Goal: Task Accomplishment & Management: Use online tool/utility

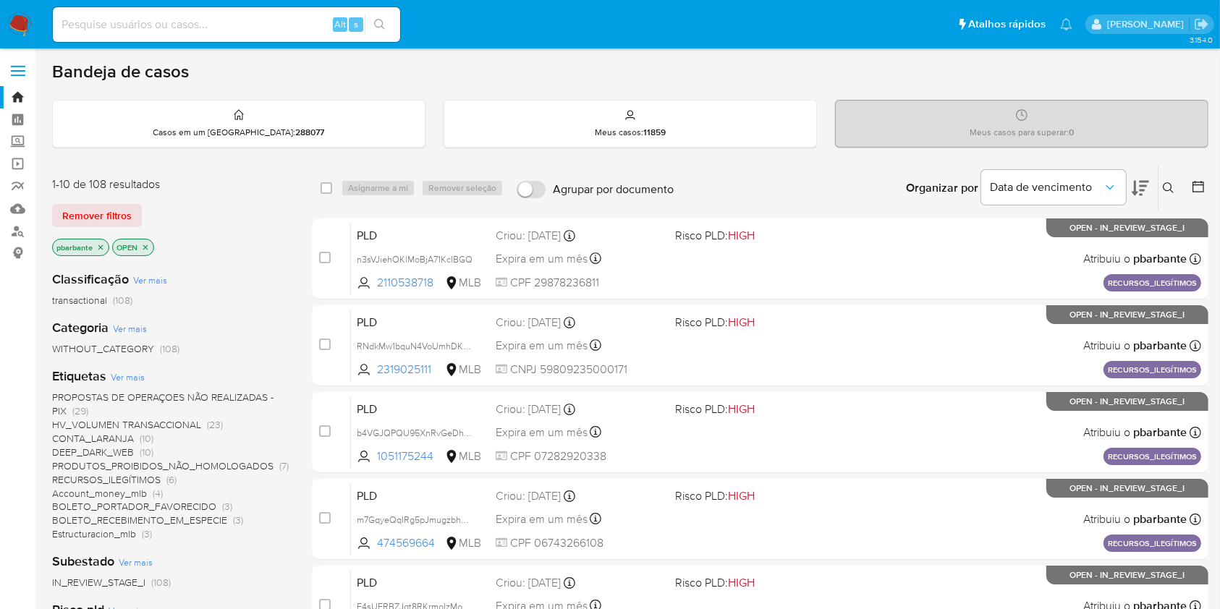
click at [1146, 194] on icon at bounding box center [1140, 187] width 17 height 17
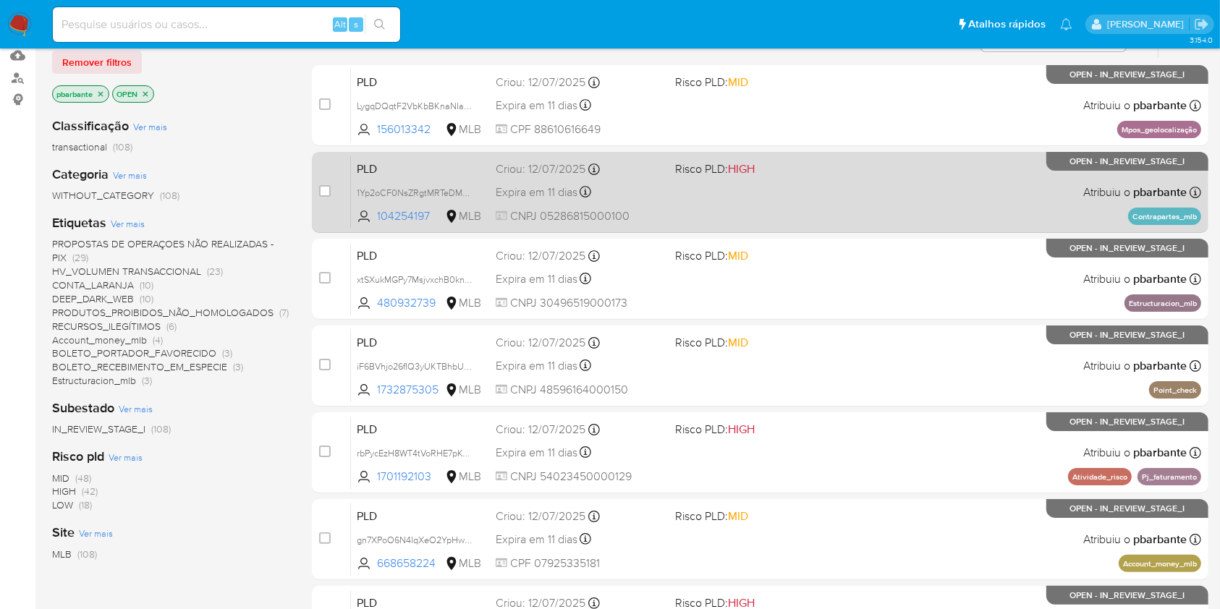
scroll to position [154, 0]
click at [774, 214] on div "PLD 1Yp2oCF0NsZRgtMRTeDM3twW 104254197 MLB Risco PLD: HIGH Criou: 12/07/2025 Cr…" at bounding box center [776, 191] width 850 height 73
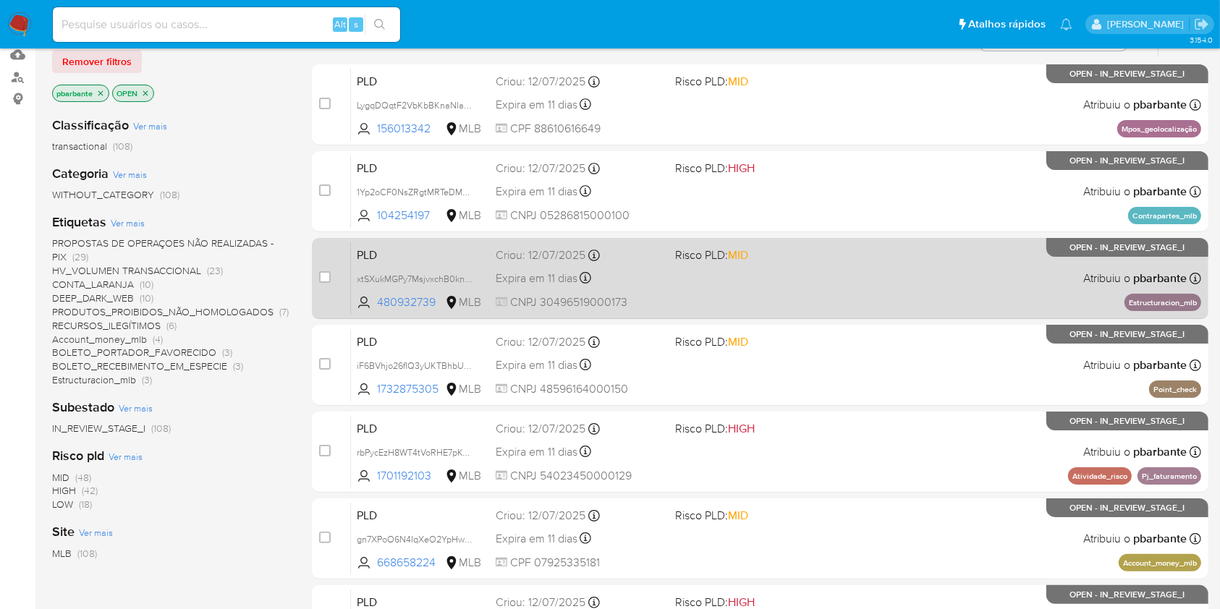
click at [774, 308] on div "PLD xtSXukMGPy7MsjvxchB0knMW 480932739 MLB Risco PLD: MID Criou: 12/07/2025 Cri…" at bounding box center [776, 278] width 850 height 73
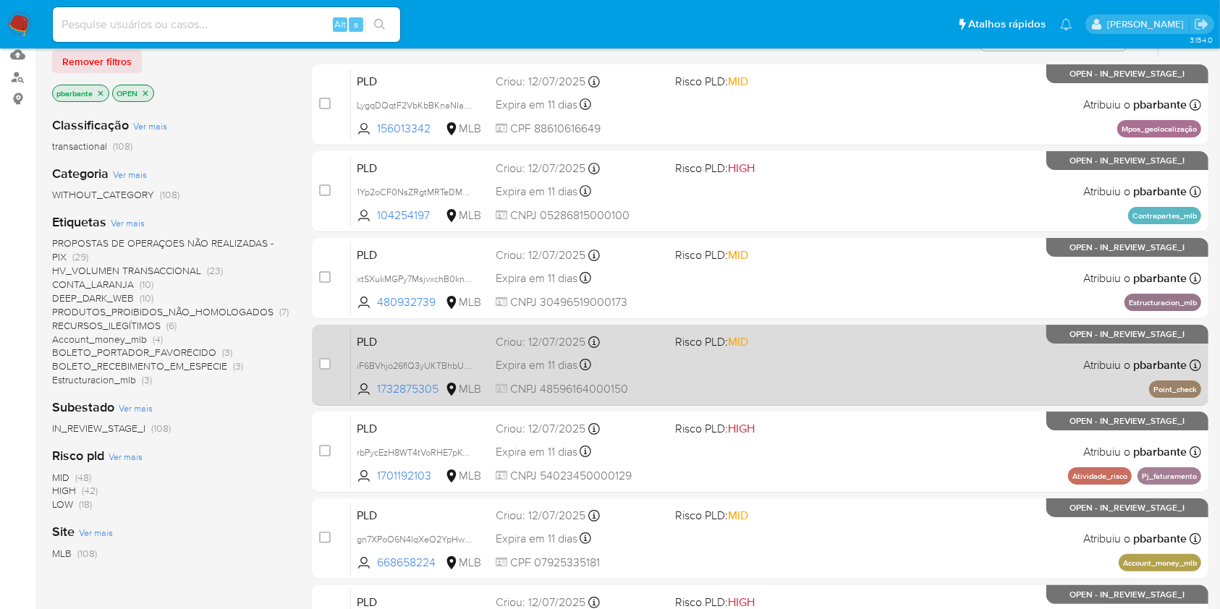
click at [803, 402] on div "PLD iF6BVhjo26fIQ3yUKTBhbUoG 1732875305 MLB Risco PLD: MID Criou: 12/07/2025 Cr…" at bounding box center [776, 365] width 850 height 73
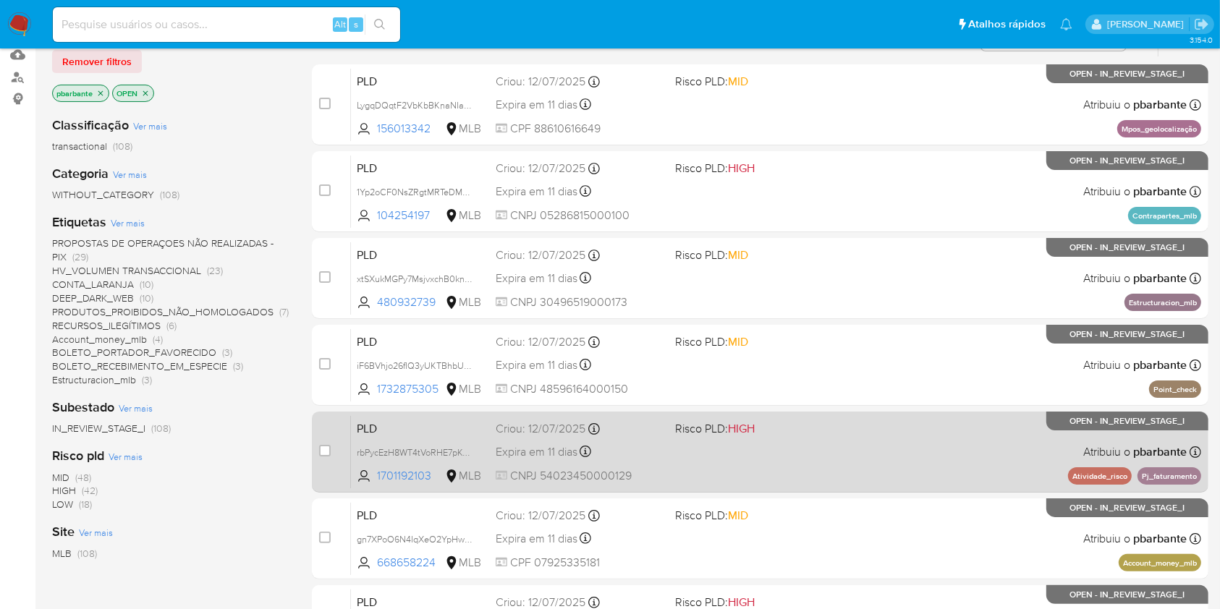
click at [803, 488] on div "PLD rbPycEzH8WT4tVoRHE7pKQR0 1701192103 MLB Risco PLD: HIGH Criou: 12/07/2025 C…" at bounding box center [776, 451] width 850 height 73
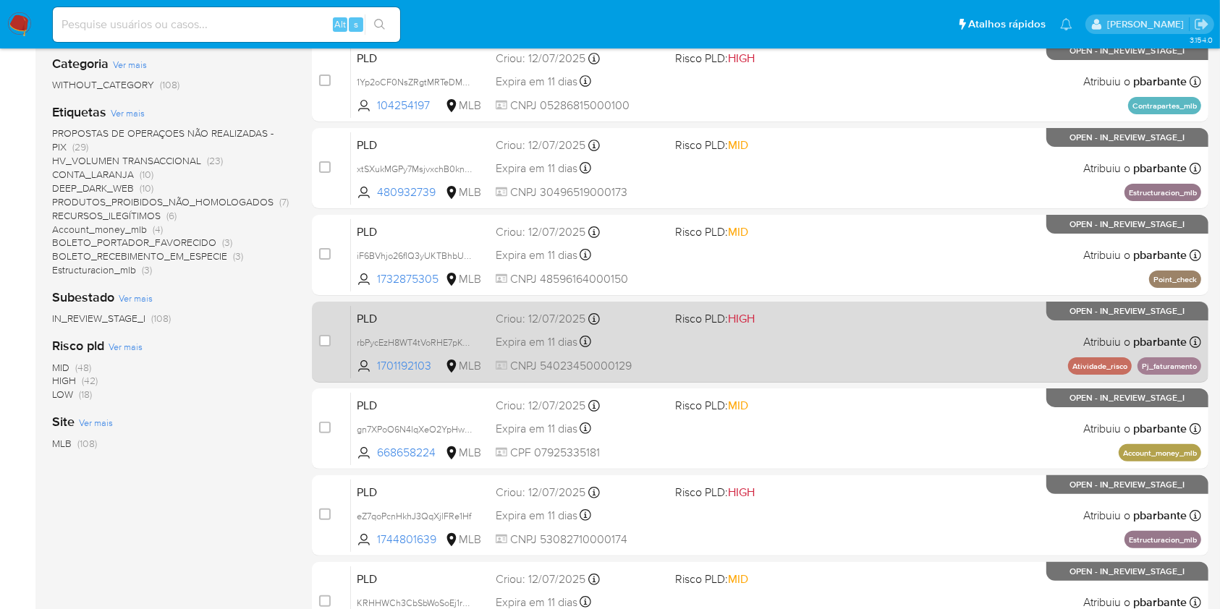
scroll to position [266, 0]
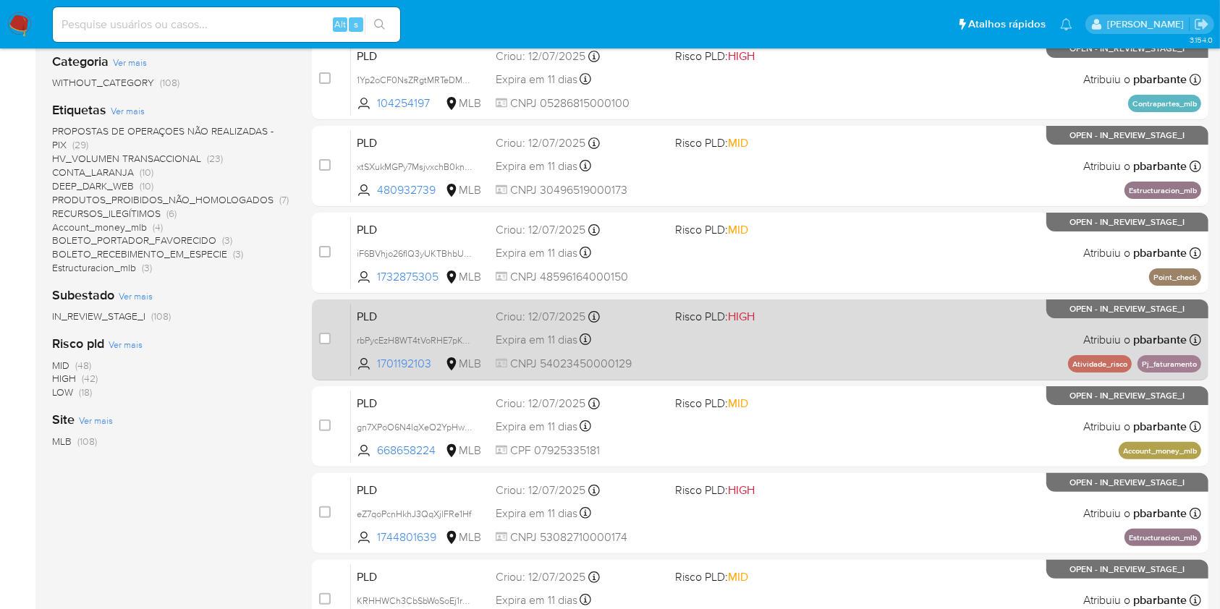
click at [803, 463] on div "PLD gn7XPoO6N4IqXeO2YpHwCRV9 668658224 MLB Risco PLD: MID Criou: 12/07/2025 Cri…" at bounding box center [776, 426] width 850 height 73
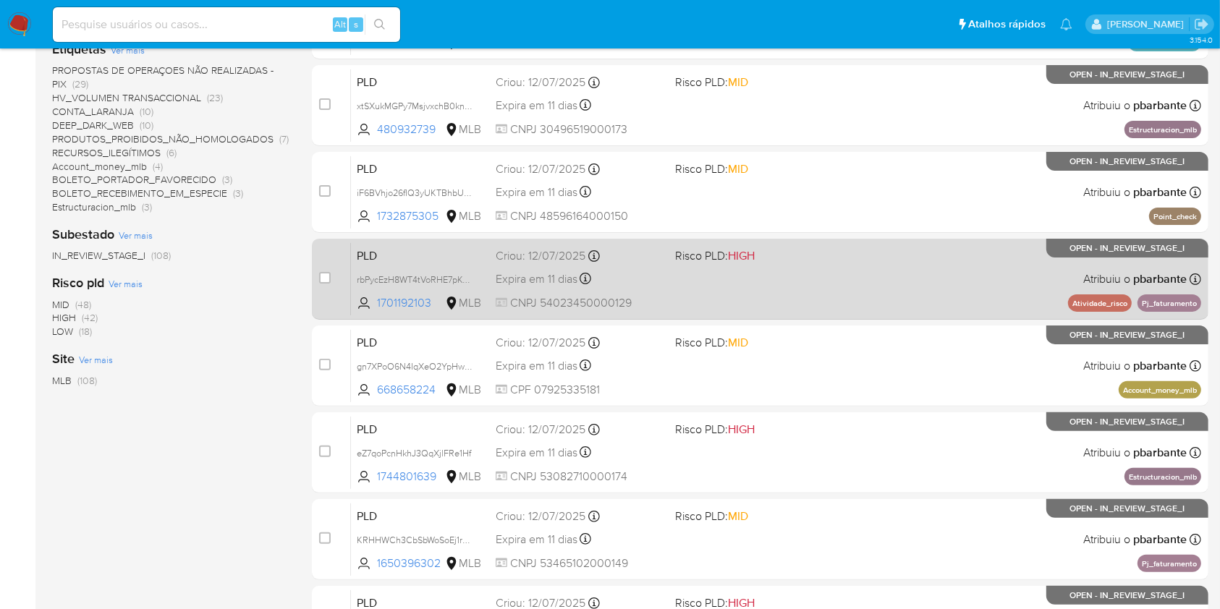
scroll to position [337, 0]
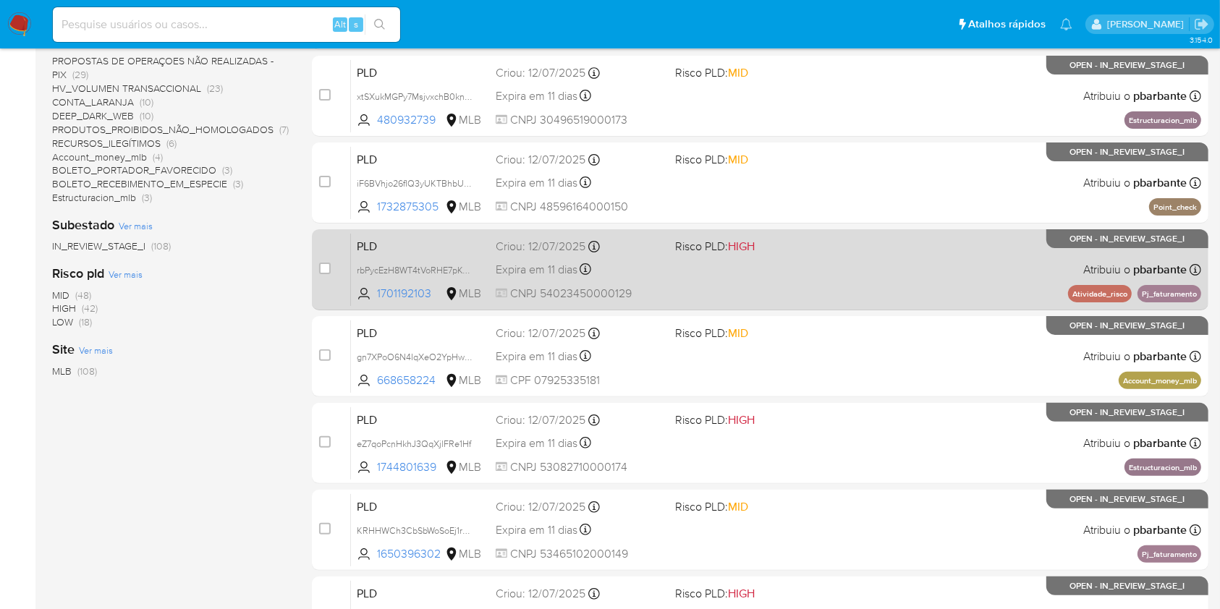
click at [803, 428] on span "Risco PLD: HIGH" at bounding box center [759, 419] width 168 height 19
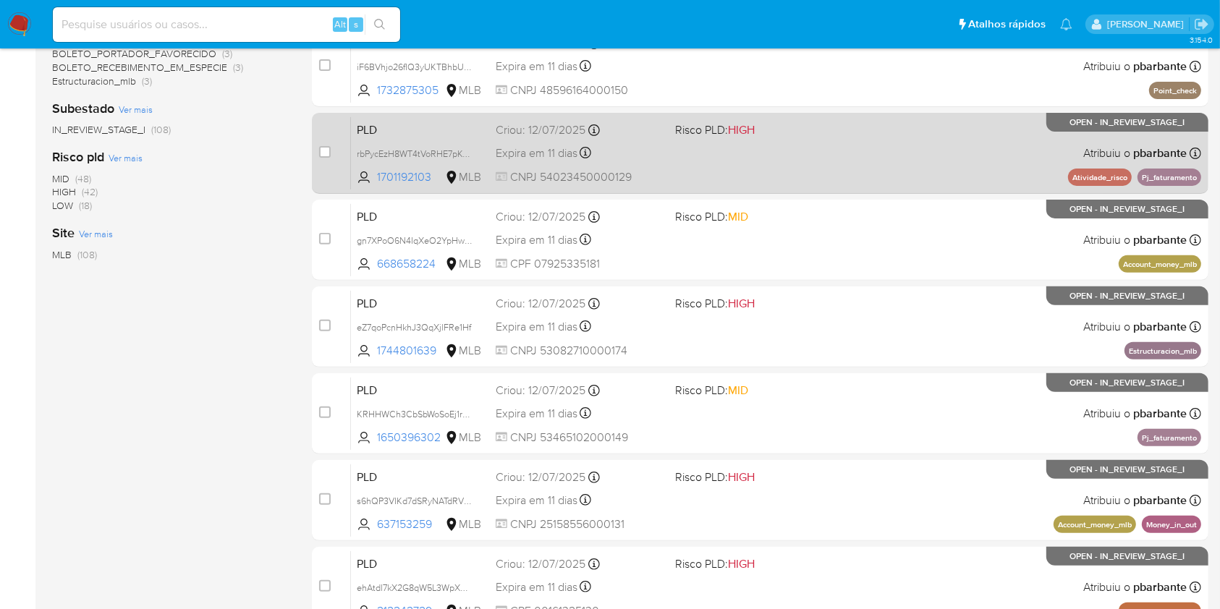
scroll to position [464, 0]
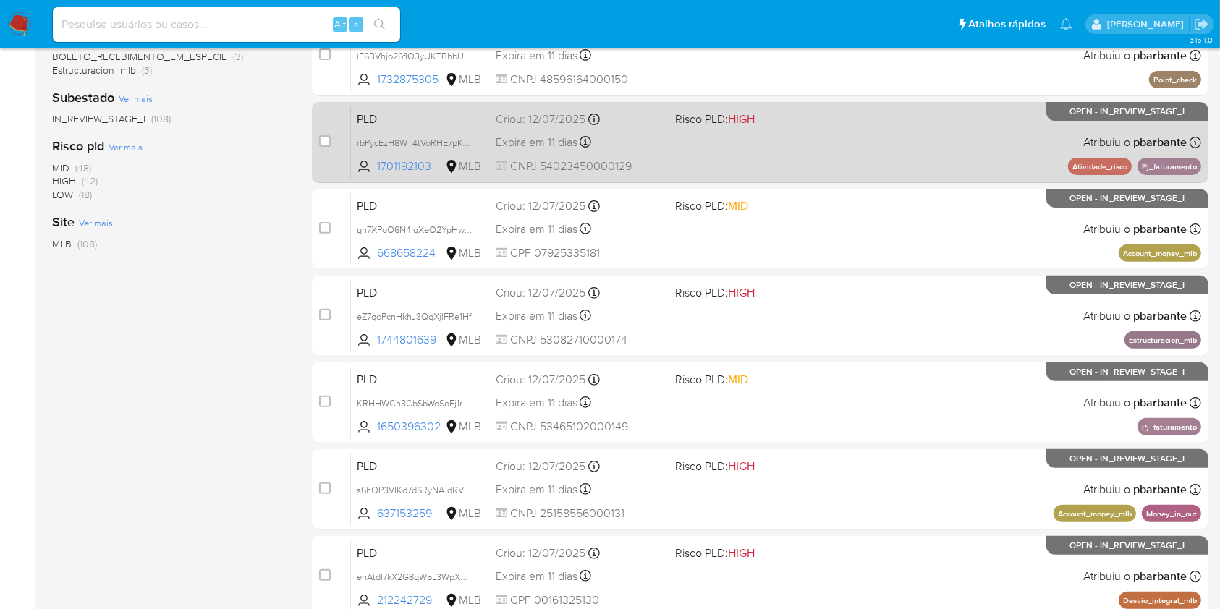
click at [803, 439] on div "PLD KRHHWCh3CbSbWoSoEj1rsg9R 1650396302 MLB Risco PLD: MID Criou: 12/07/2025 Cr…" at bounding box center [776, 402] width 850 height 73
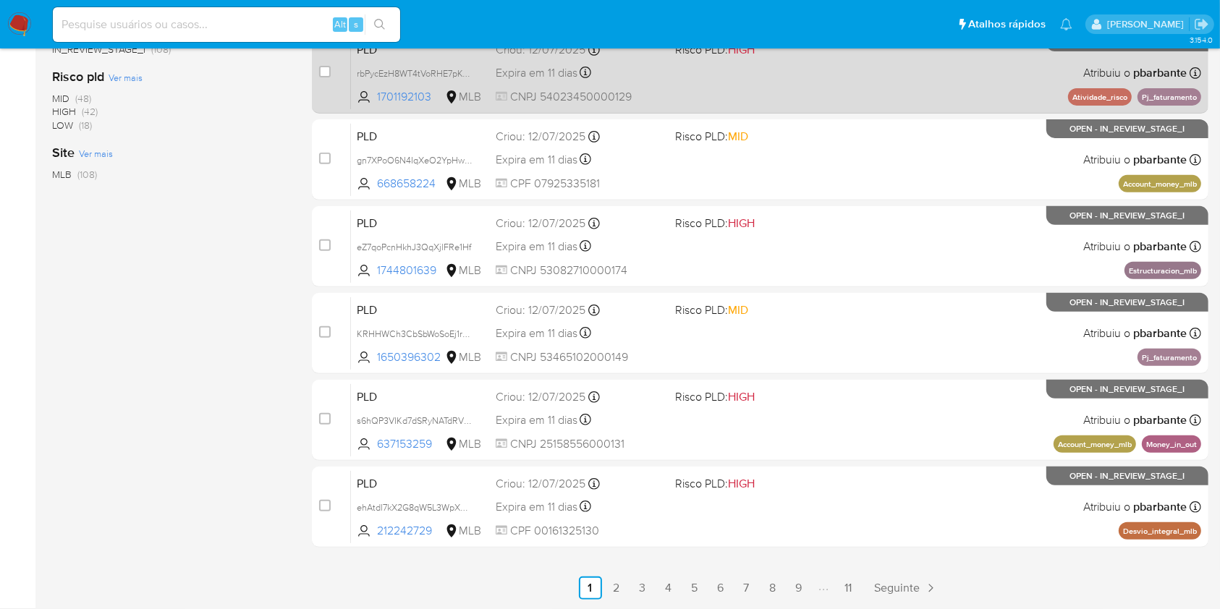
click at [803, 457] on div "PLD s6hQP3VIKd7dSRyNATdRVCOO 637153259 MLB Risco PLD: HIGH Criou: 12/07/2025 Cr…" at bounding box center [776, 420] width 850 height 73
click at [803, 490] on span "Risco PLD: HIGH" at bounding box center [759, 482] width 168 height 19
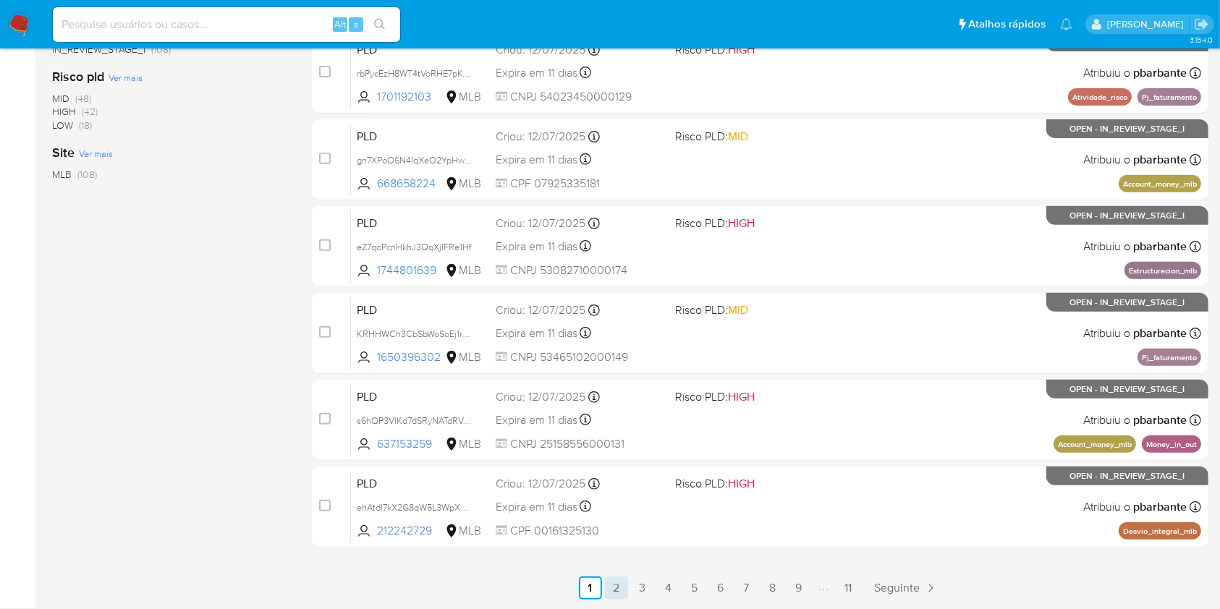
click at [626, 599] on link "2" at bounding box center [616, 588] width 23 height 23
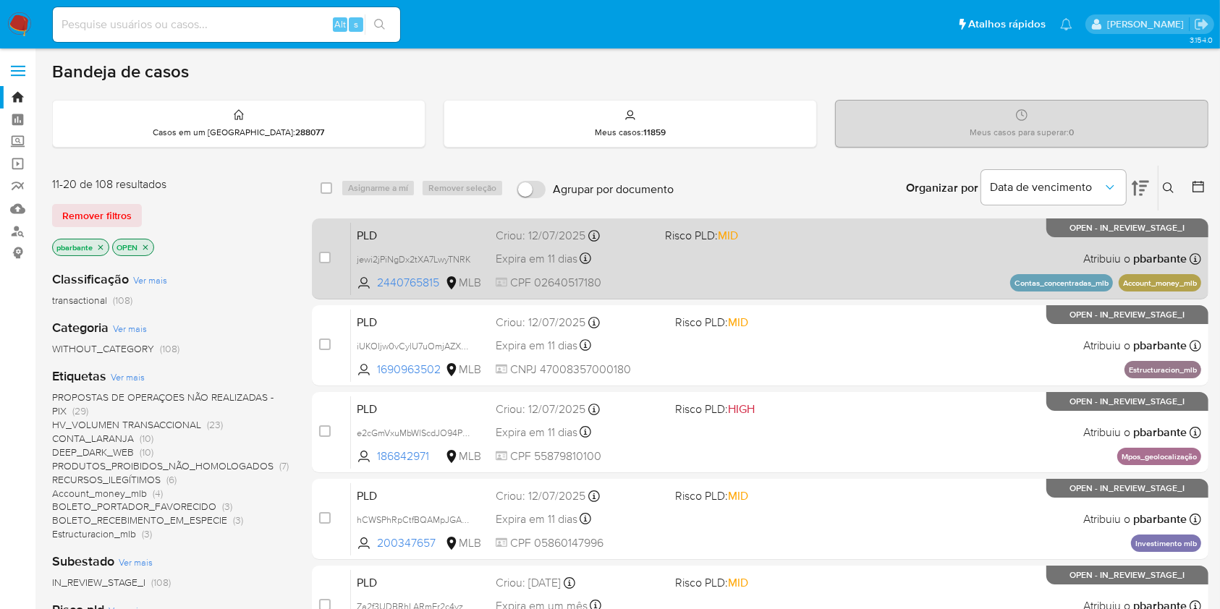
click at [798, 292] on div "PLD jewi2jPiNgDx2tXA7LwyTNRK 2440765815 MLB Risco PLD: MID Criou: 12/07/2025 Cr…" at bounding box center [776, 258] width 850 height 73
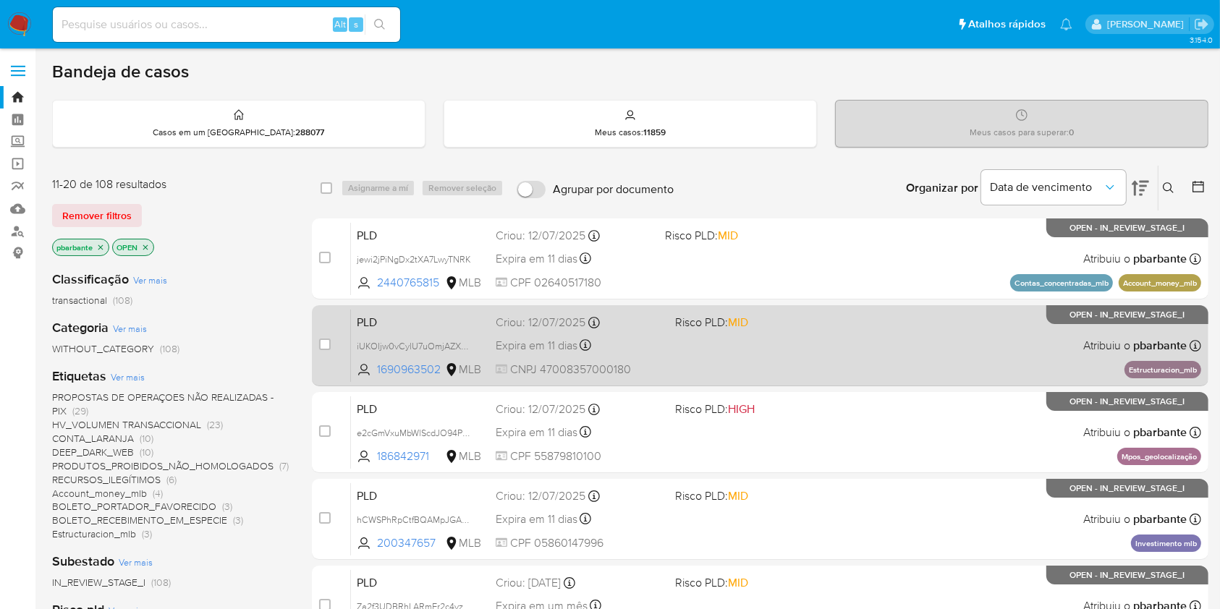
click at [794, 356] on div "PLD iUKOIjw0vCylU7uOmjAZXSzN 1690963502 MLB Risco PLD: MID Criou: 12/07/2025 Cr…" at bounding box center [776, 345] width 850 height 73
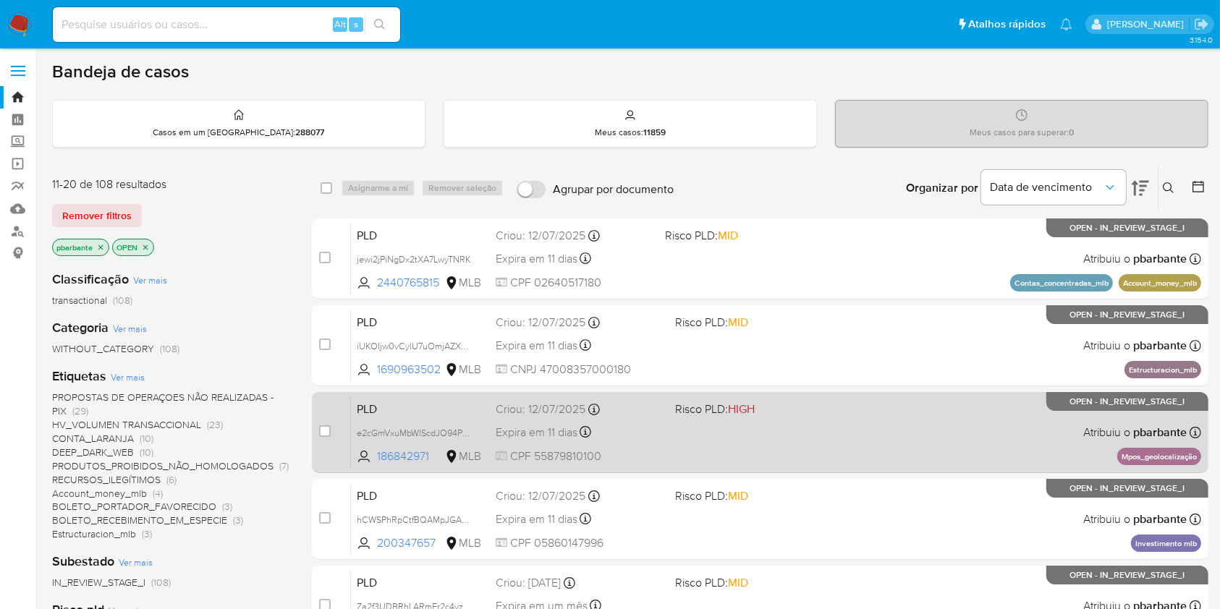
click at [783, 469] on div "PLD e2cGmVxuMbWlScdJO94PHp7K 186842971 MLB Risco PLD: HIGH Criou: 12/07/2025 Cr…" at bounding box center [776, 432] width 850 height 73
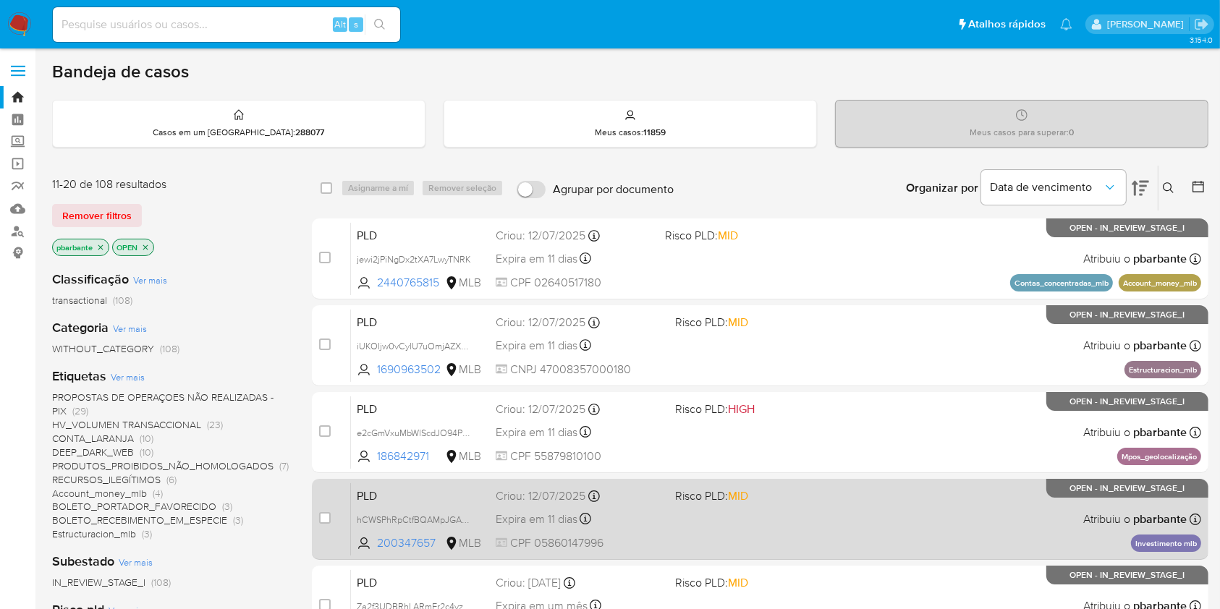
click at [782, 549] on div "PLD hCWSPhRpCtfBQAMpJGAMyqbv 200347657 MLB Risco PLD: MID Criou: 12/07/2025 Cri…" at bounding box center [776, 519] width 850 height 73
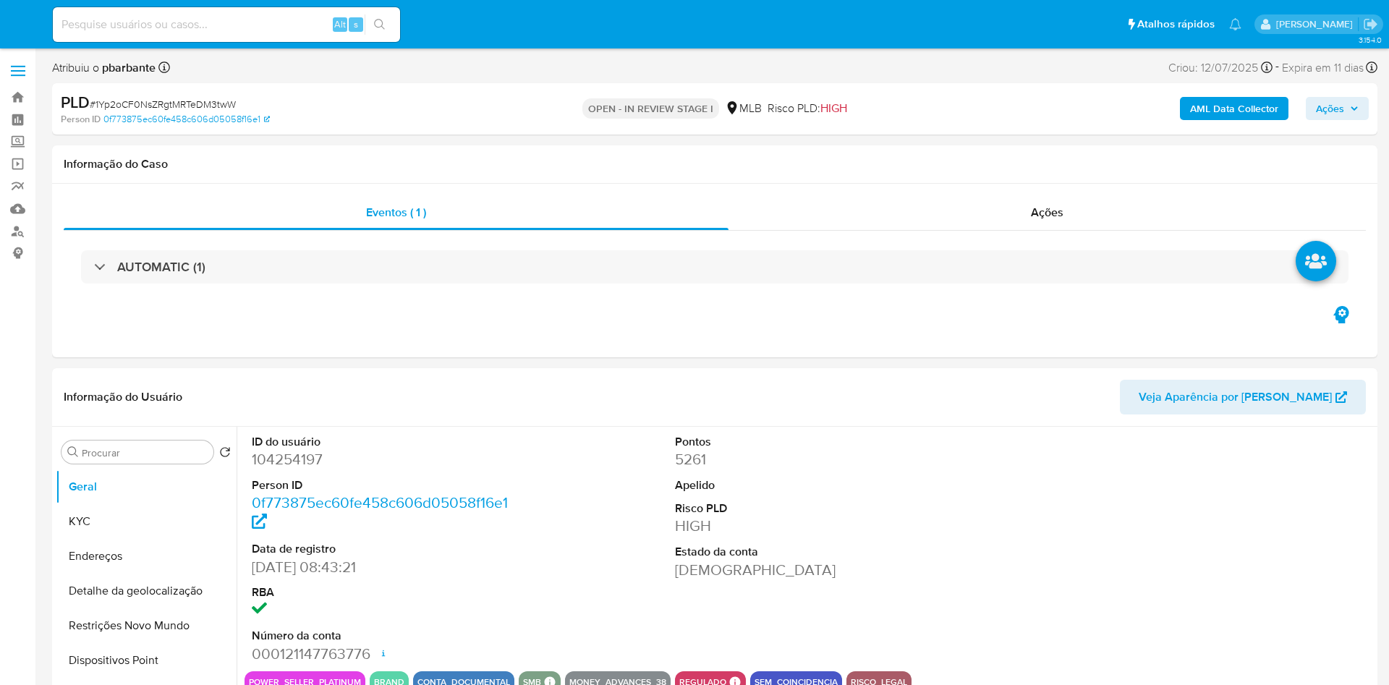
select select "10"
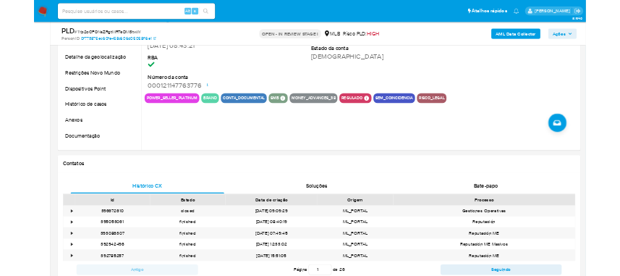
scroll to position [418, 0]
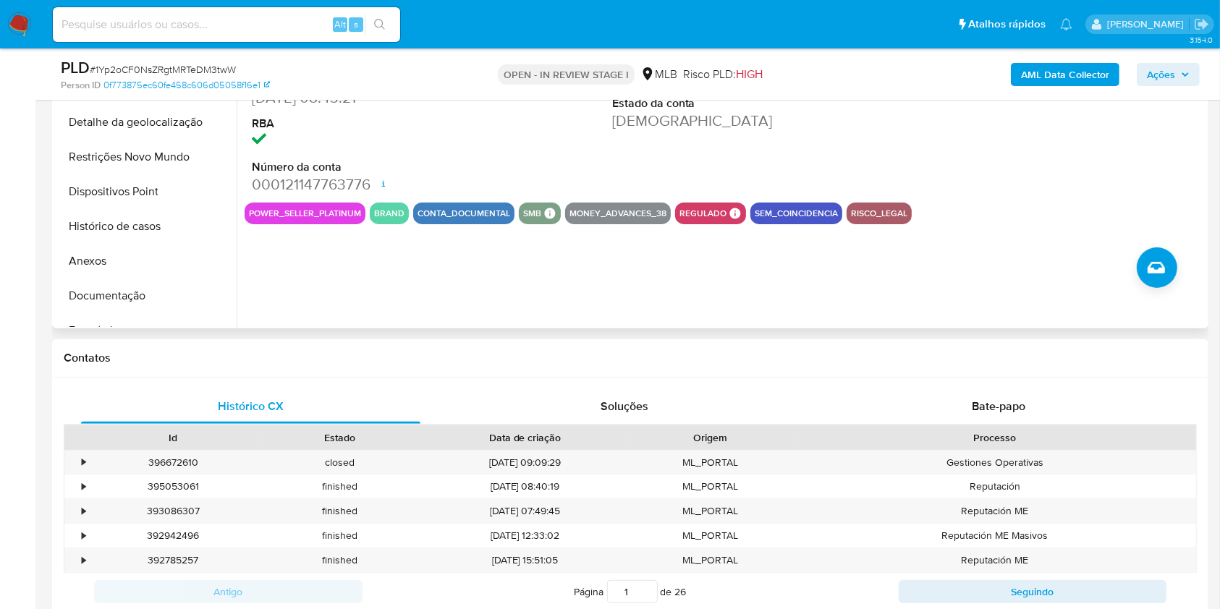
click at [596, 303] on div "ID do usuário 104254197 Person ID 0f773875ec60fe458c606d05058f16e1 Data de regi…" at bounding box center [721, 143] width 968 height 371
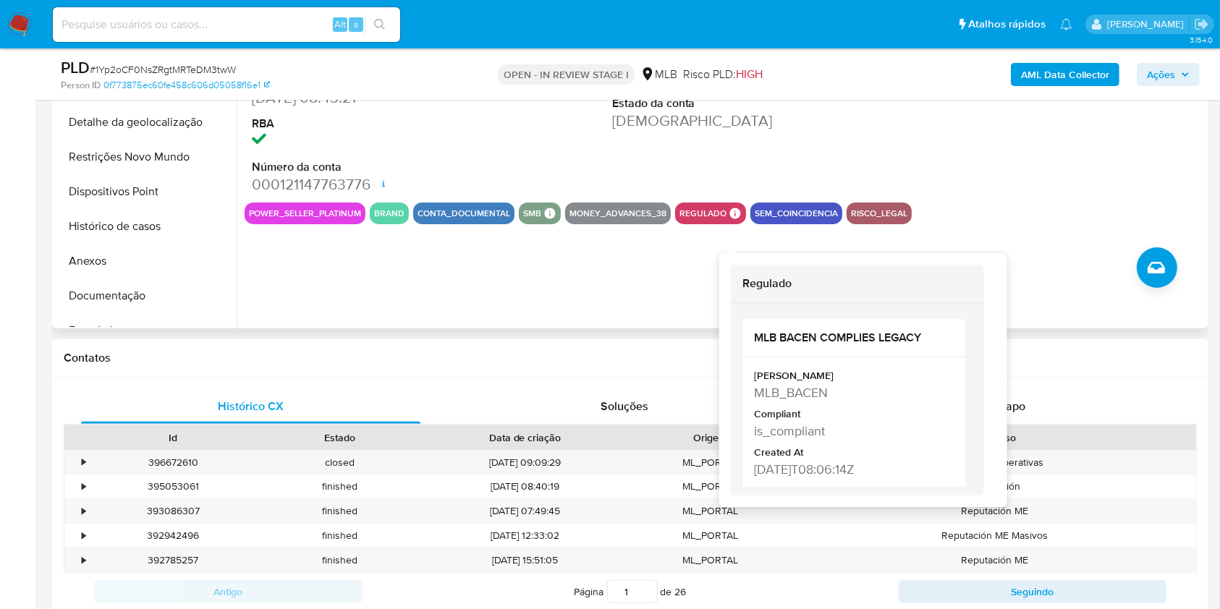
click at [660, 288] on div "ID do usuário 104254197 Person ID 0f773875ec60fe458c606d05058f16e1 Data de regi…" at bounding box center [721, 143] width 968 height 371
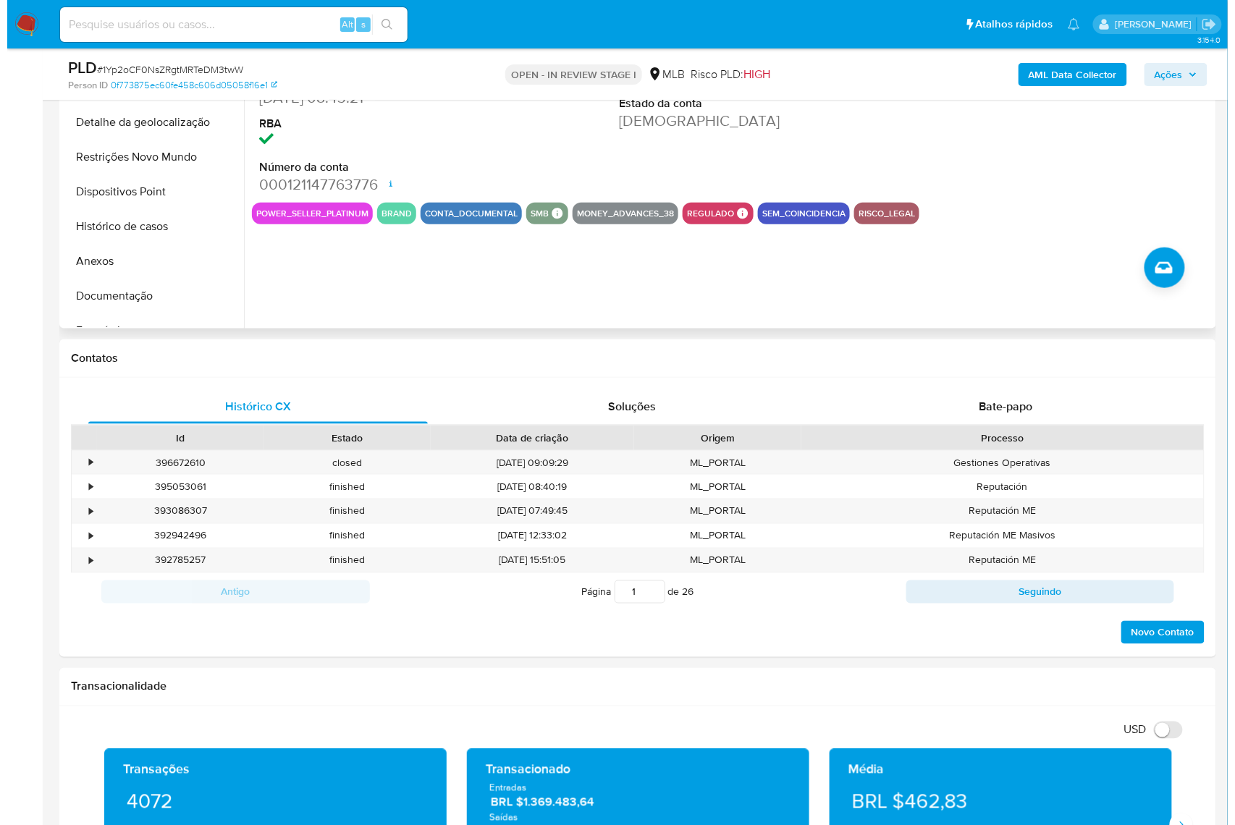
scroll to position [0, 0]
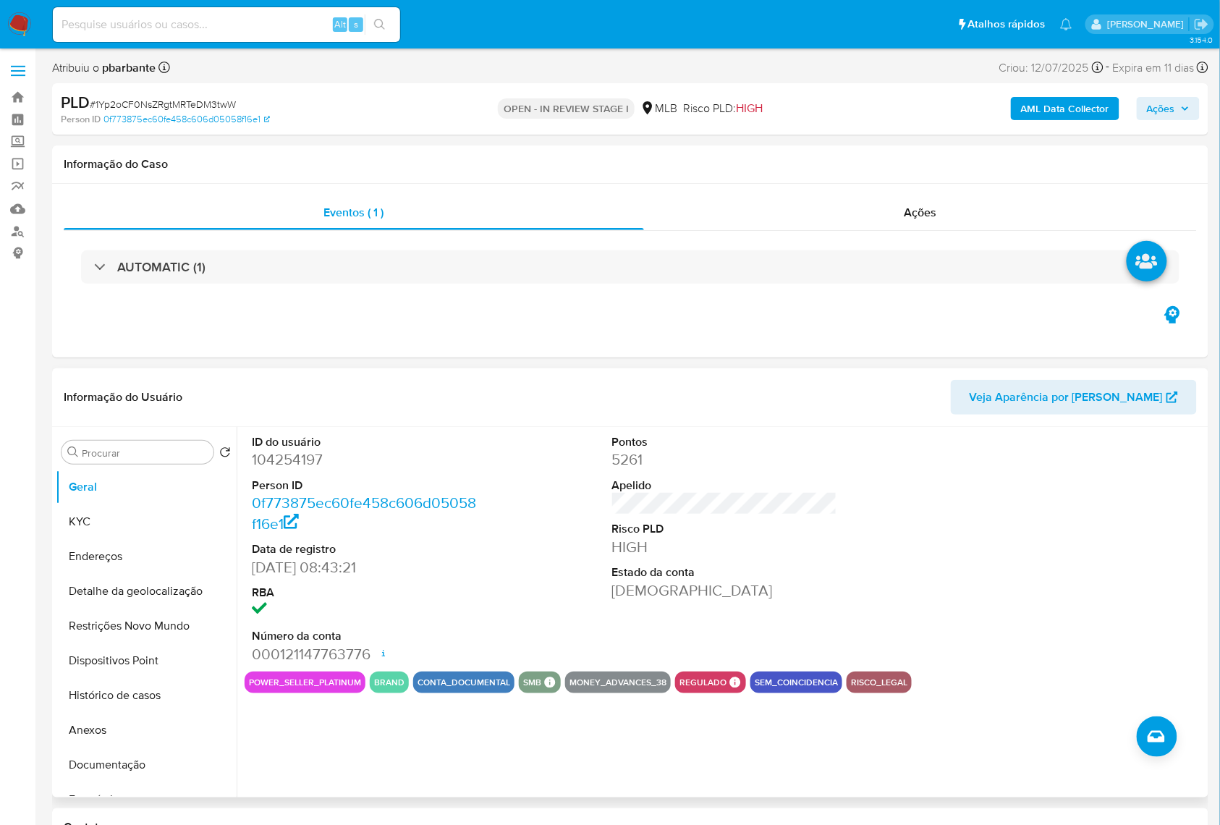
click at [307, 470] on dd "104254197" at bounding box center [365, 459] width 226 height 20
copy dd "104254197"
click at [1045, 104] on b "AML Data Collector" at bounding box center [1065, 108] width 88 height 23
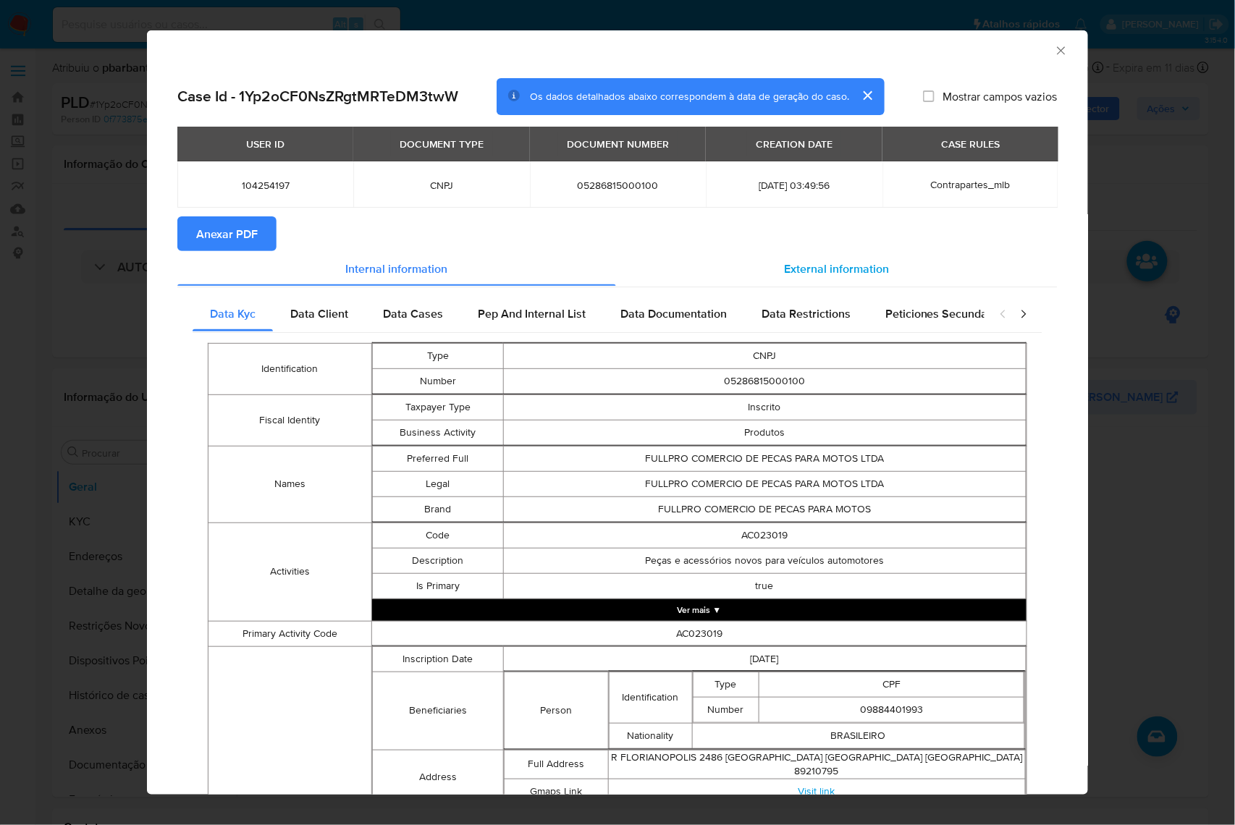
click at [894, 281] on div "External information" at bounding box center [836, 268] width 441 height 35
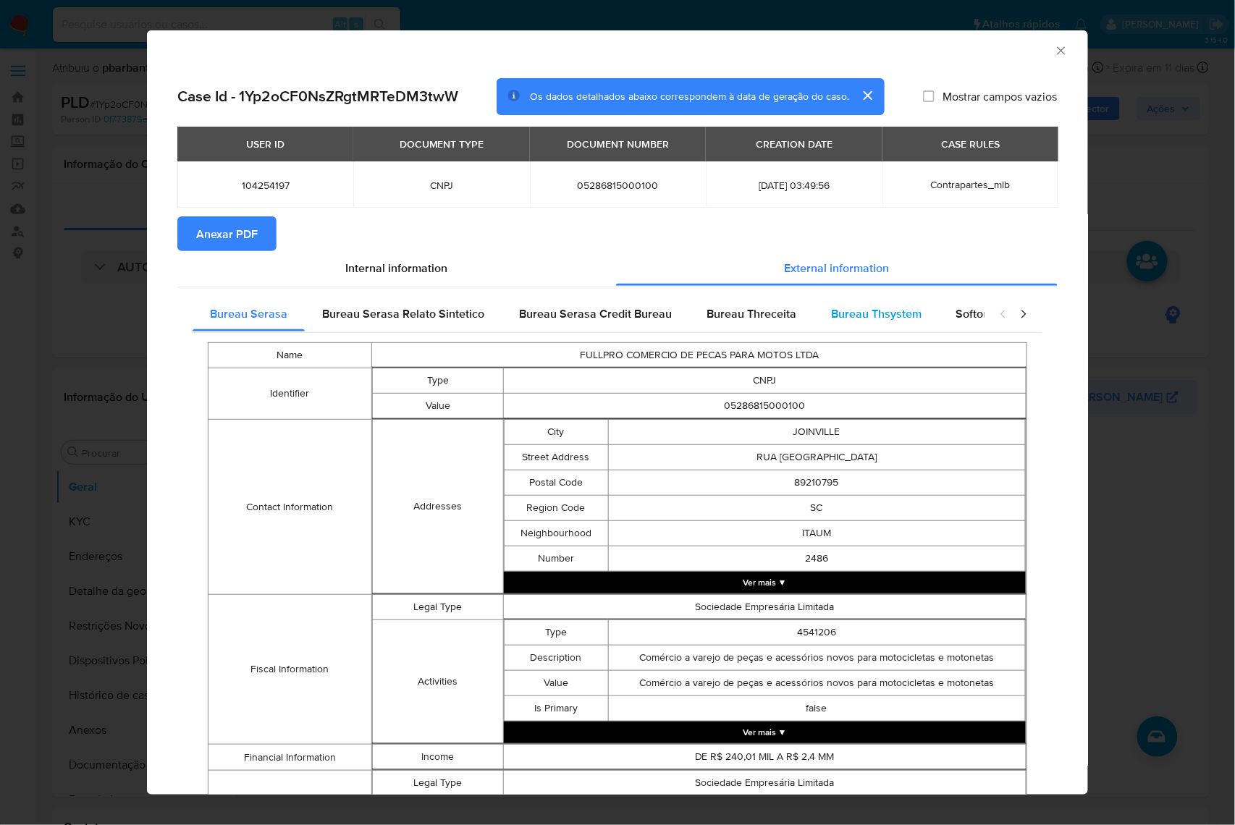
click at [857, 328] on div "Bureau Thsystem" at bounding box center [875, 314] width 125 height 35
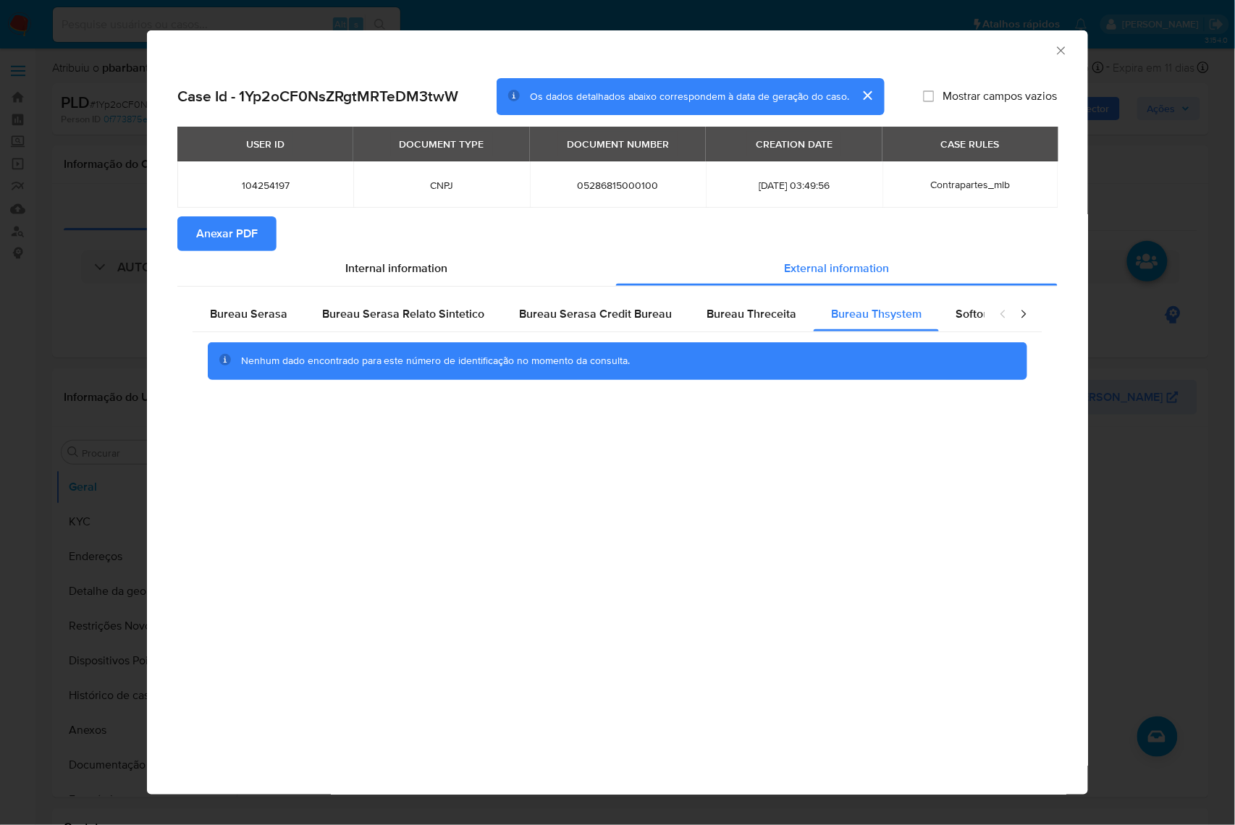
click at [239, 337] on div "Nenhum dado encontrado para este número de identificação no momento da consulta." at bounding box center [618, 361] width 850 height 58
click at [246, 318] on span "Bureau Serasa" at bounding box center [248, 313] width 77 height 17
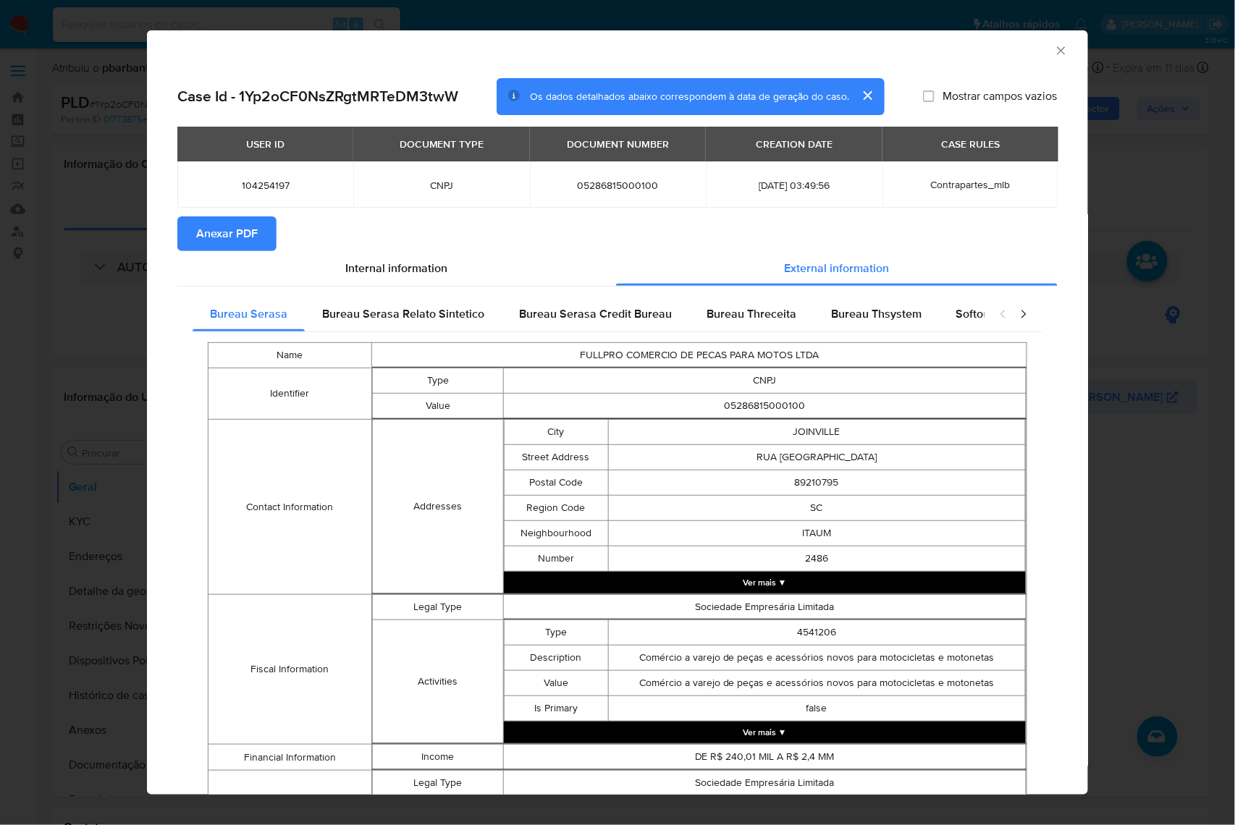
click at [247, 224] on span "Anexar PDF" at bounding box center [227, 234] width 62 height 32
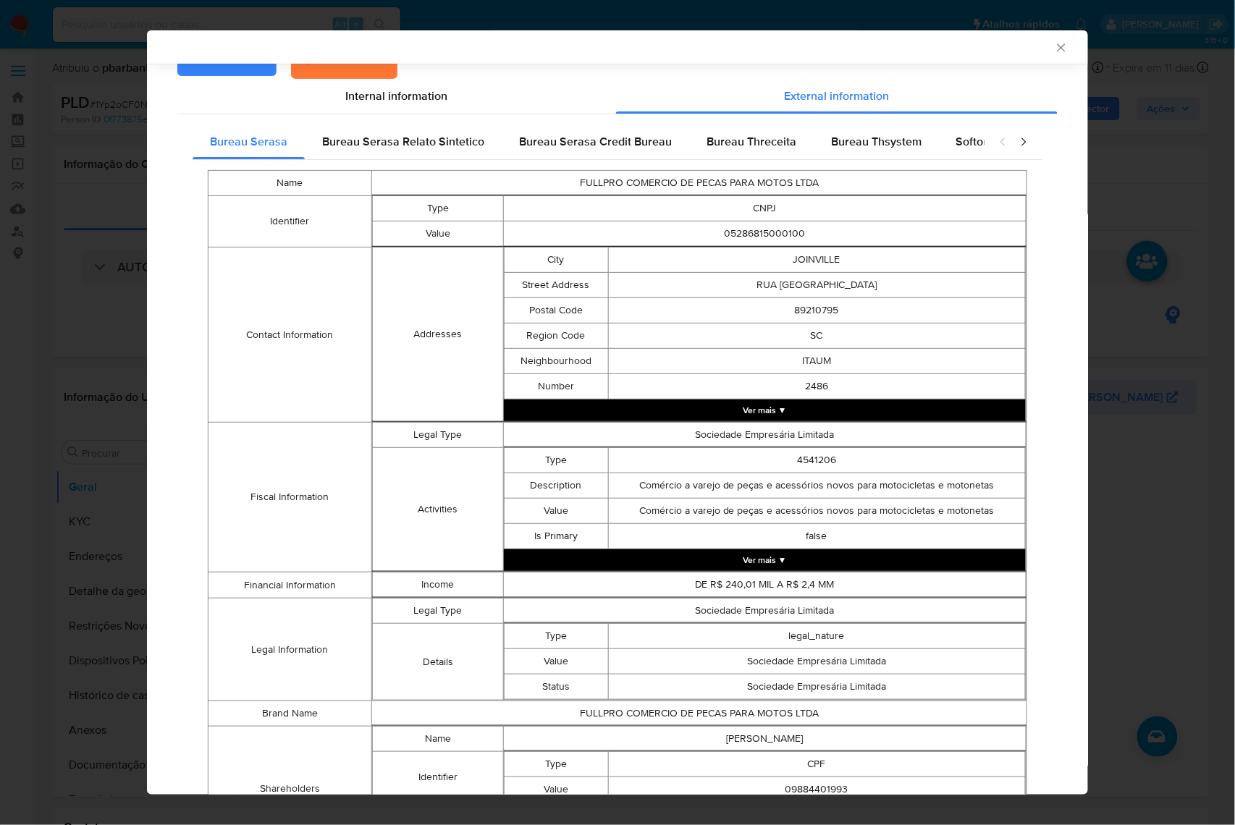
scroll to position [313, 0]
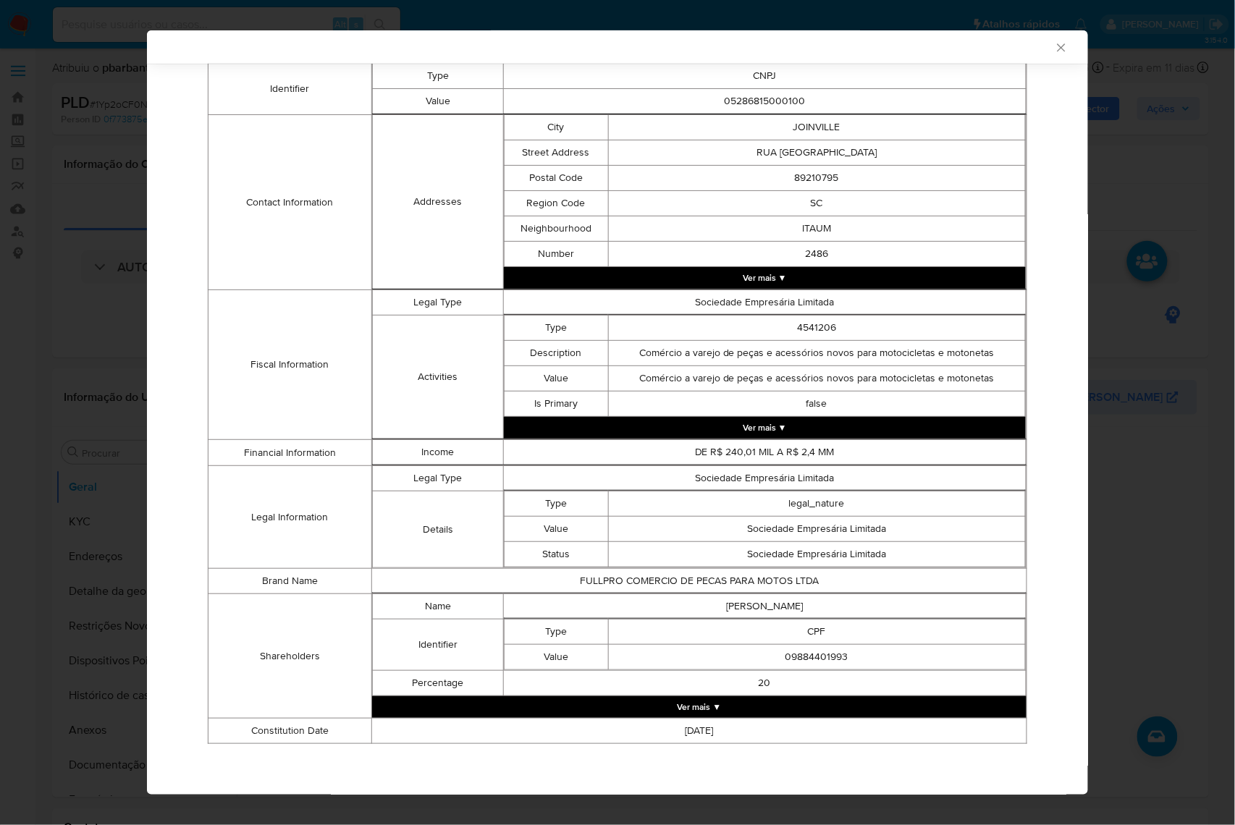
click at [822, 685] on button "Ver mais ▼" at bounding box center [699, 707] width 654 height 22
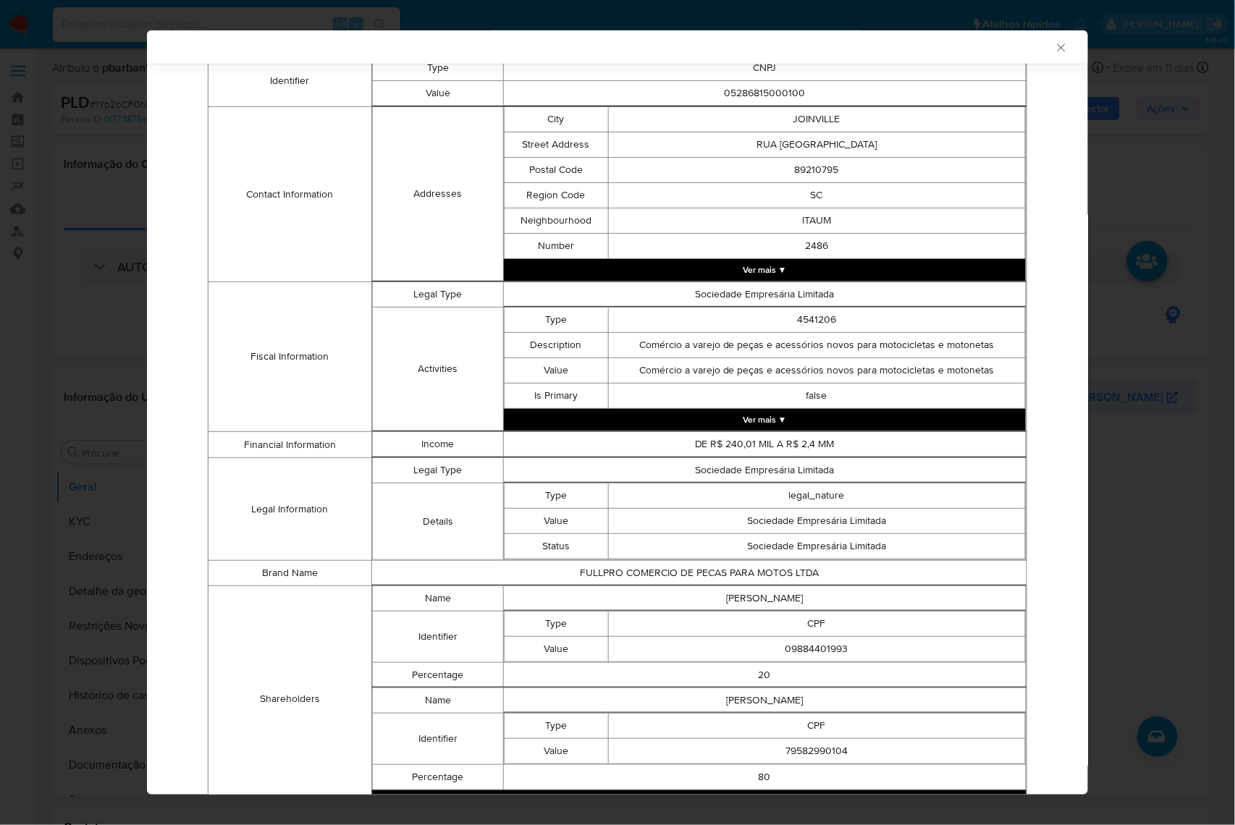
scroll to position [415, 0]
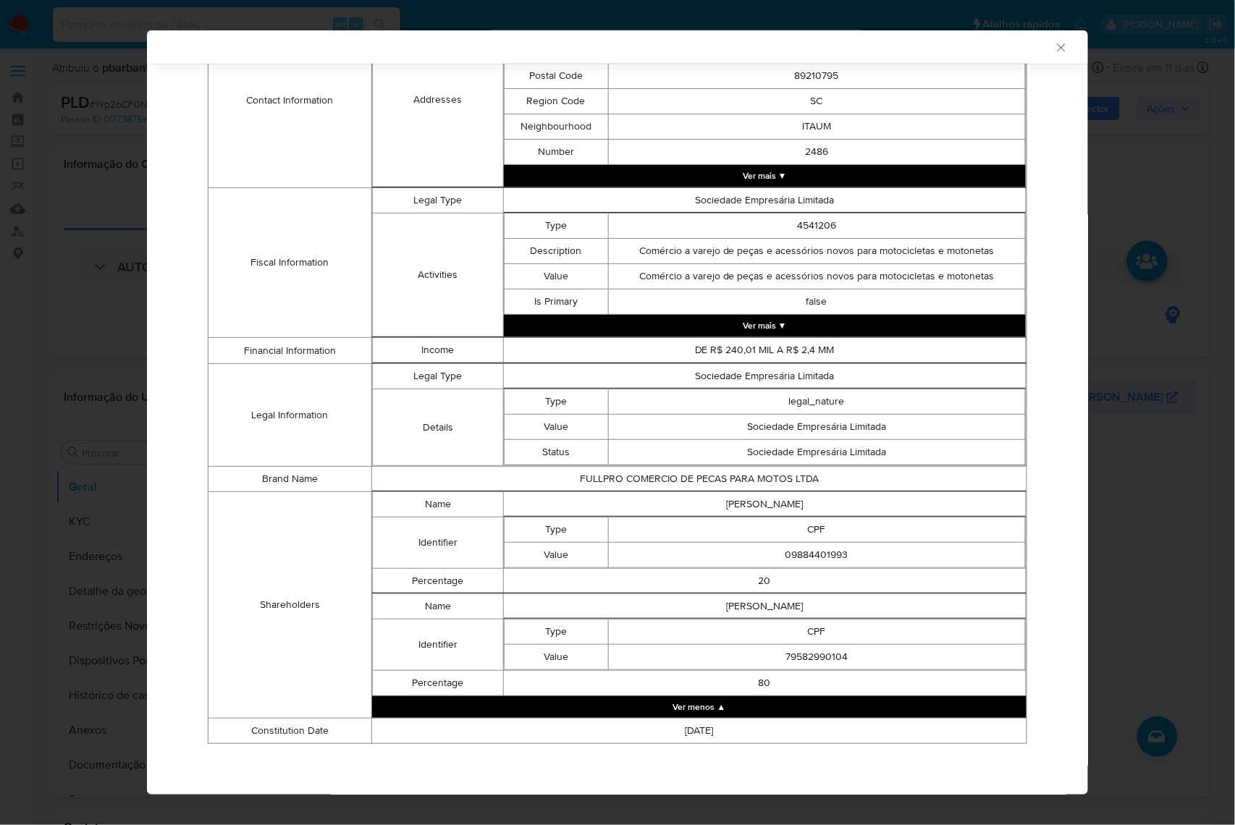
click at [805, 548] on td "09884401993" at bounding box center [816, 554] width 417 height 25
copy td "09884401993"
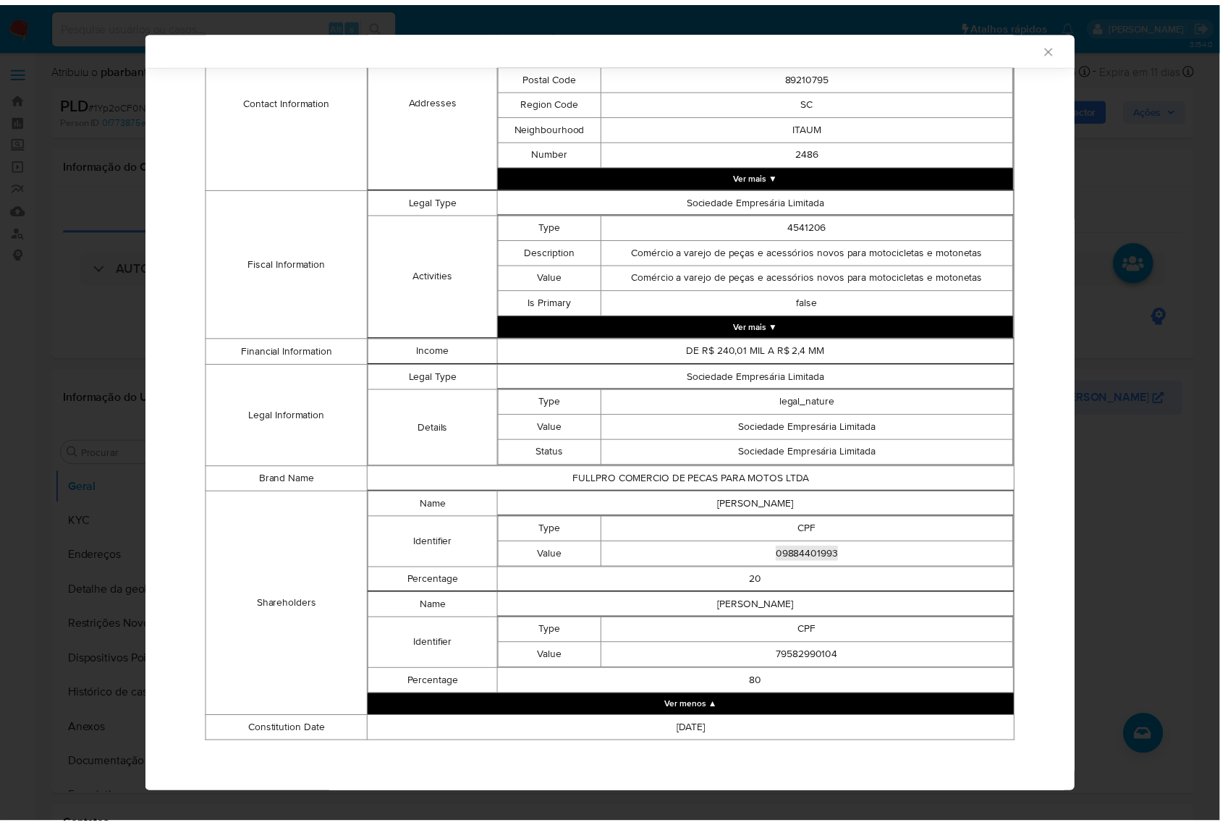
scroll to position [414, 0]
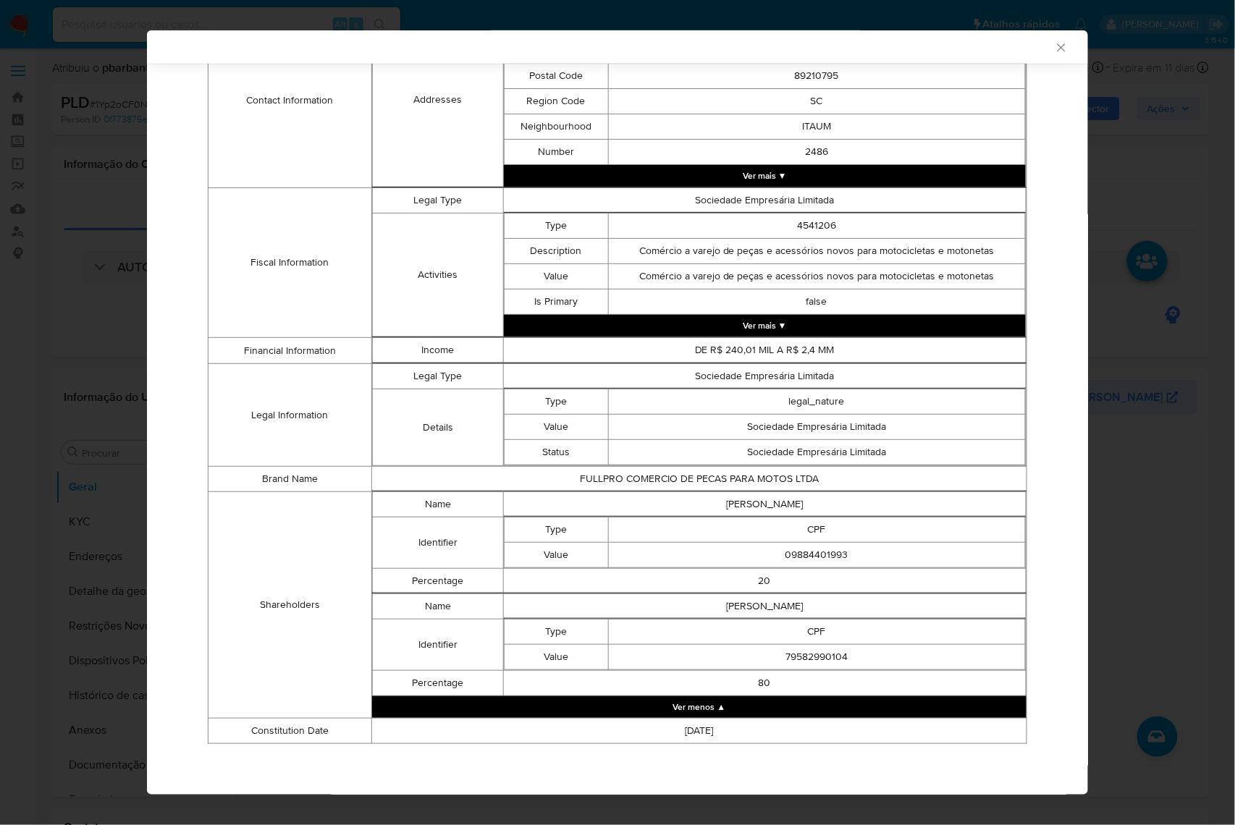
click at [832, 653] on td "79582990104" at bounding box center [816, 657] width 417 height 25
click at [831, 653] on td "79582990104" at bounding box center [816, 657] width 417 height 25
copy td "79582990104"
click at [1054, 52] on div "AML Data Collector" at bounding box center [617, 46] width 941 height 33
click at [1054, 50] on icon "Fechar a janela" at bounding box center [1061, 48] width 14 height 14
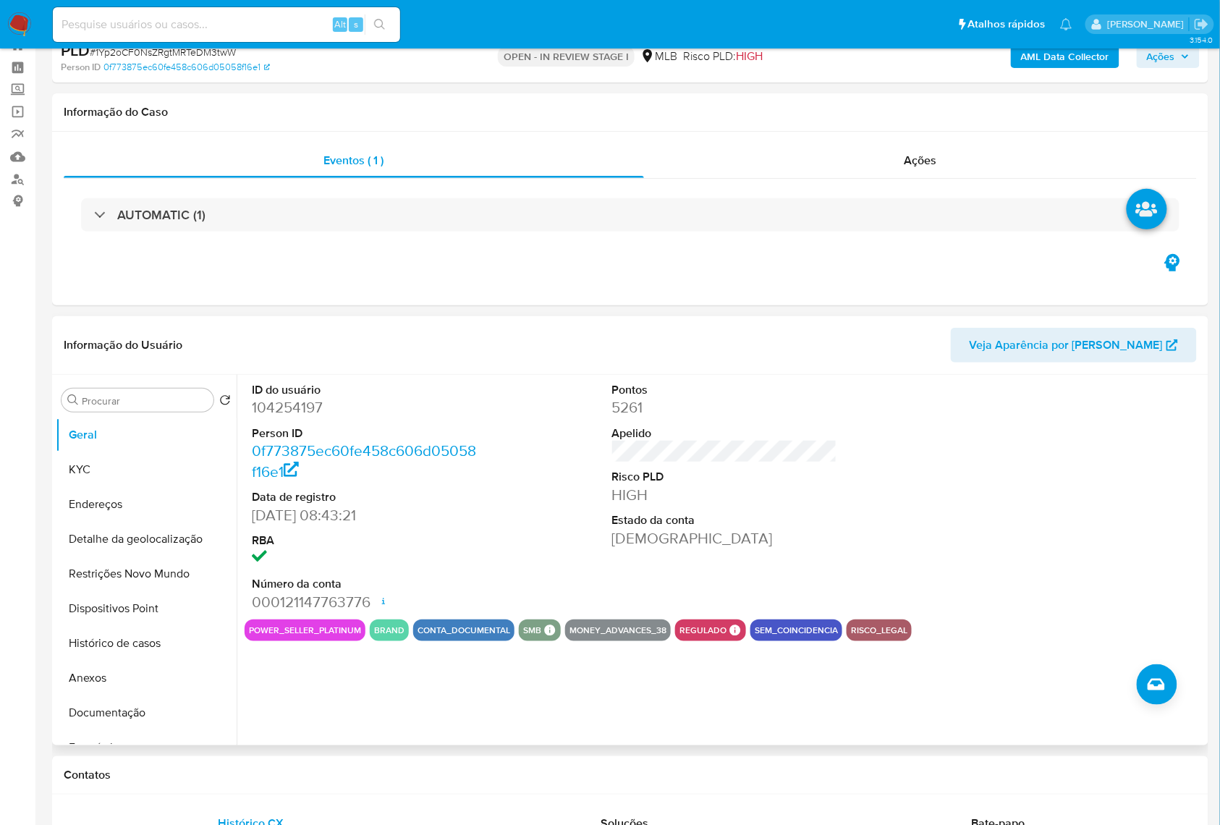
scroll to position [193, 0]
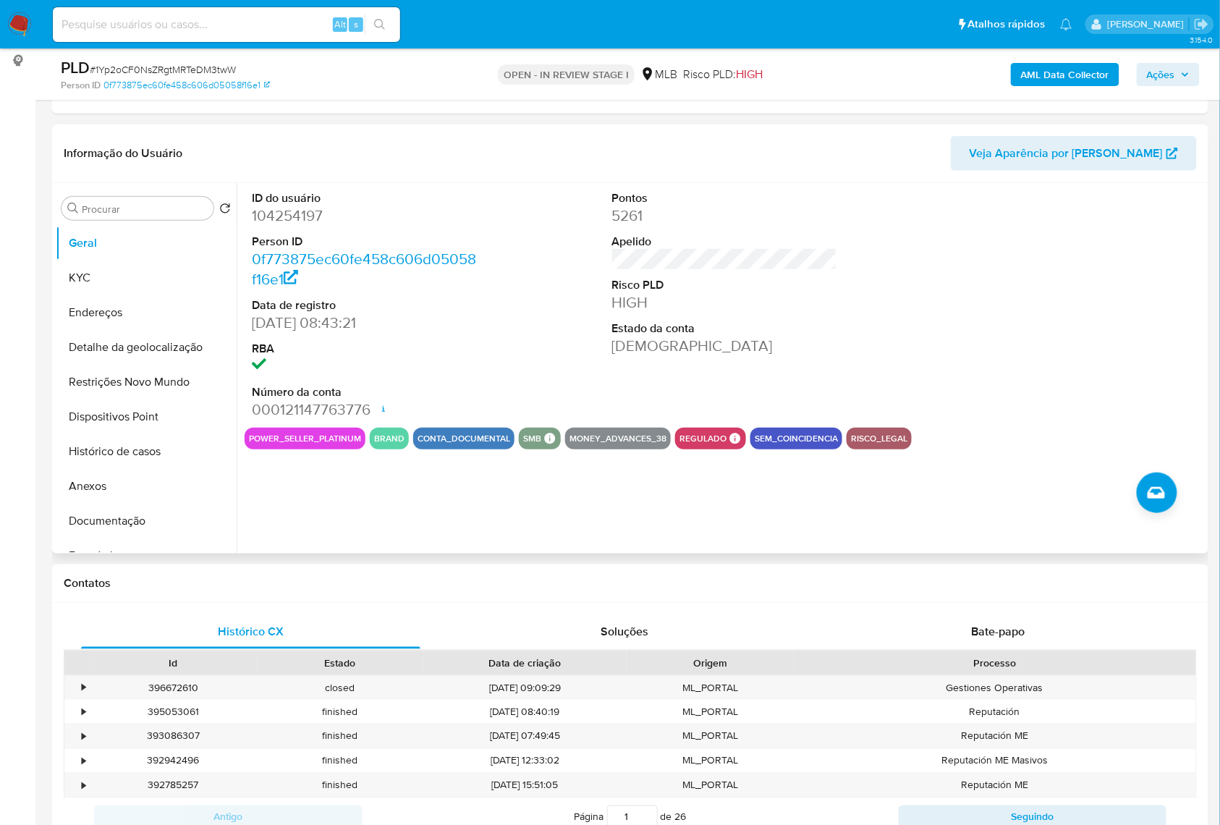
click at [339, 549] on div "ID do usuário 104254197 Person ID 0f773875ec60fe458c606d05058f16e1 Data de regi…" at bounding box center [721, 368] width 968 height 371
click at [96, 469] on button "Histórico de casos" at bounding box center [140, 451] width 169 height 35
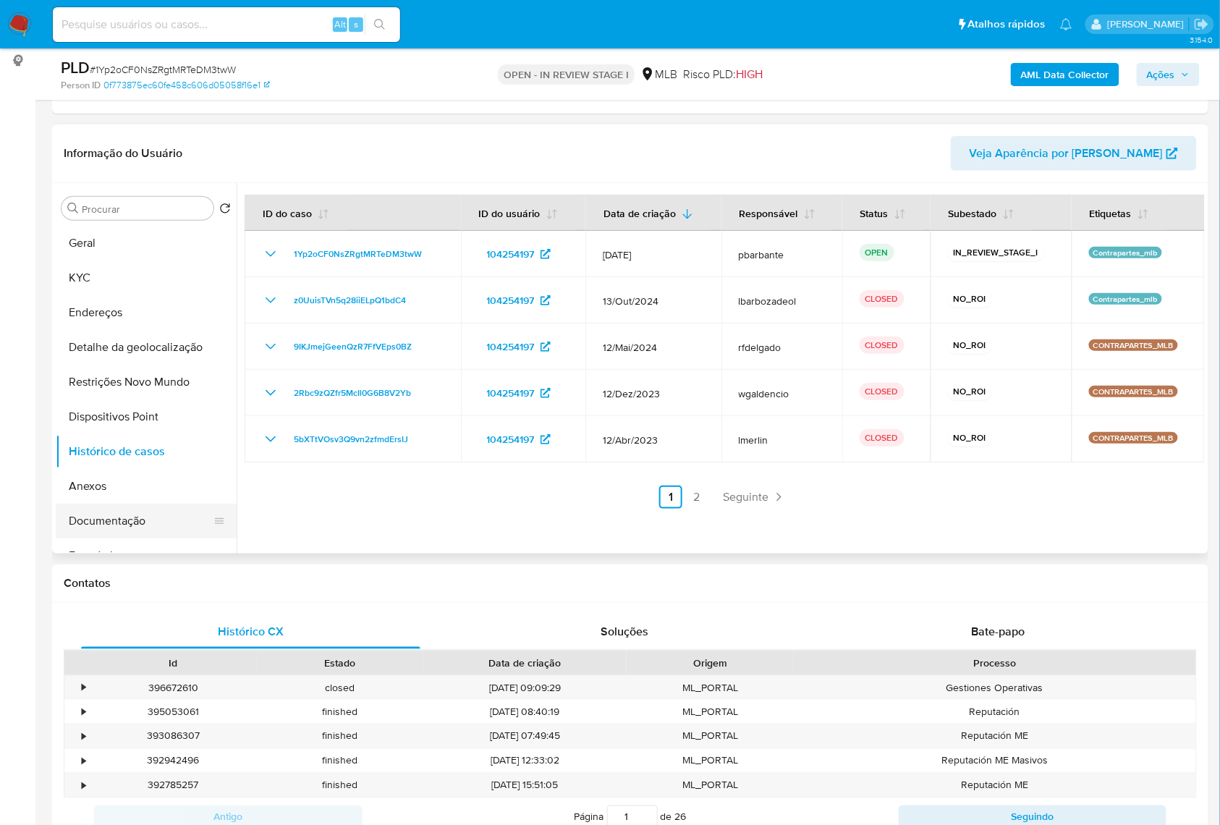
click at [165, 538] on button "Documentação" at bounding box center [140, 521] width 169 height 35
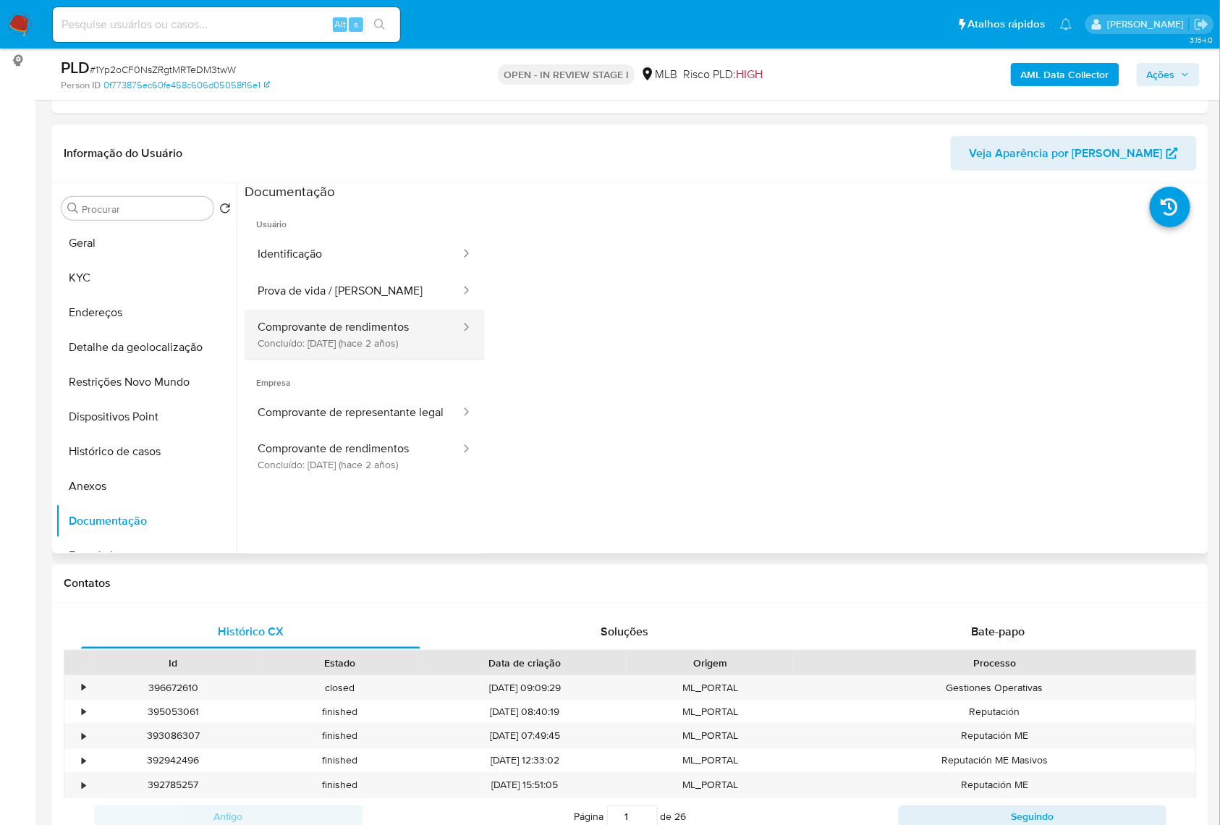
click at [360, 343] on button "Comprovante de rendimentos Concluído: 17/04/2023 (hace 2 años)" at bounding box center [353, 334] width 217 height 49
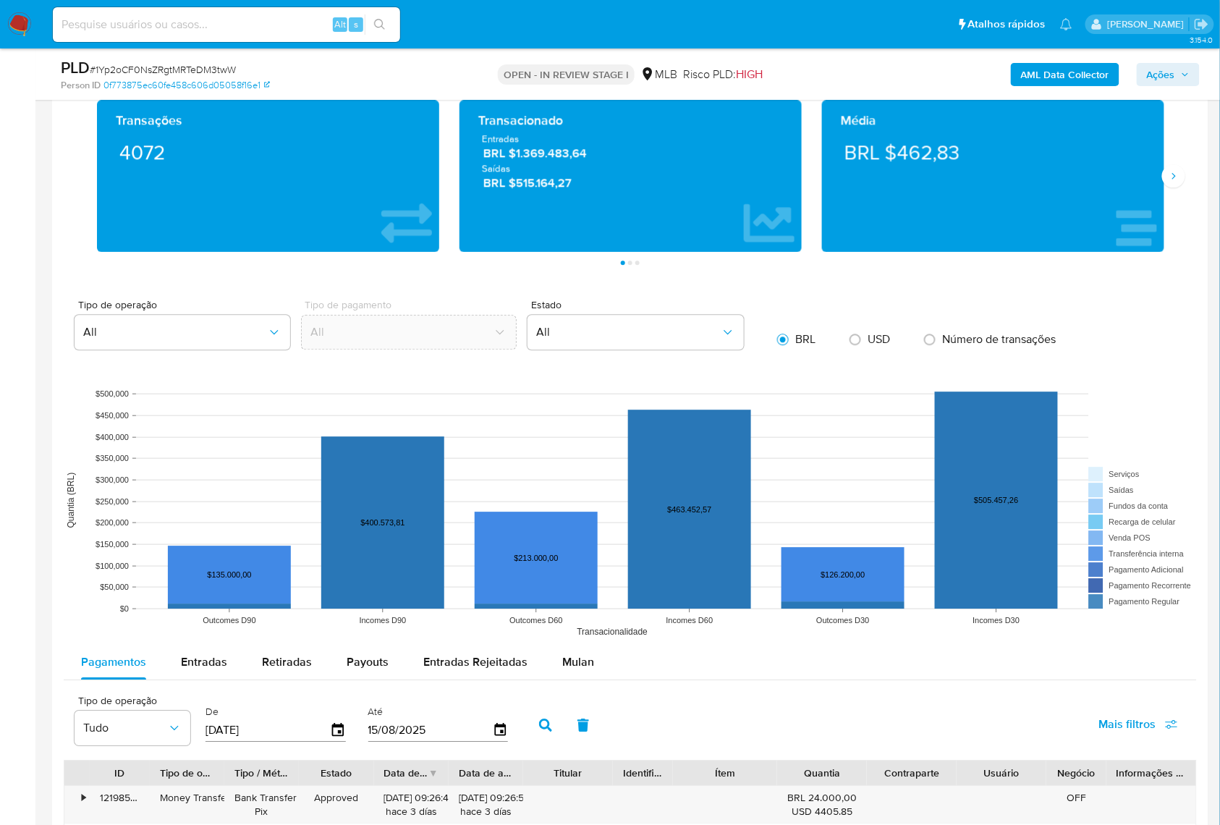
scroll to position [1447, 0]
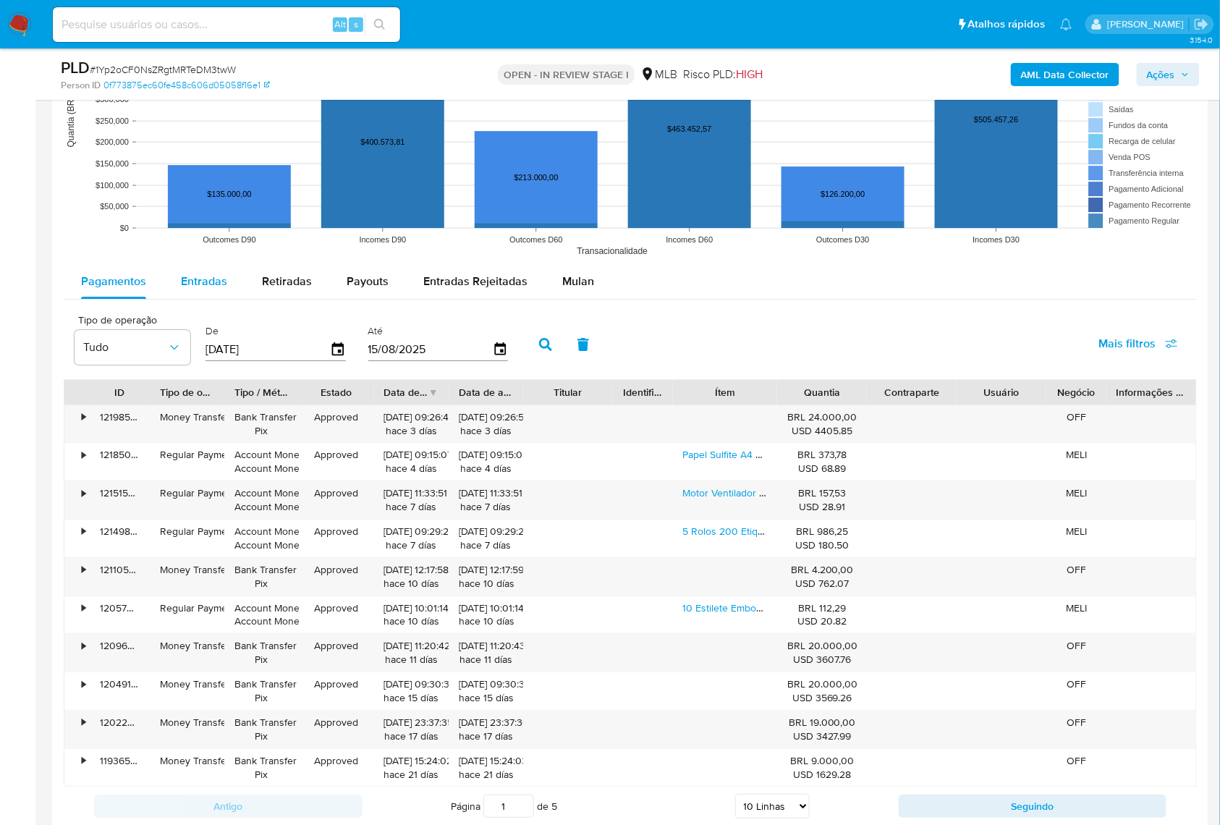
click at [200, 299] on div "Entradas" at bounding box center [204, 281] width 46 height 35
select select "10"
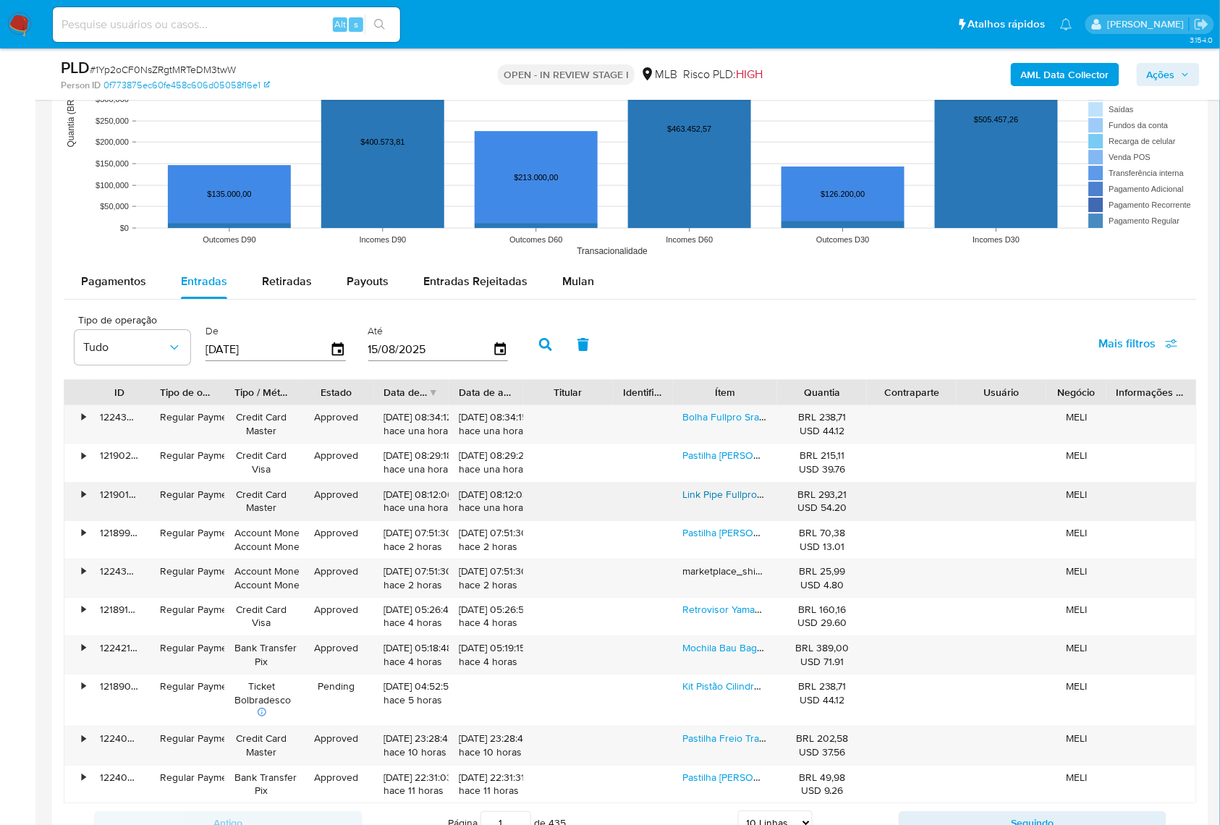
click at [722, 502] on link "Link Pipe Fullpro Cb Twister 250 2016 2017 18 2019 2020 2021" at bounding box center [824, 494] width 283 height 14
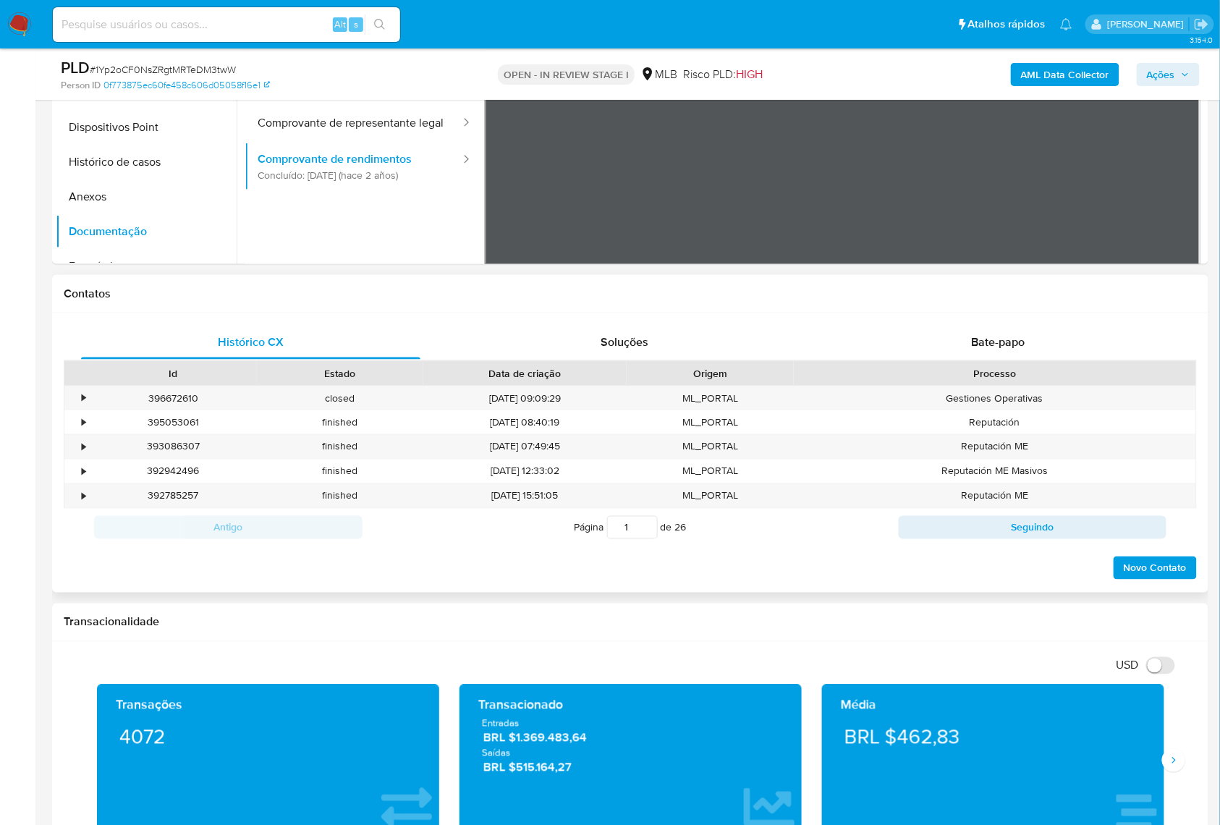
scroll to position [386, 0]
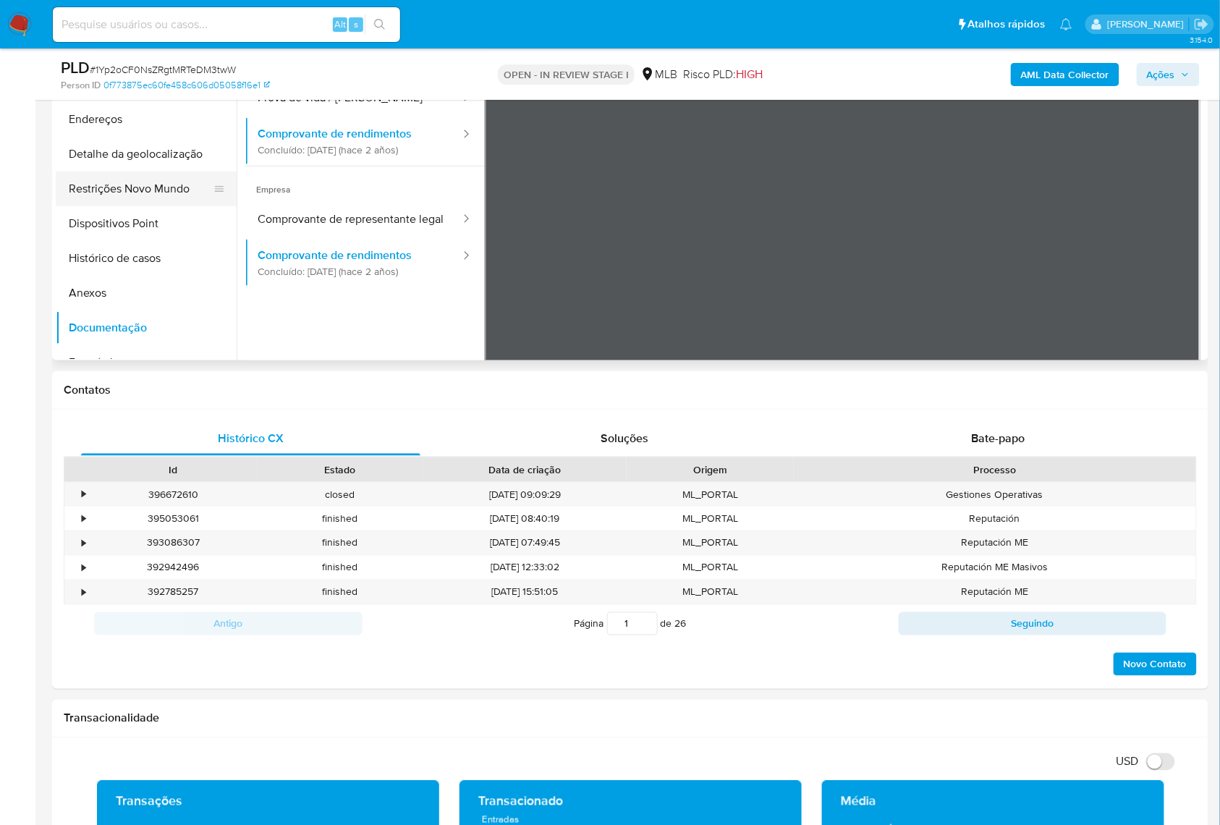
click at [122, 206] on button "Restrições Novo Mundo" at bounding box center [140, 189] width 169 height 35
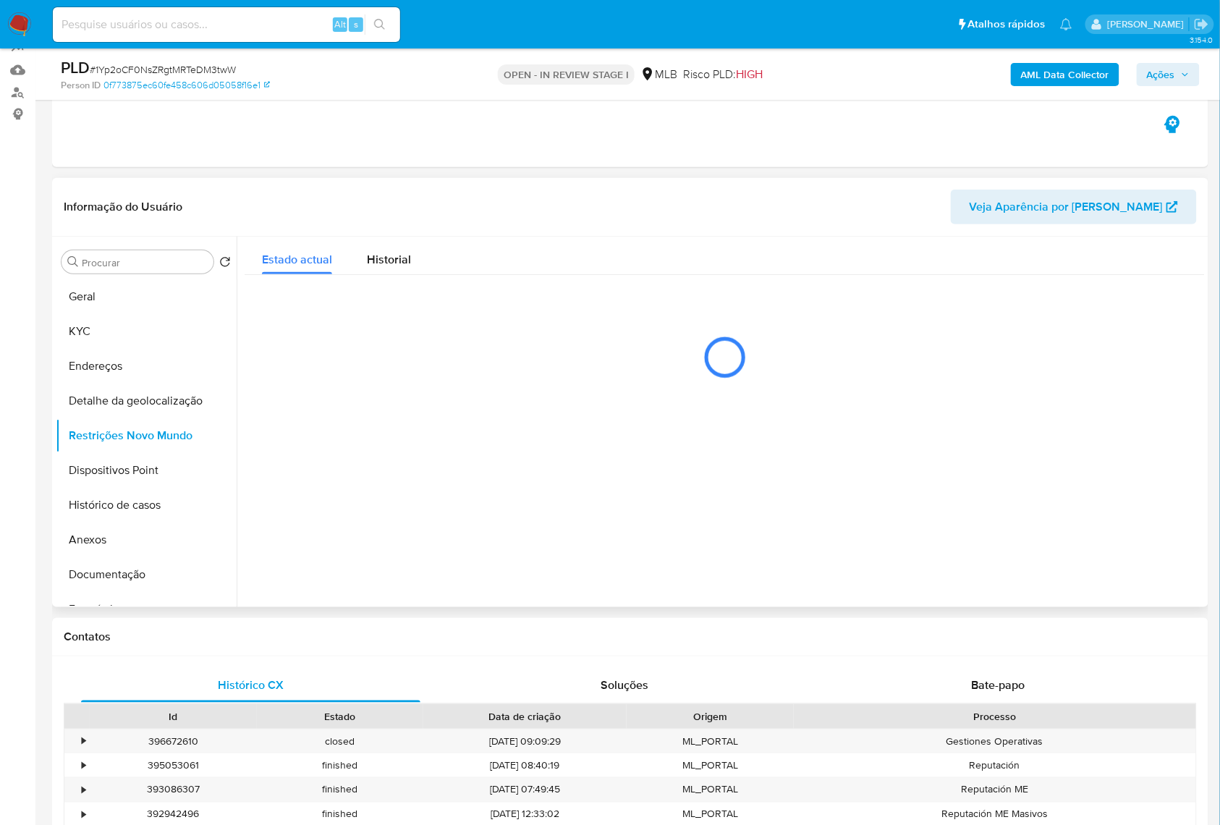
scroll to position [96, 0]
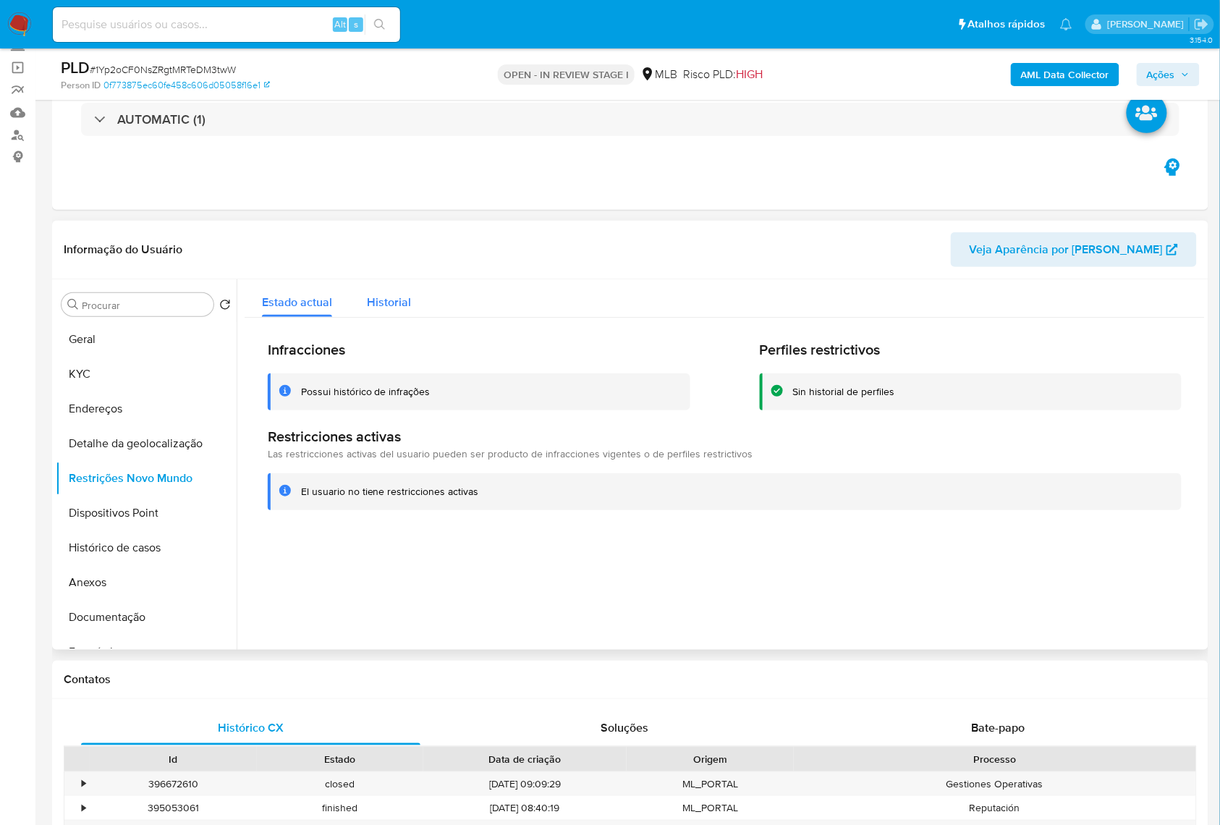
click at [381, 311] on div "Historial" at bounding box center [389, 298] width 44 height 38
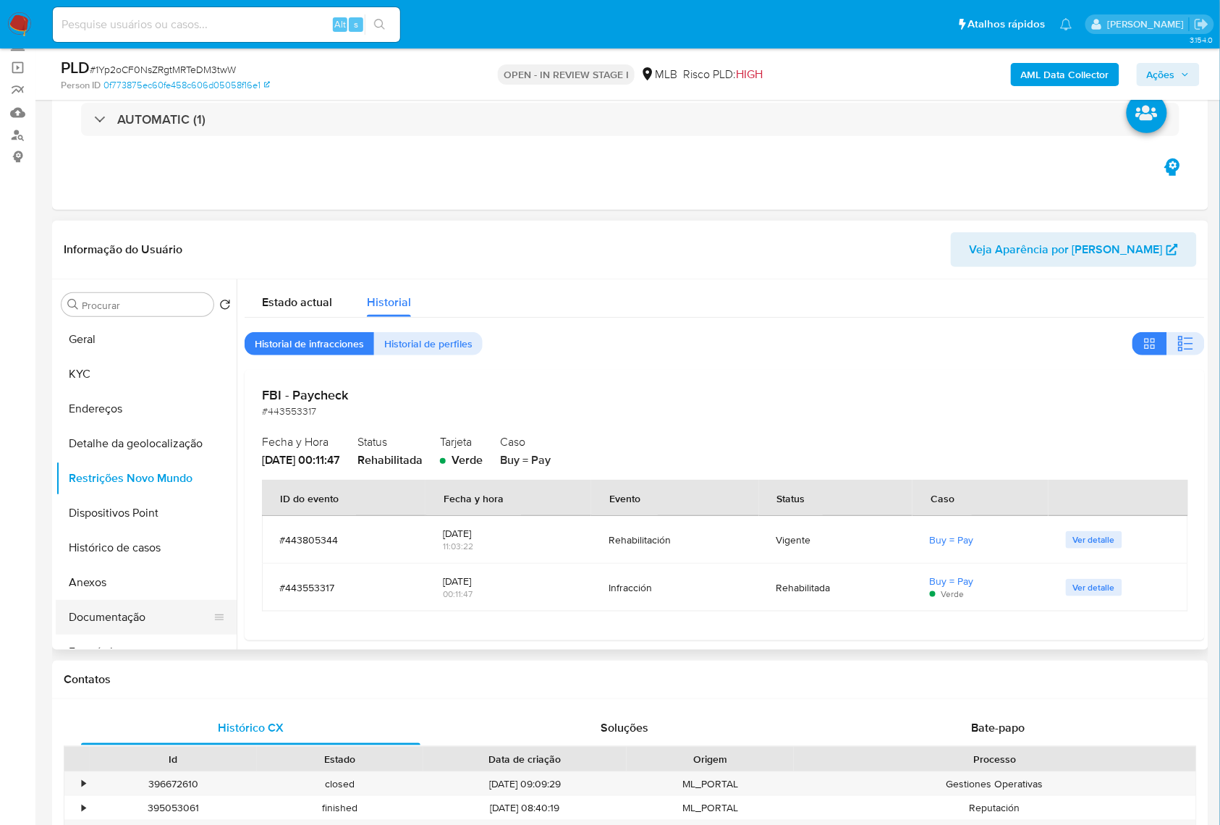
click at [162, 635] on button "Documentação" at bounding box center [140, 617] width 169 height 35
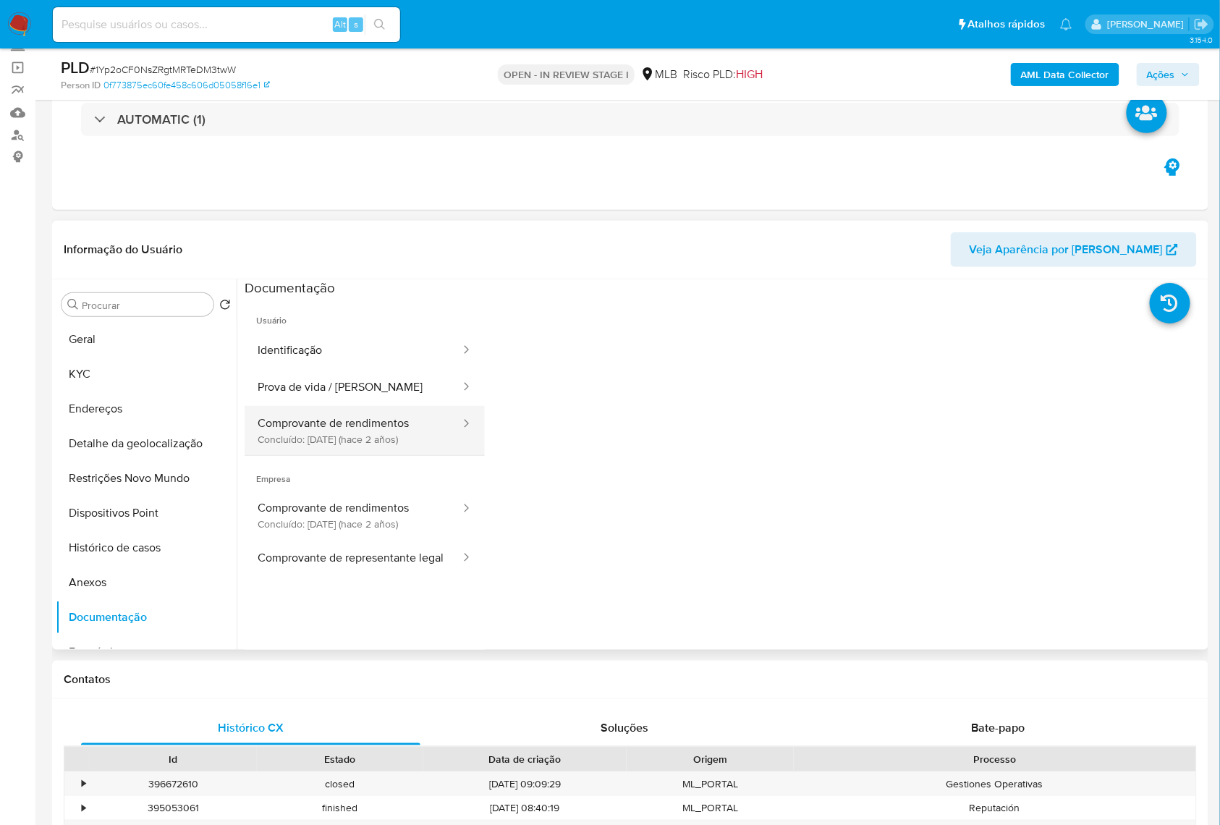
click at [319, 455] on button "Comprovante de rendimentos Concluído: 17/04/2023 (hace 2 años)" at bounding box center [353, 430] width 217 height 49
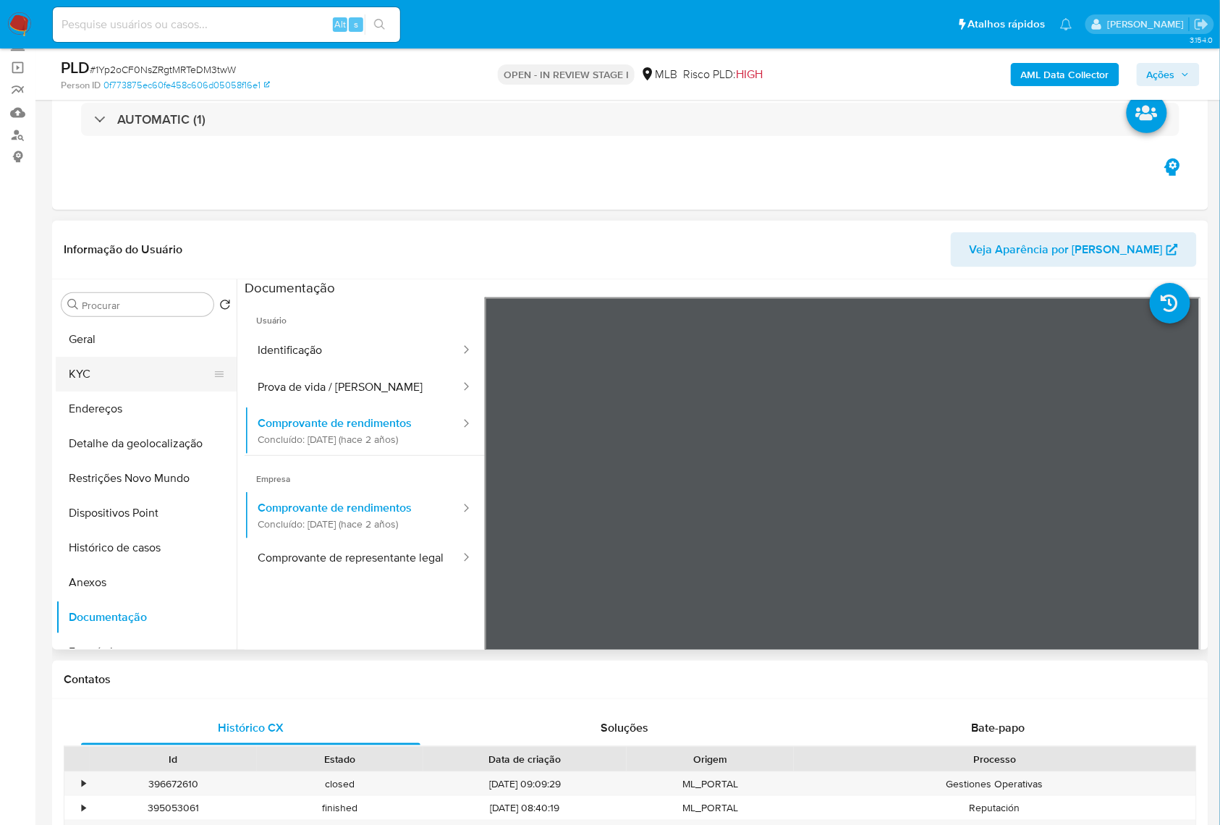
click at [128, 381] on button "KYC" at bounding box center [140, 374] width 169 height 35
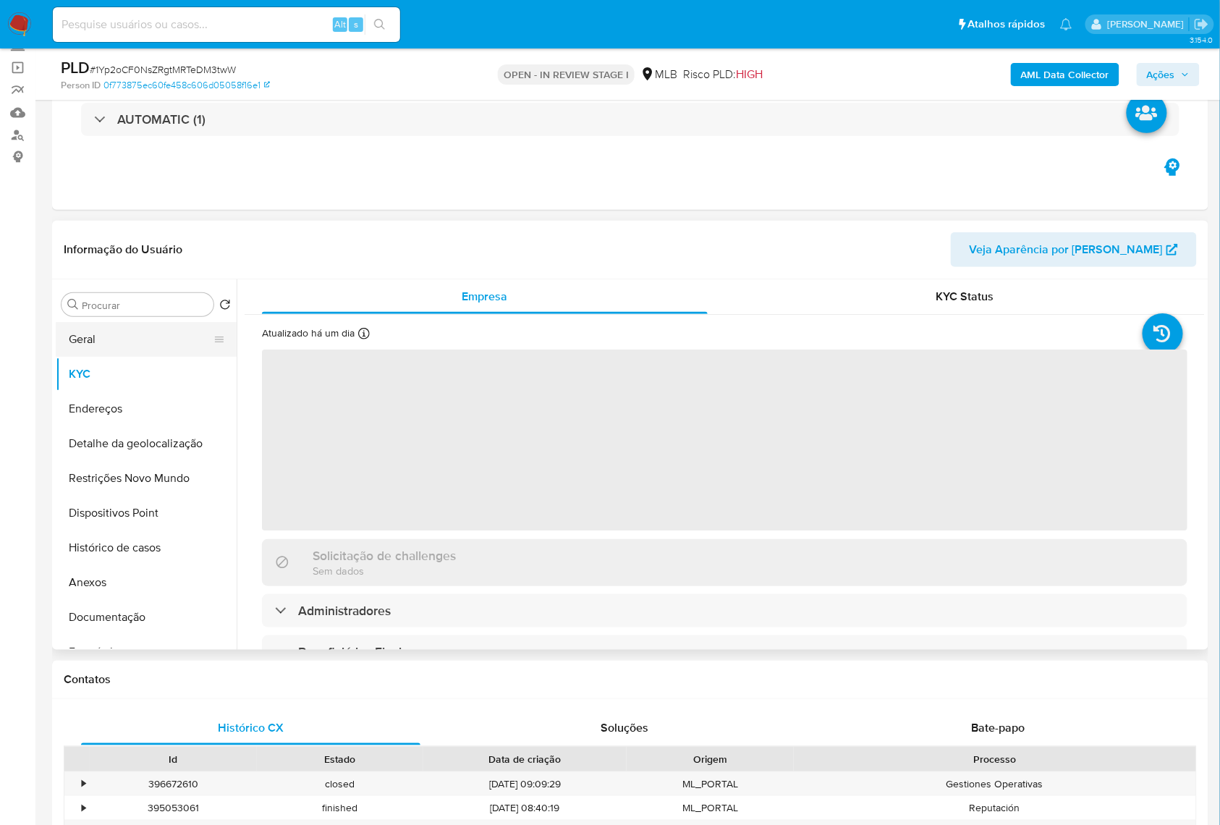
click at [129, 357] on button "Geral" at bounding box center [140, 339] width 169 height 35
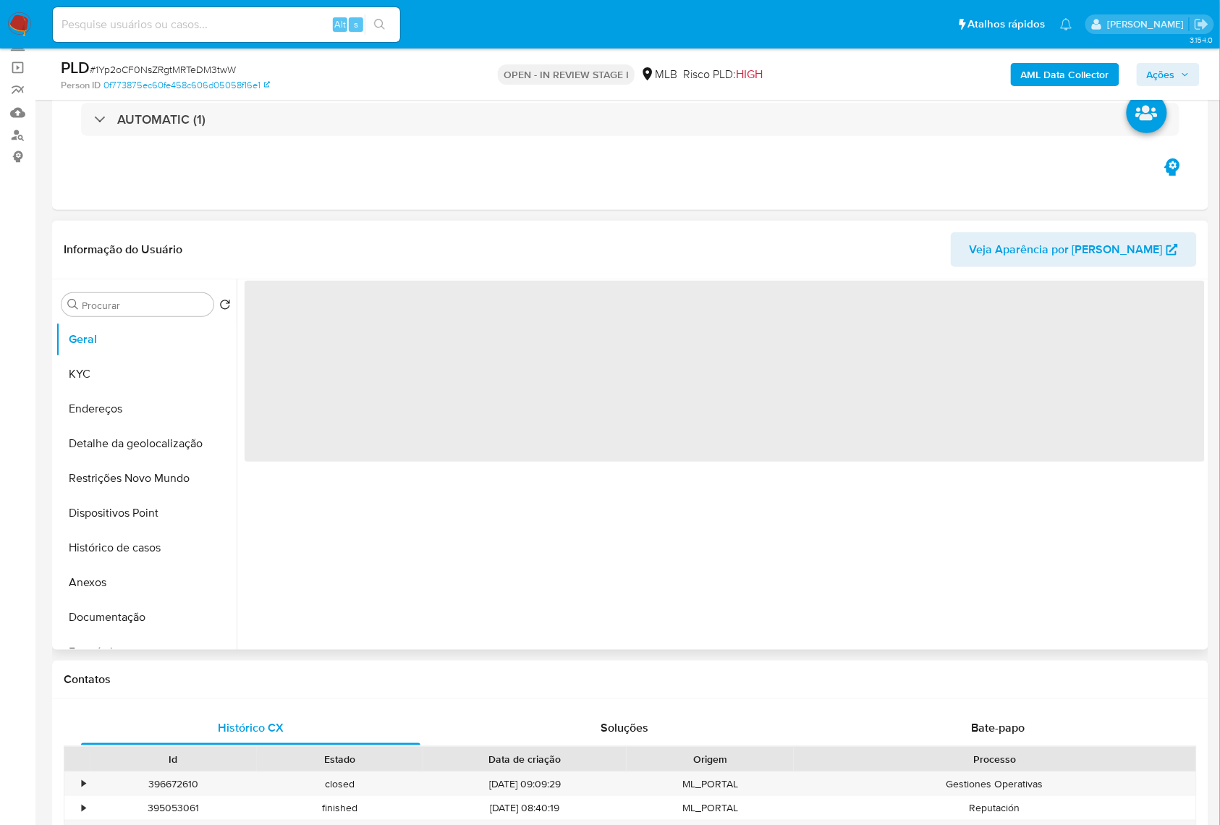
click at [447, 560] on div "‌" at bounding box center [721, 464] width 968 height 371
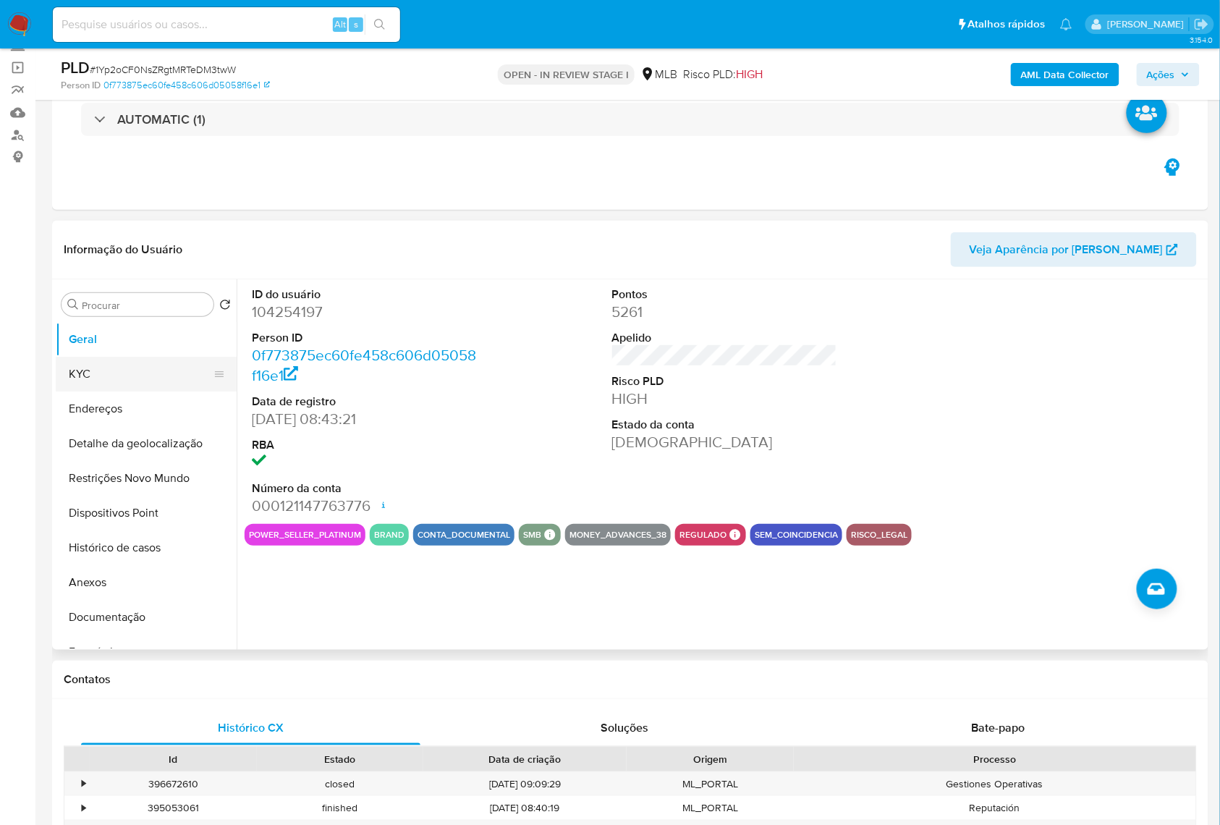
click at [85, 392] on button "KYC" at bounding box center [140, 374] width 169 height 35
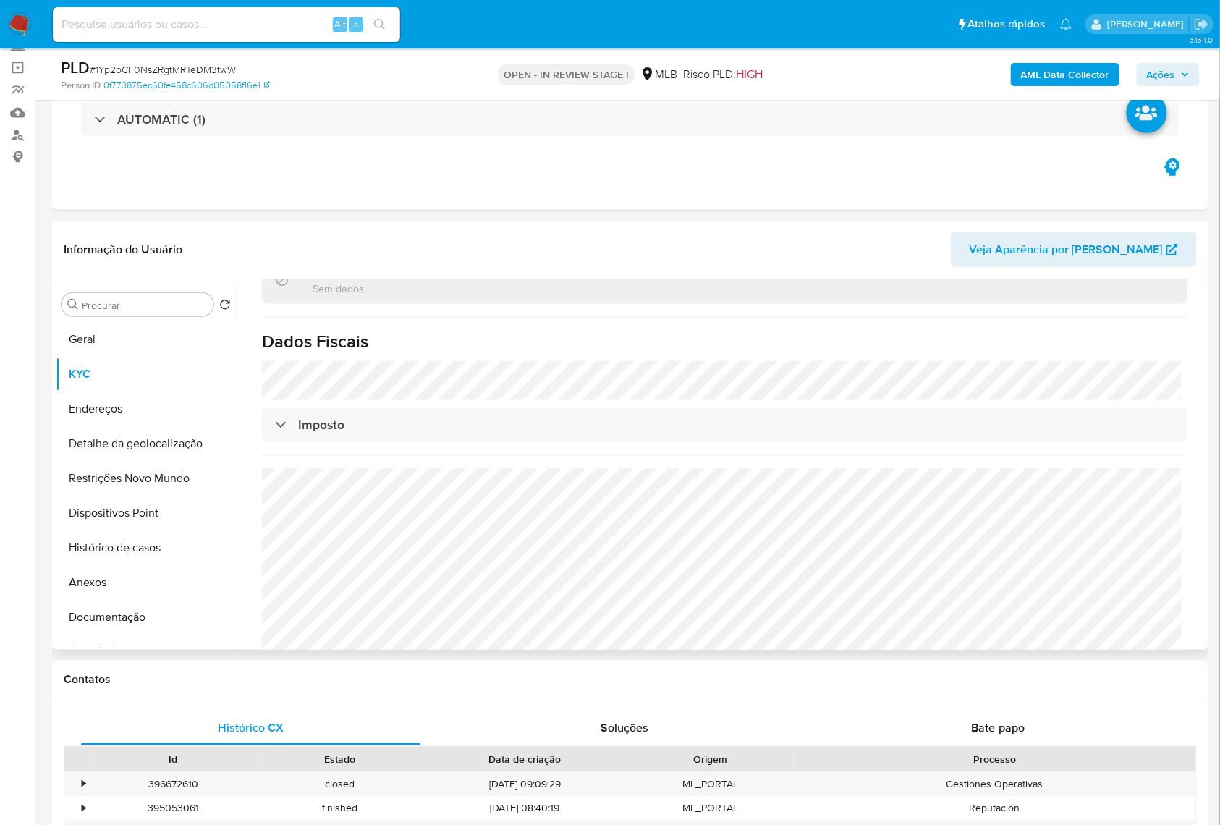
scroll to position [881, 0]
click at [114, 461] on button "Detalhe da geolocalização" at bounding box center [140, 443] width 169 height 35
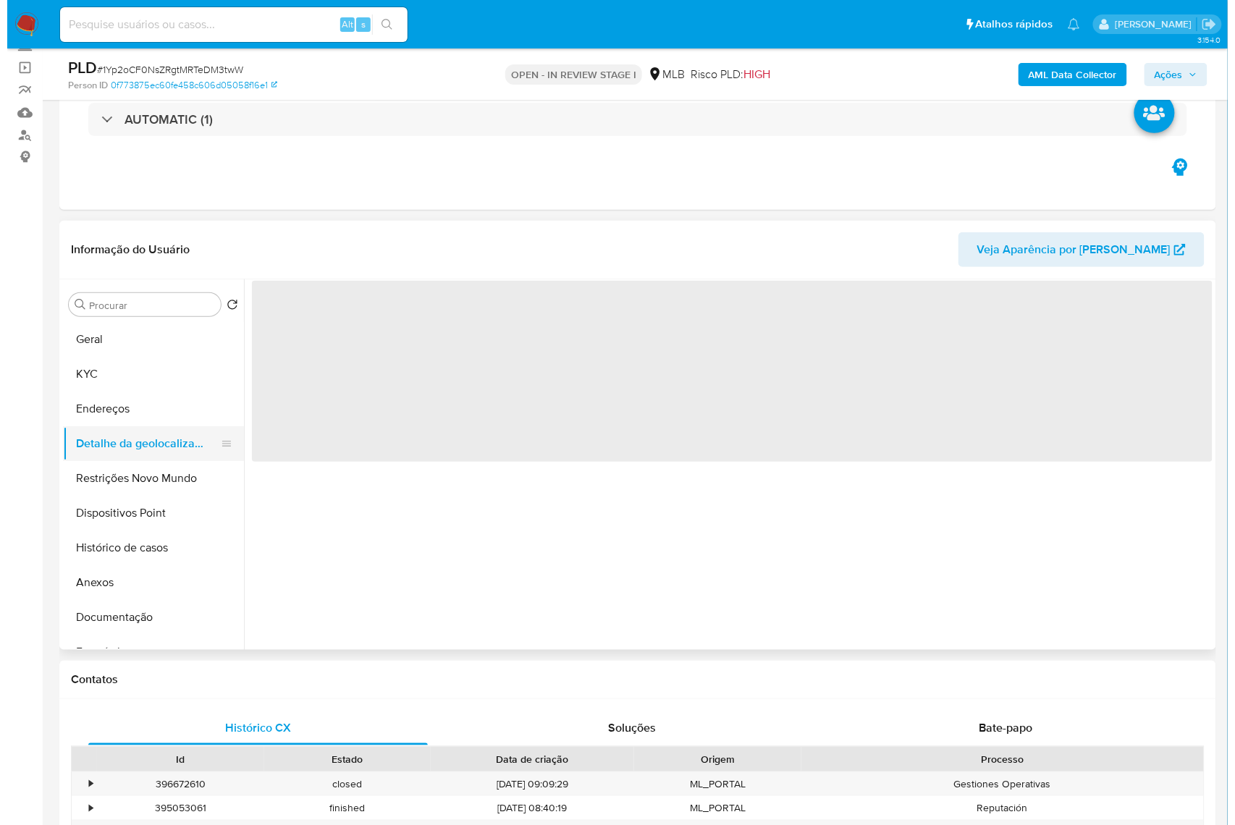
scroll to position [0, 0]
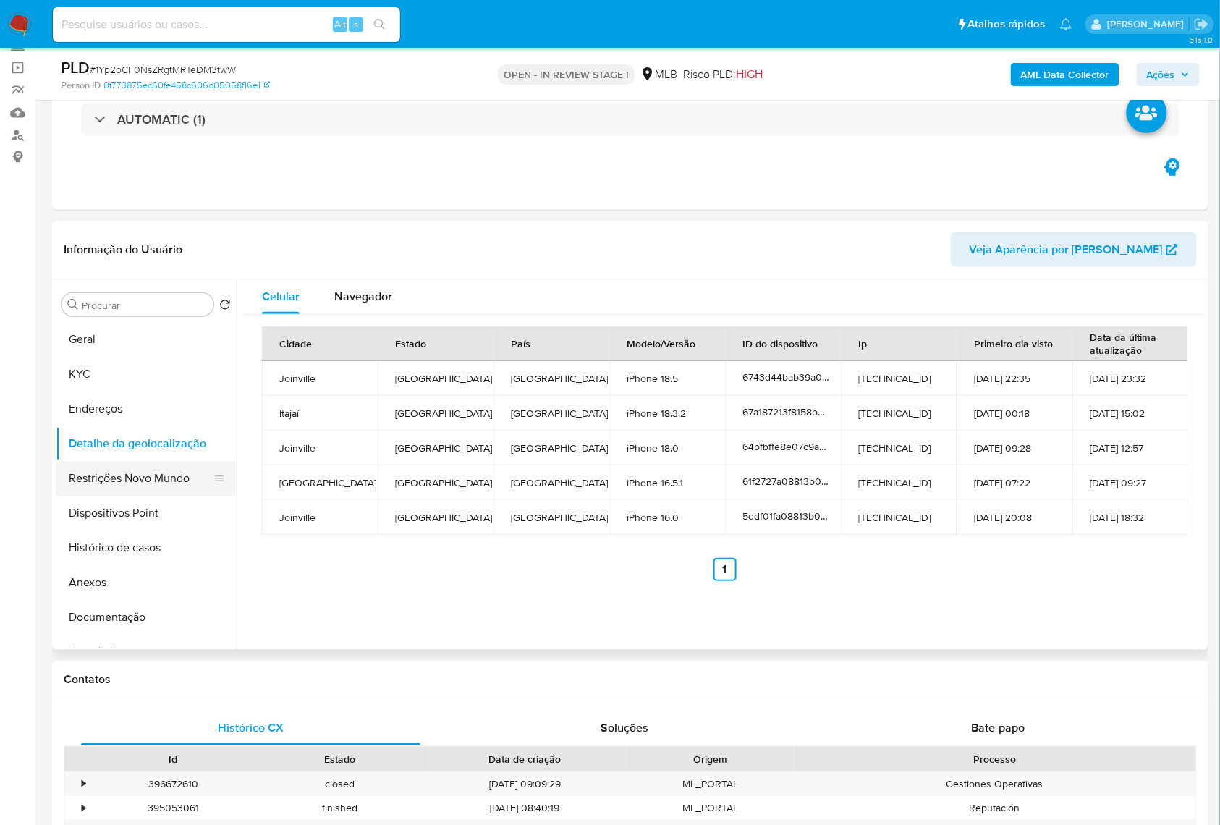
click at [183, 496] on button "Restrições Novo Mundo" at bounding box center [140, 478] width 169 height 35
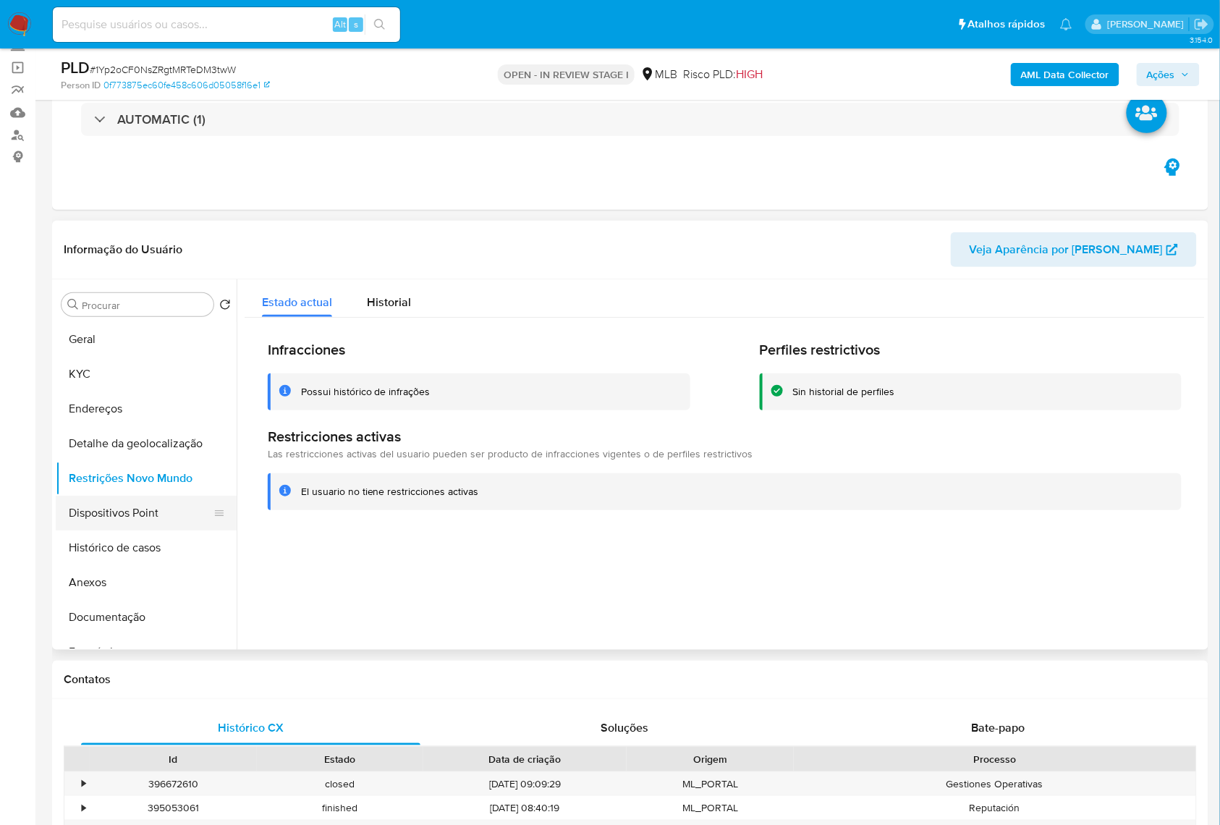
click at [140, 528] on button "Dispositivos Point" at bounding box center [140, 513] width 169 height 35
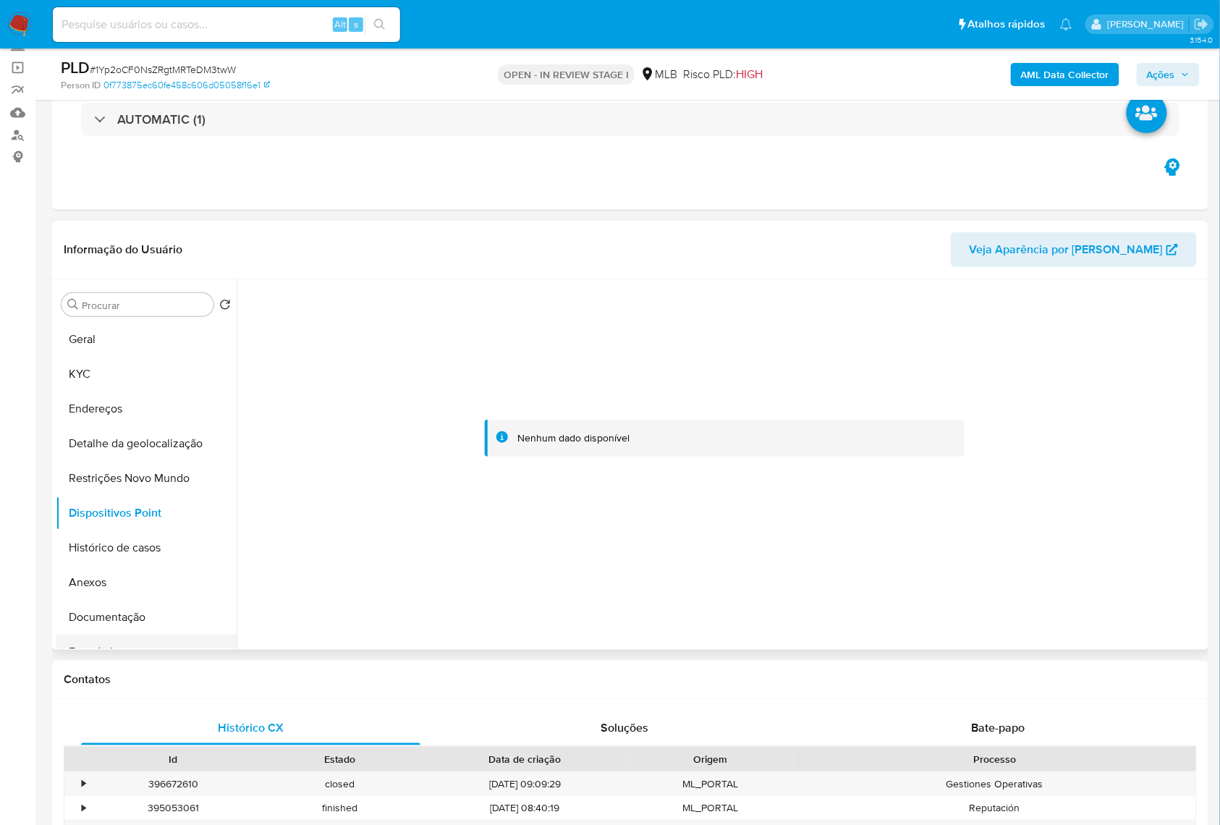
click at [192, 659] on button "Empréstimos" at bounding box center [140, 652] width 169 height 35
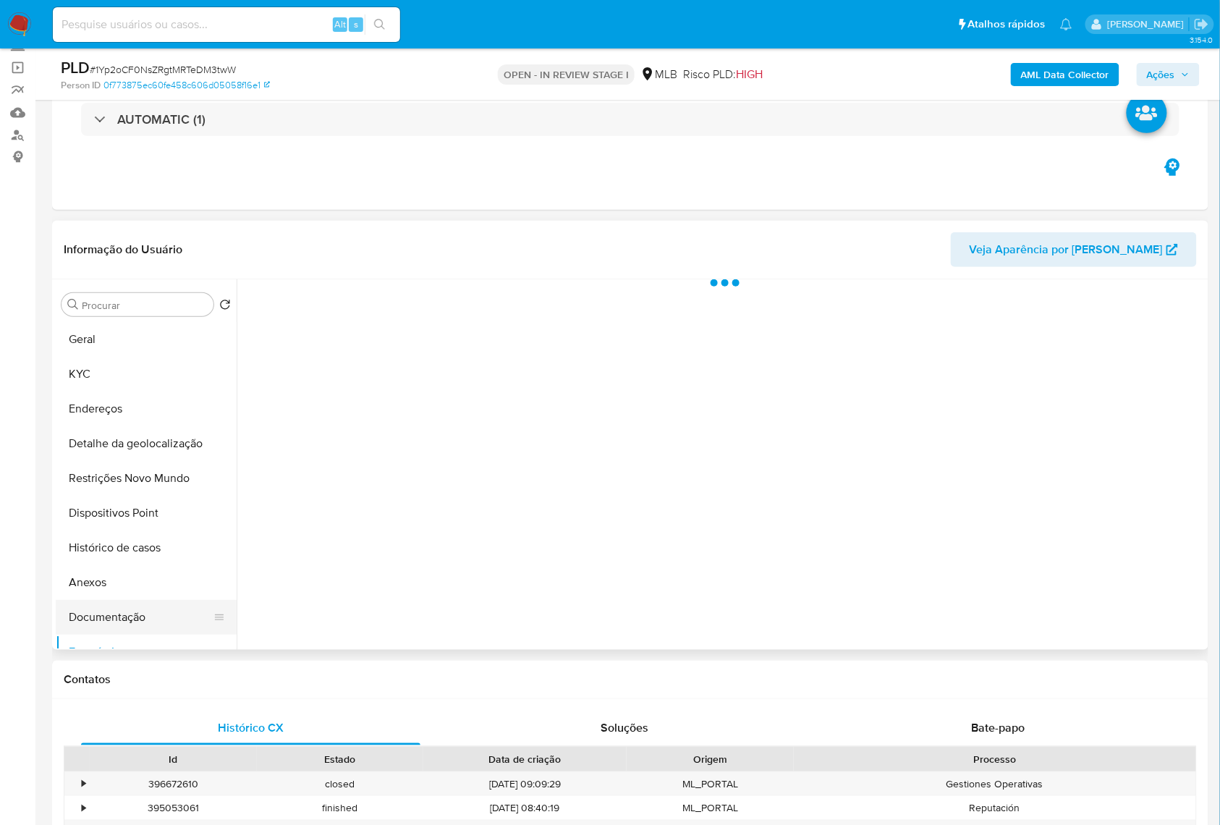
click at [188, 635] on button "Documentação" at bounding box center [140, 617] width 169 height 35
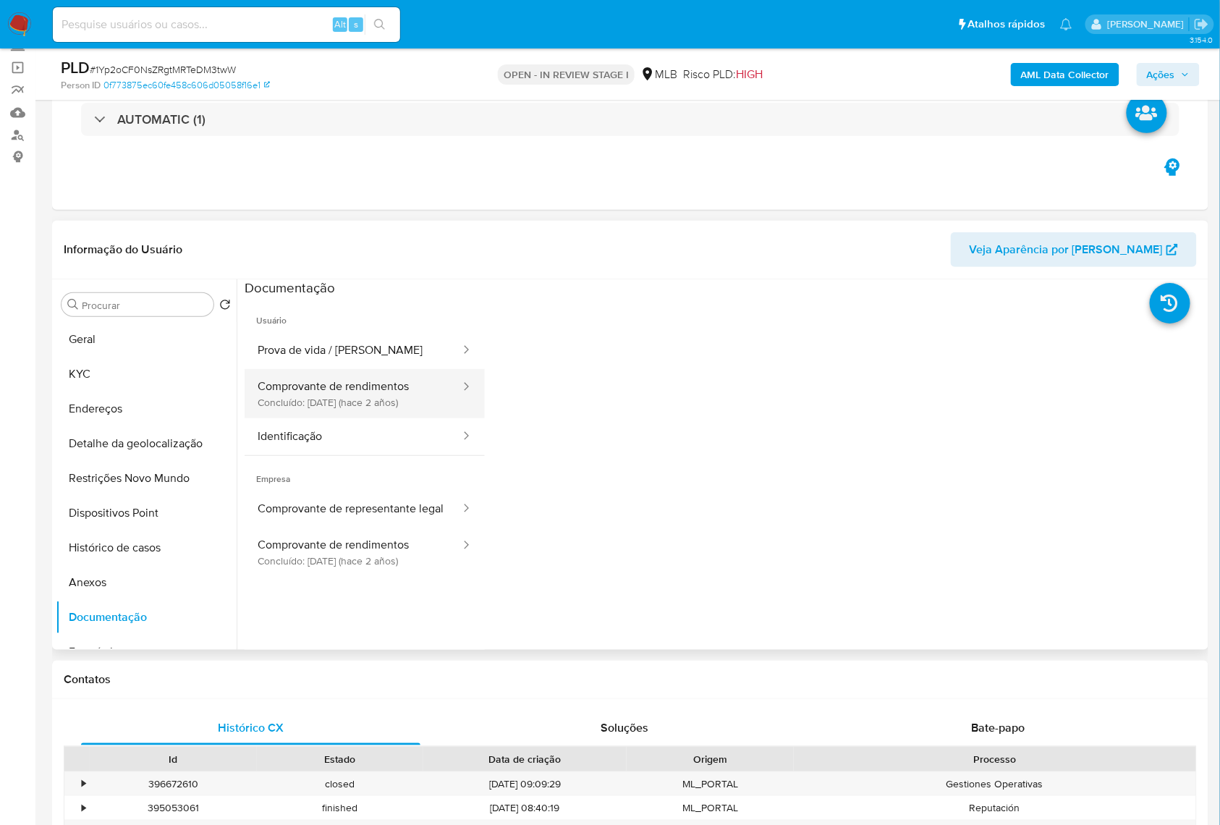
click at [377, 418] on button "Comprovante de rendimentos Concluído: 17/04/2023 (hace 2 años)" at bounding box center [353, 393] width 217 height 49
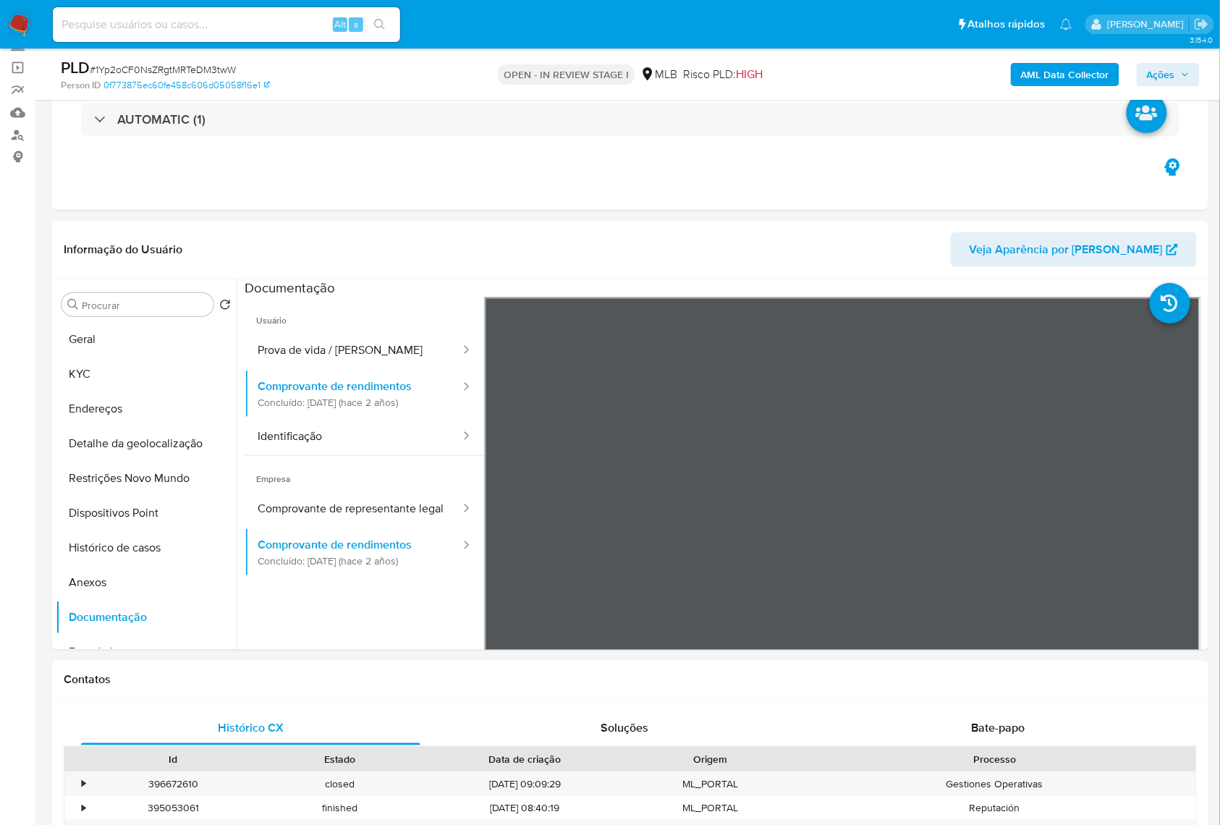
click at [1183, 82] on span "Ações" at bounding box center [1168, 74] width 43 height 20
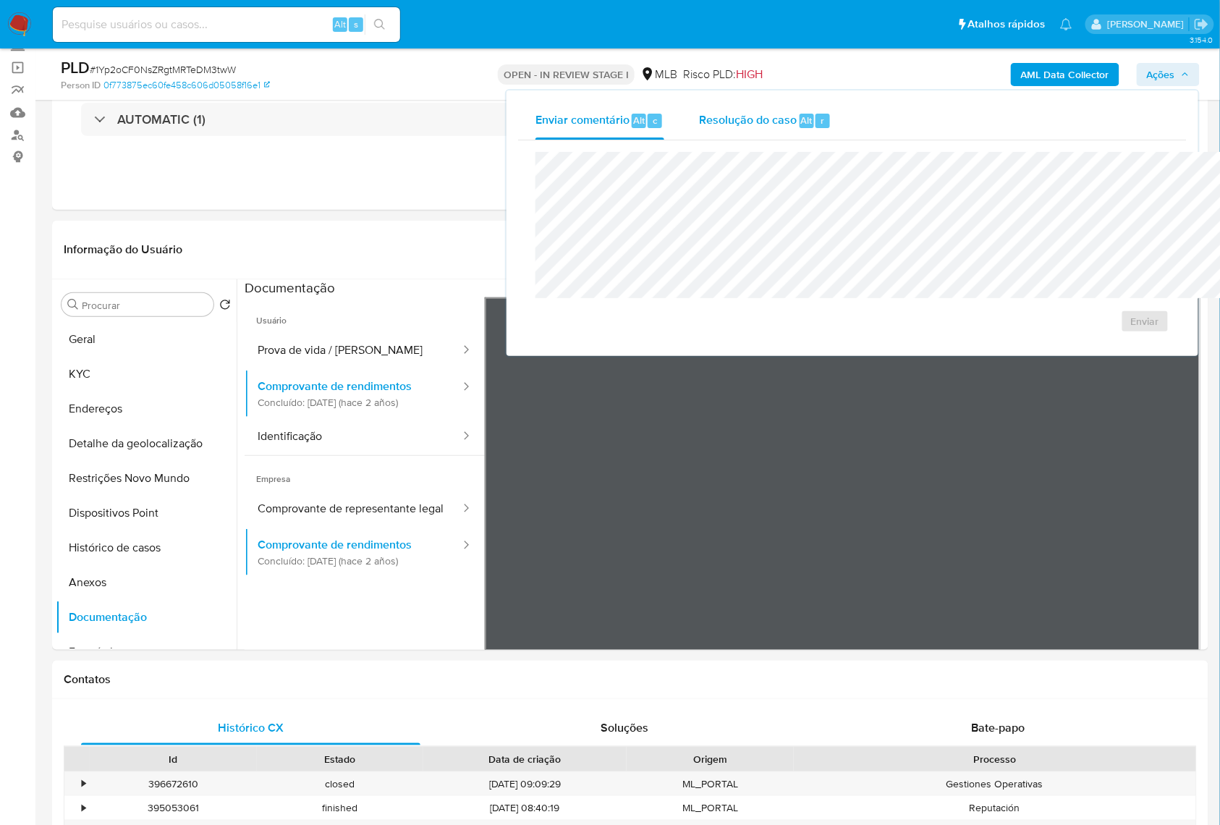
click at [800, 124] on div "Alt" at bounding box center [807, 121] width 14 height 14
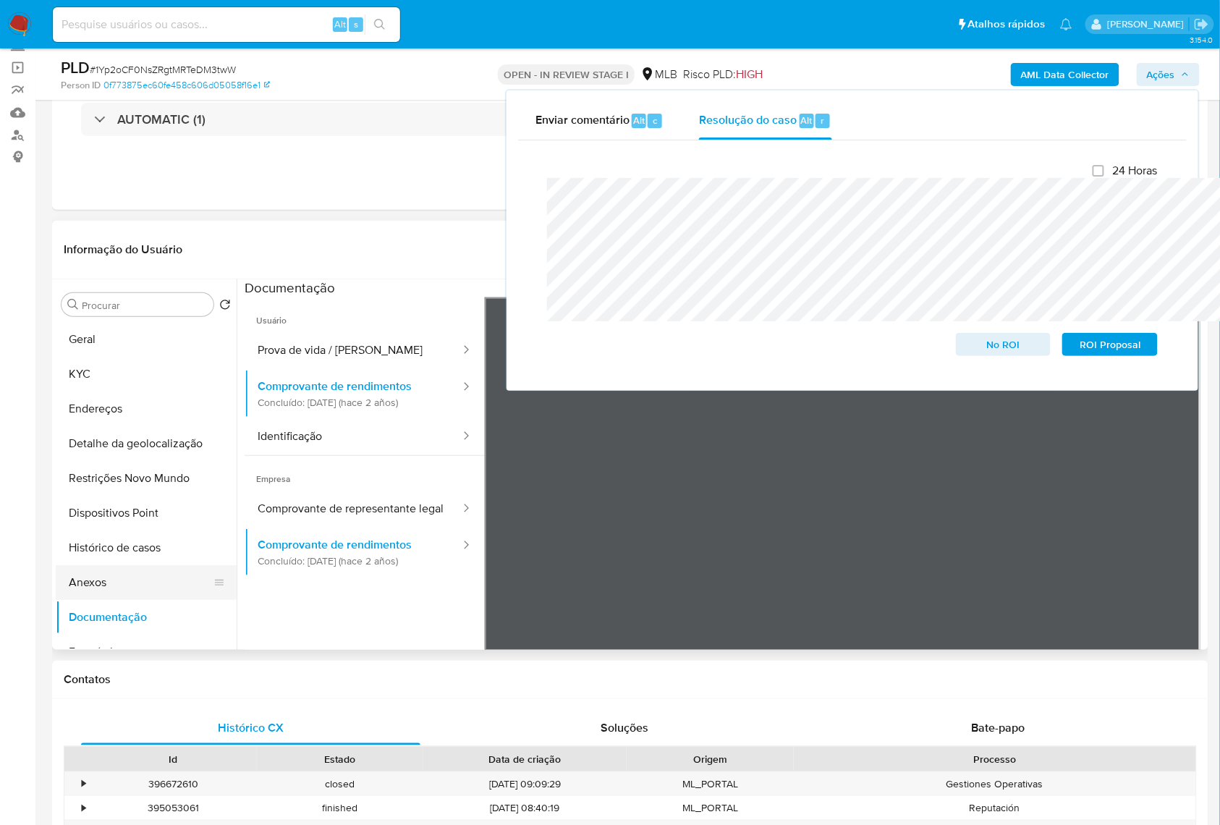
click at [137, 600] on button "Anexos" at bounding box center [140, 582] width 169 height 35
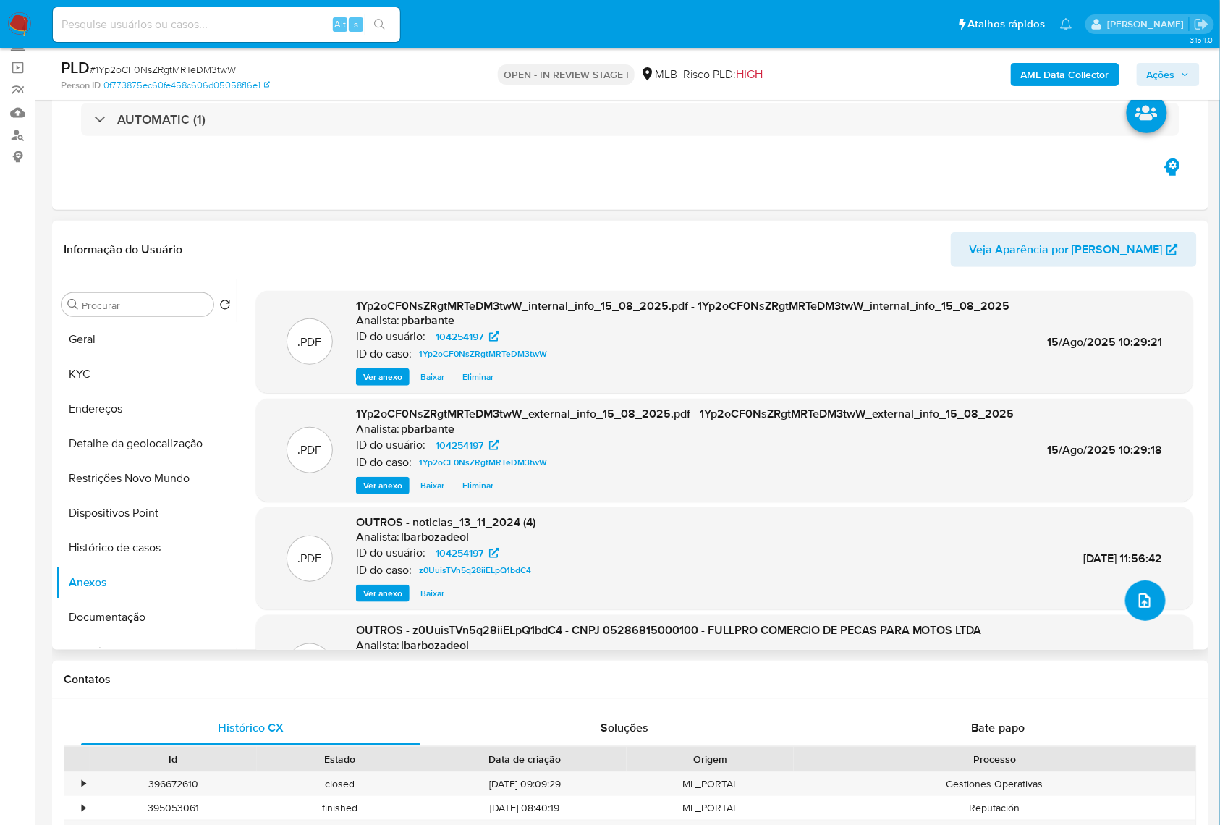
click at [1136, 609] on icon "upload-file" at bounding box center [1144, 600] width 17 height 17
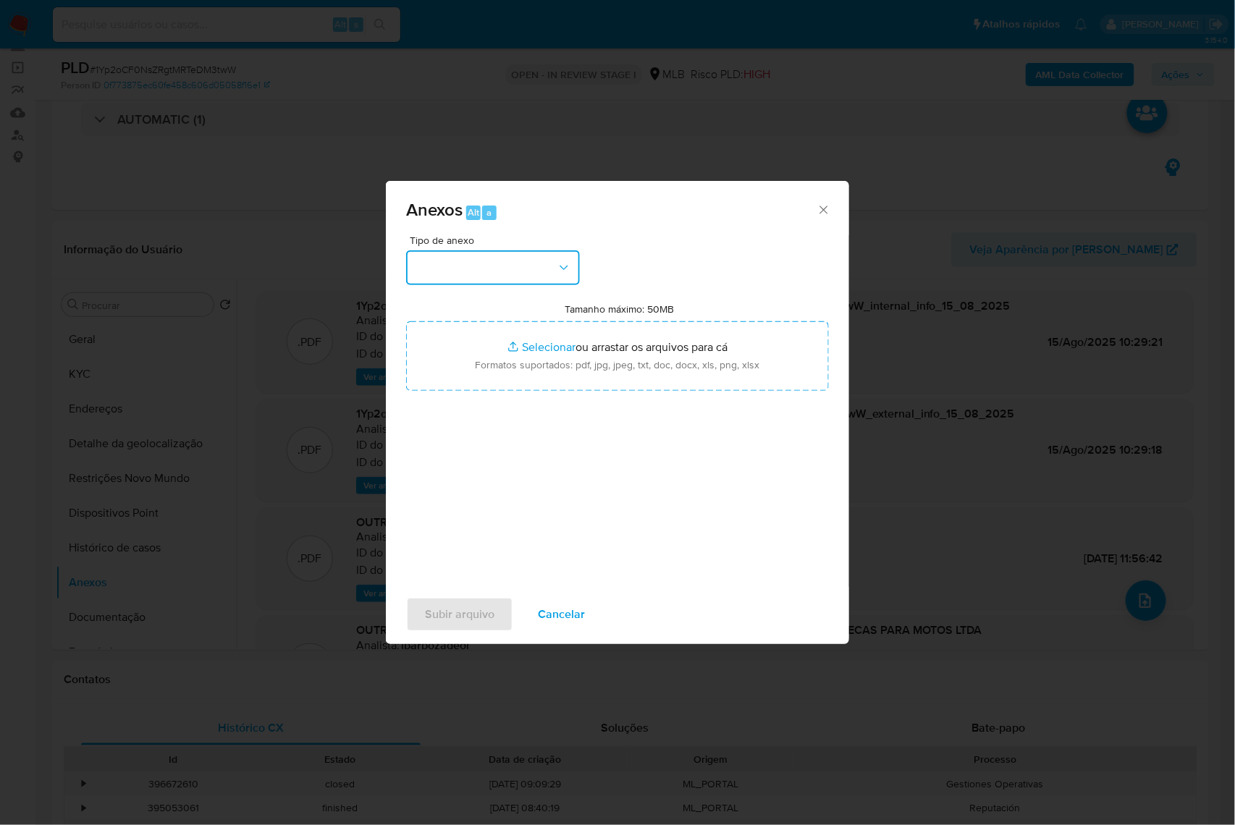
click at [409, 250] on button "button" at bounding box center [493, 267] width 174 height 35
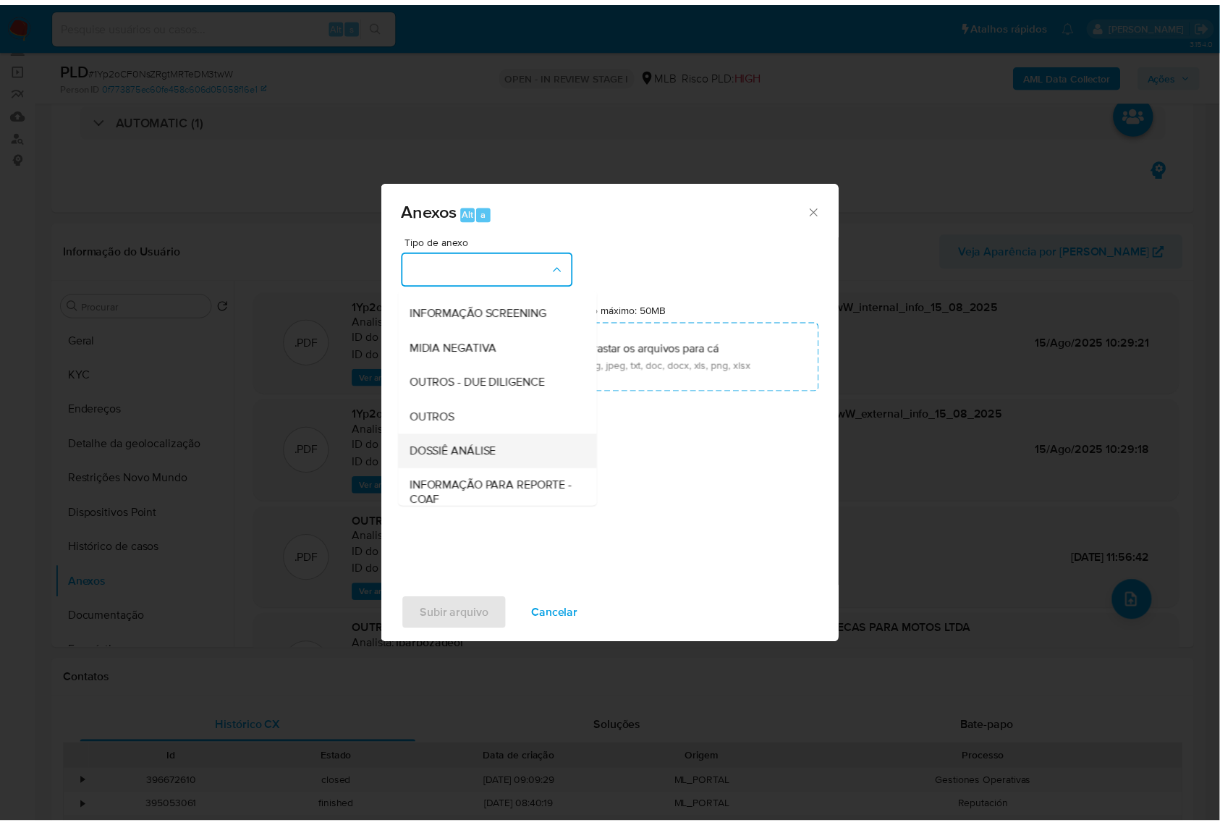
scroll to position [179, 0]
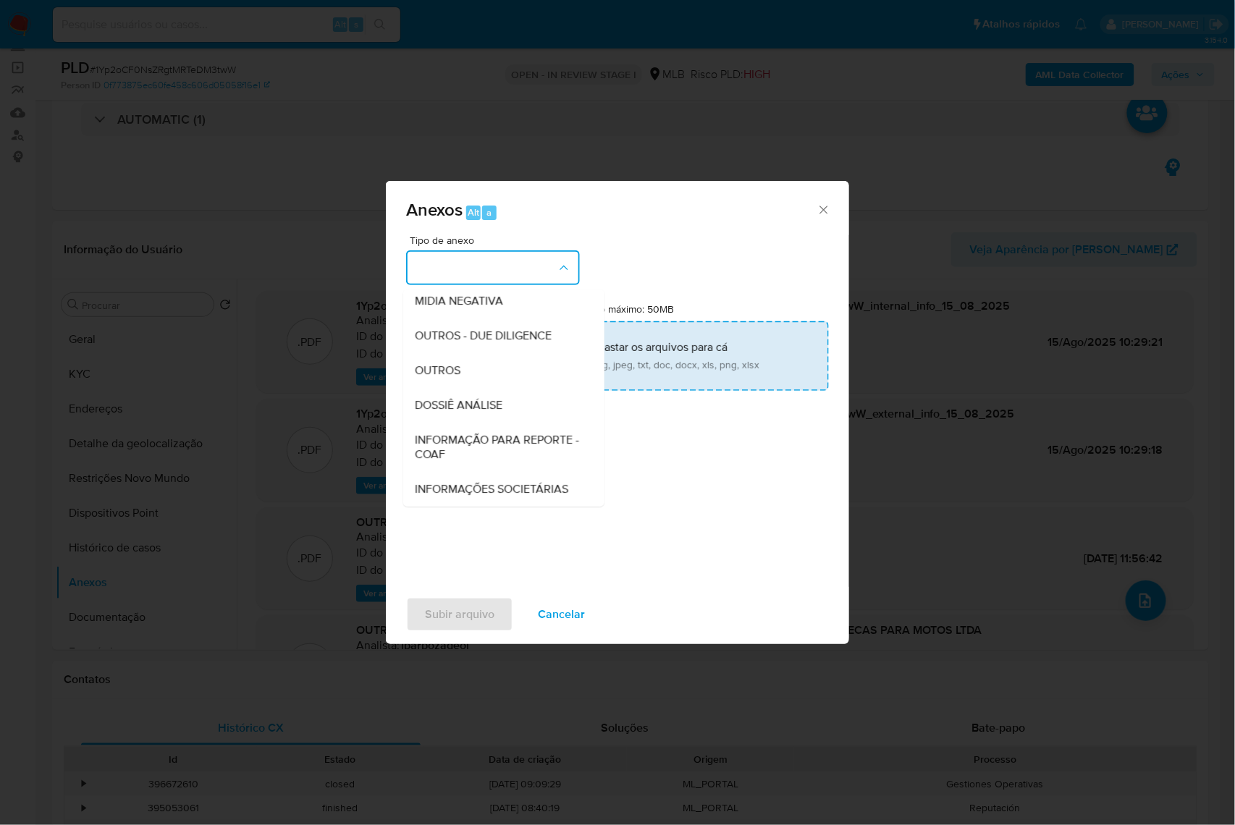
drag, startPoint x: 464, startPoint y: 372, endPoint x: 537, endPoint y: 334, distance: 82.2
click at [466, 398] on span "DOSSIÊ ANÁLISE" at bounding box center [459, 405] width 88 height 14
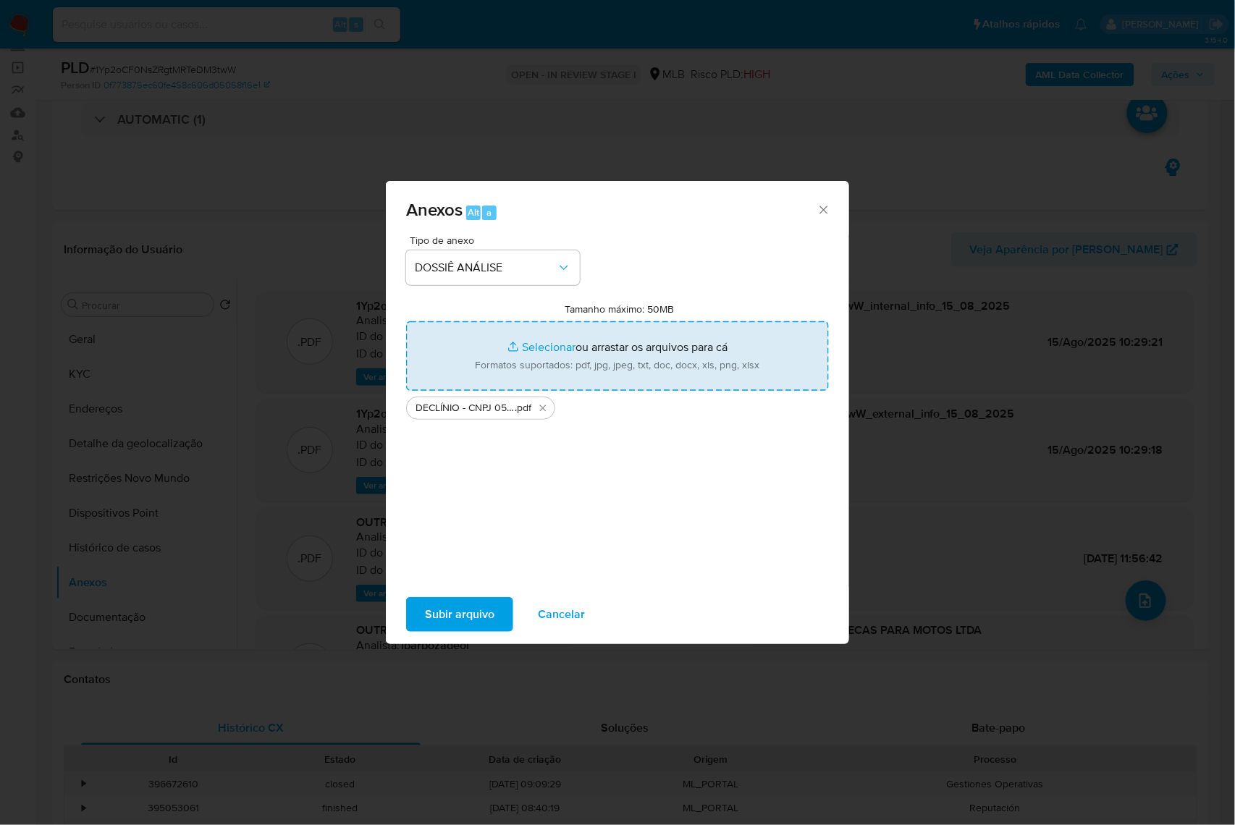
type input "C:\fakepath\Mulan 104254197_2025_08_14_09_52_09.xlsx"
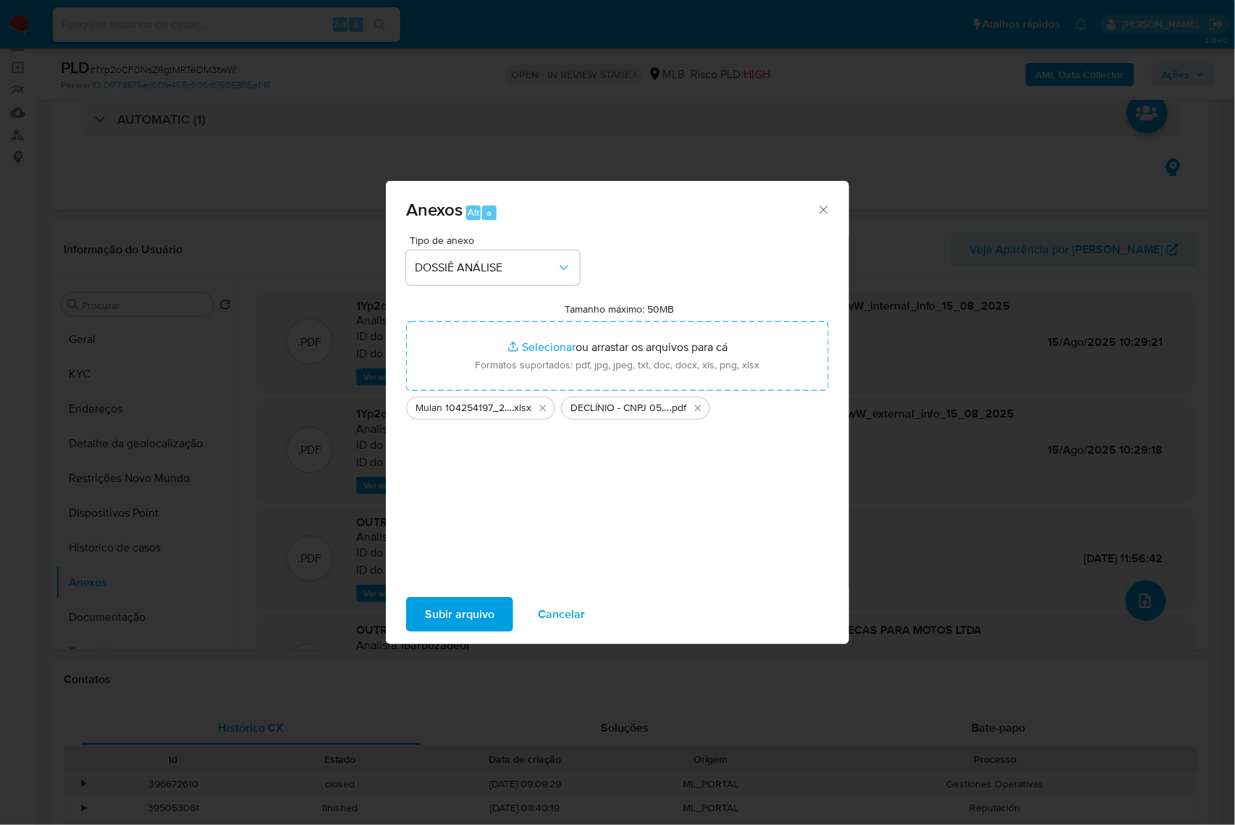
click at [457, 612] on span "Subir arquivo" at bounding box center [459, 614] width 69 height 32
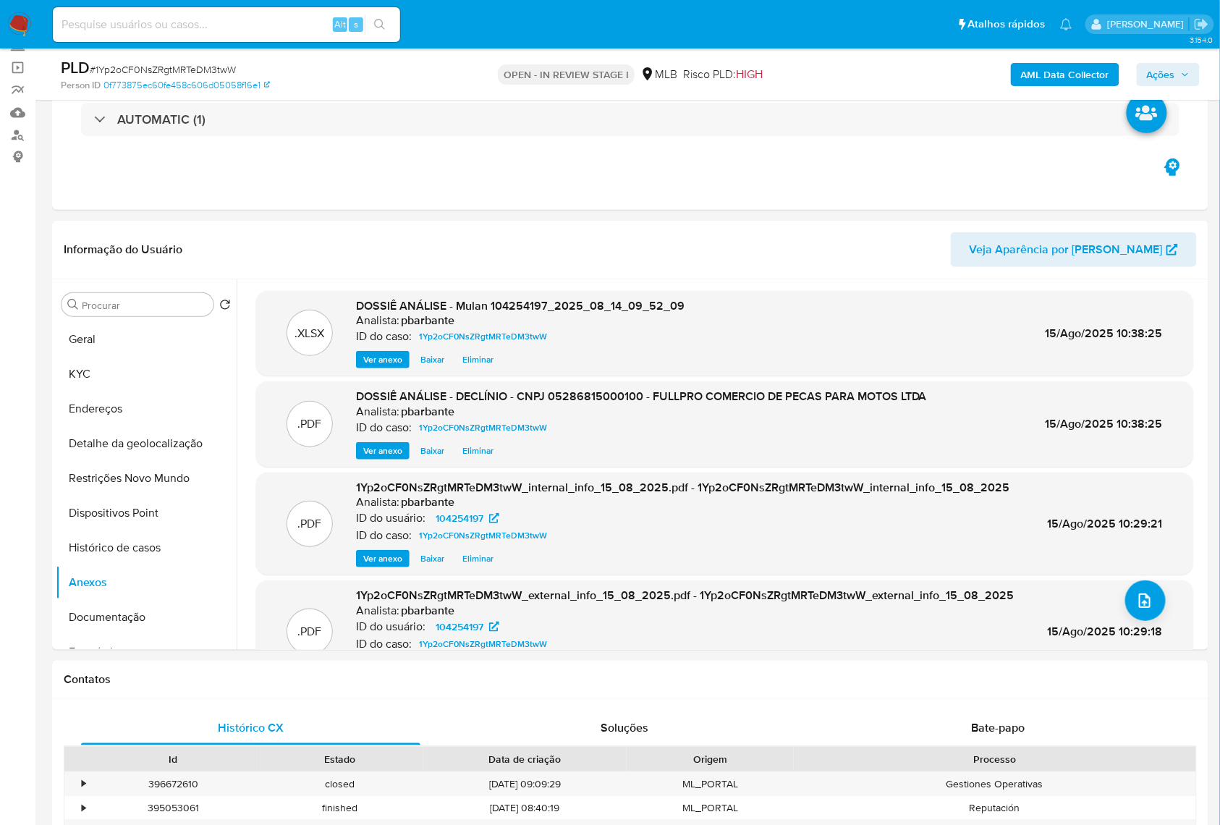
click at [1194, 72] on button "Ações" at bounding box center [1168, 74] width 63 height 23
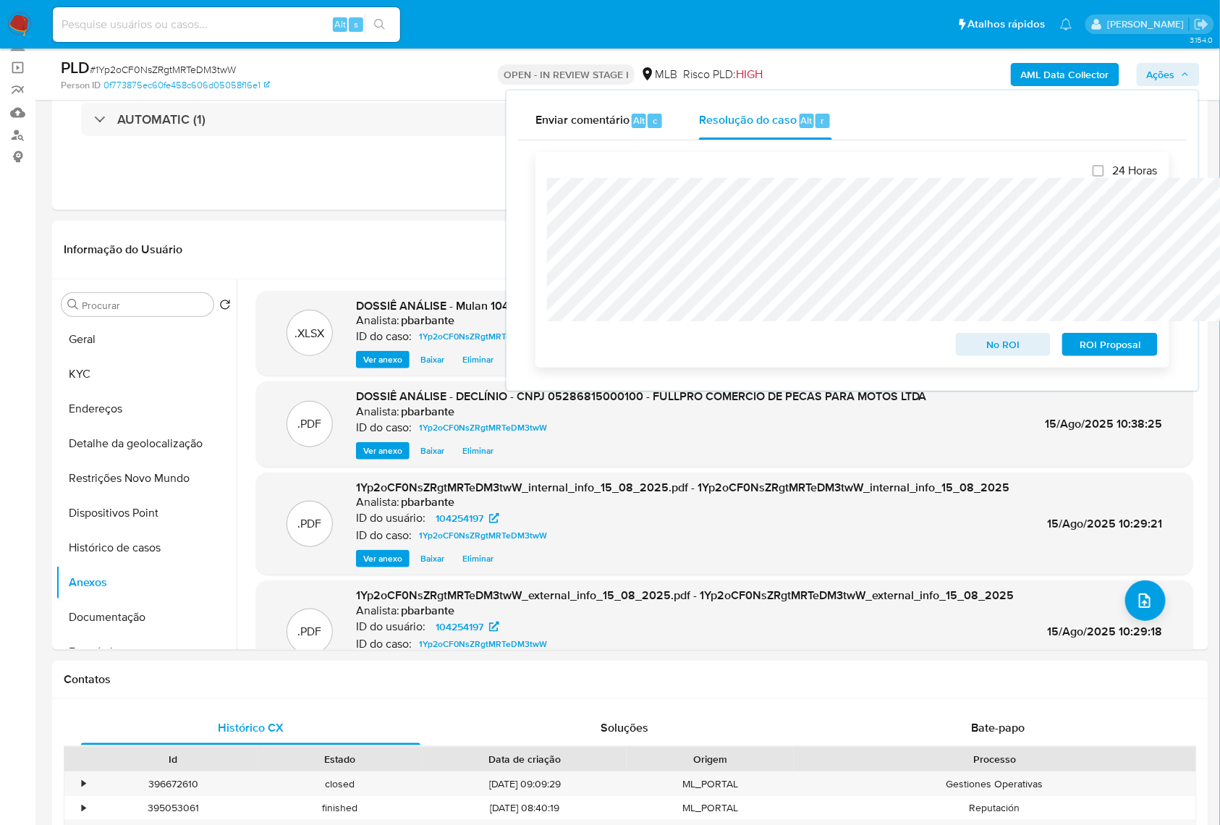
click at [1019, 348] on span "No ROI" at bounding box center [1003, 344] width 75 height 20
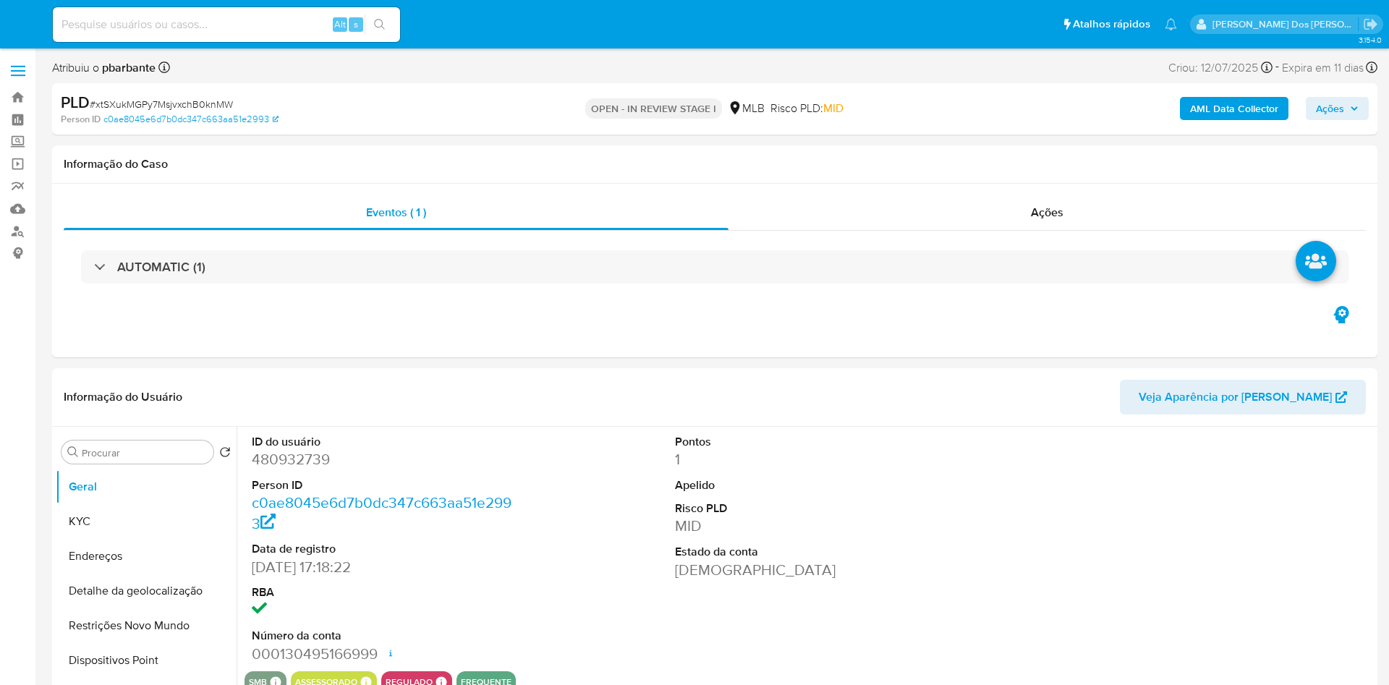
select select "10"
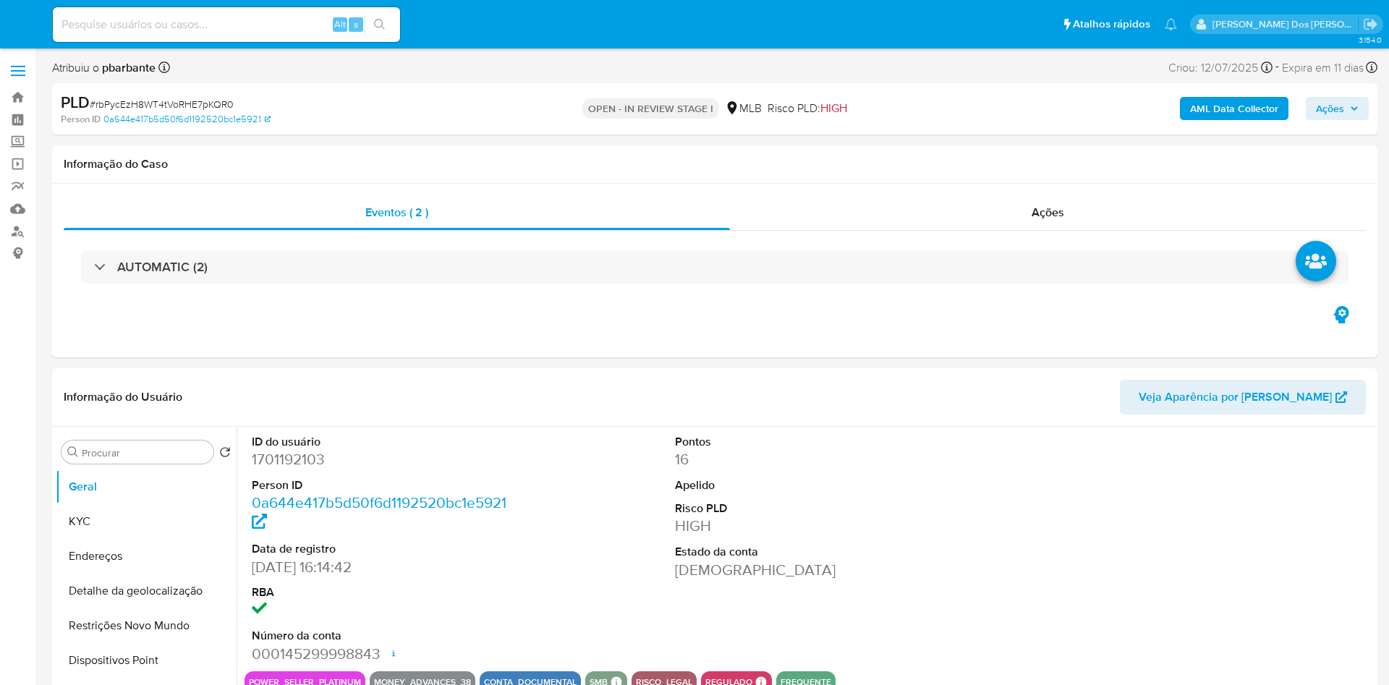
select select "10"
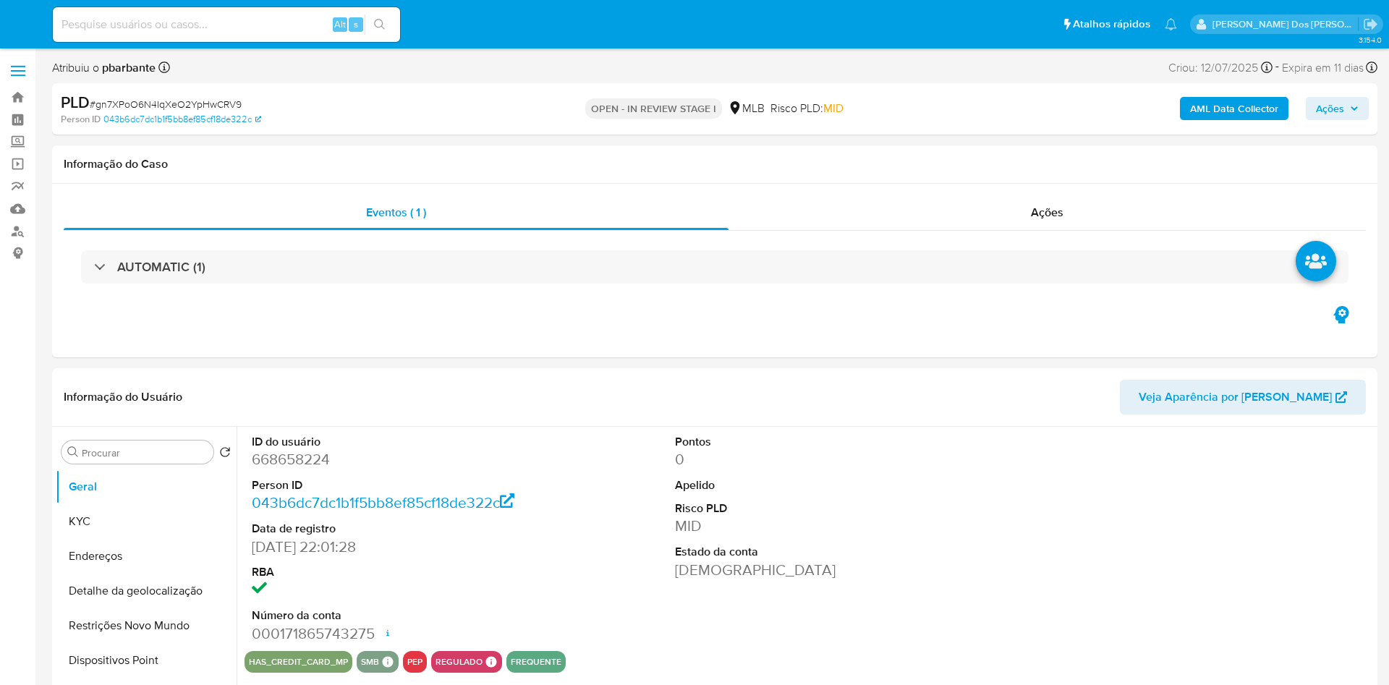
select select "10"
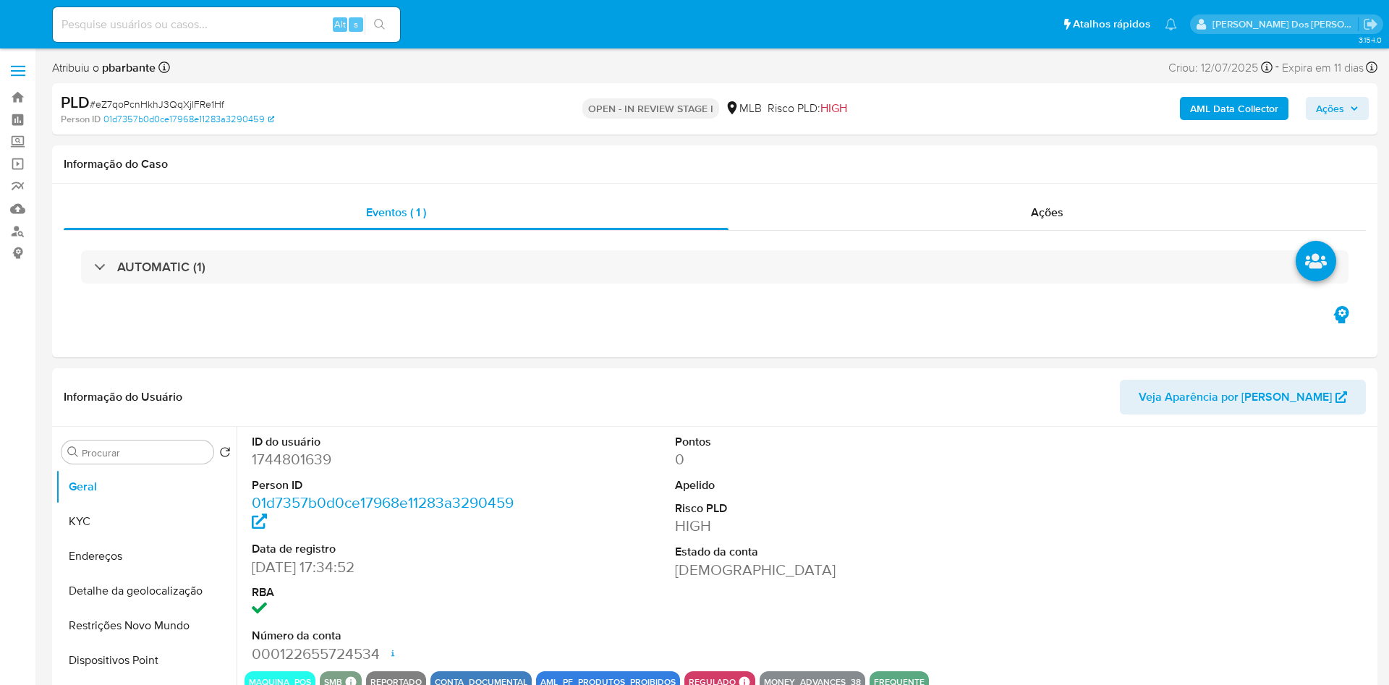
select select "10"
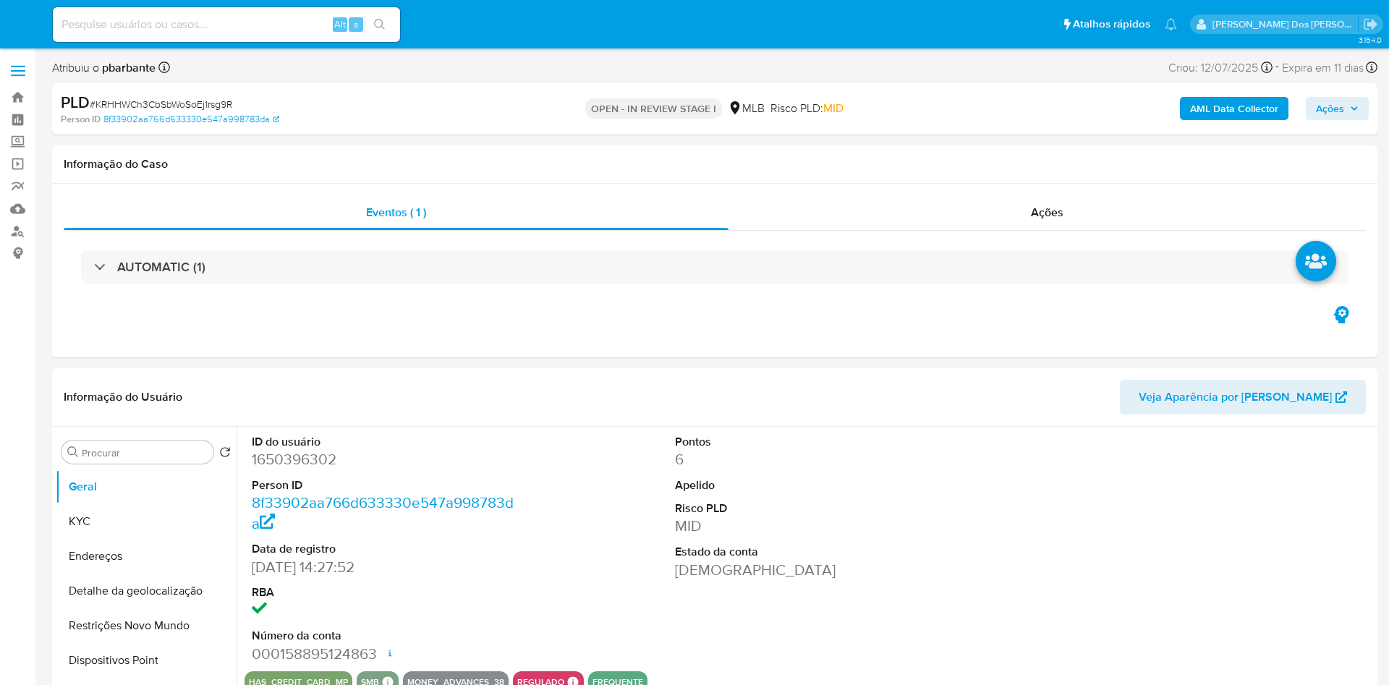
select select "10"
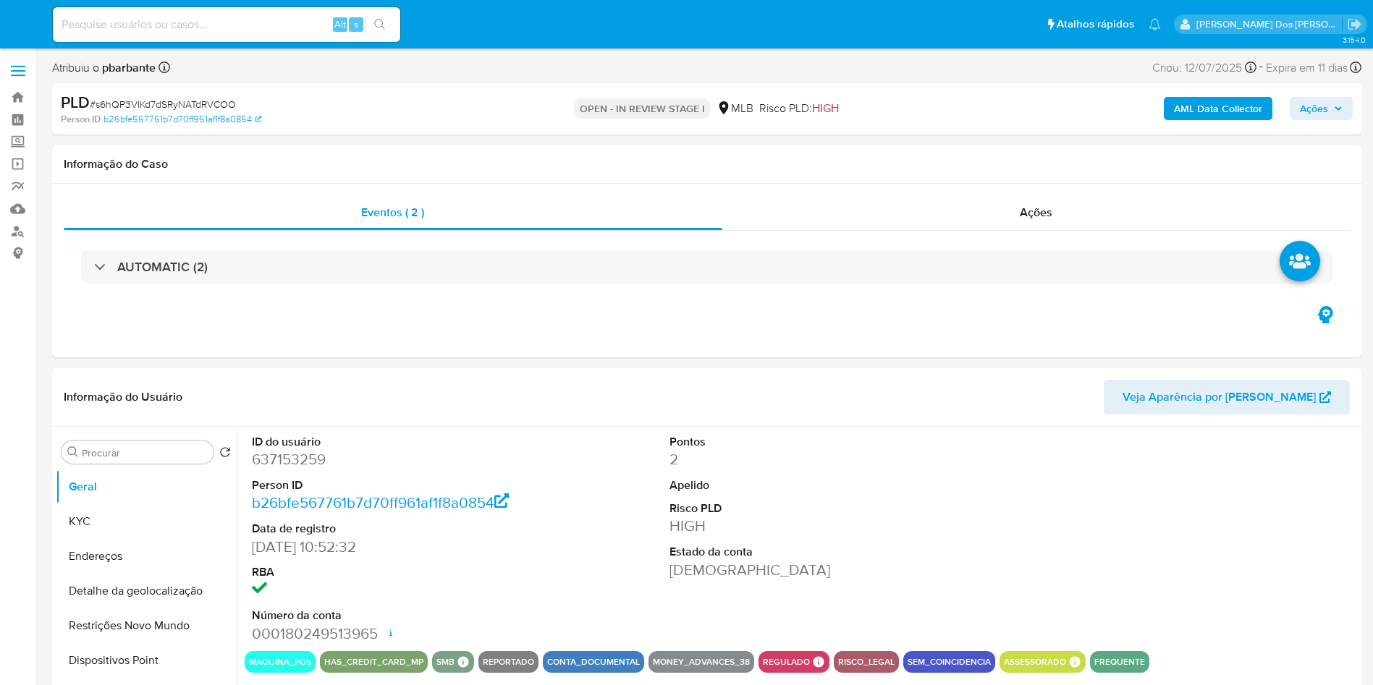
select select "10"
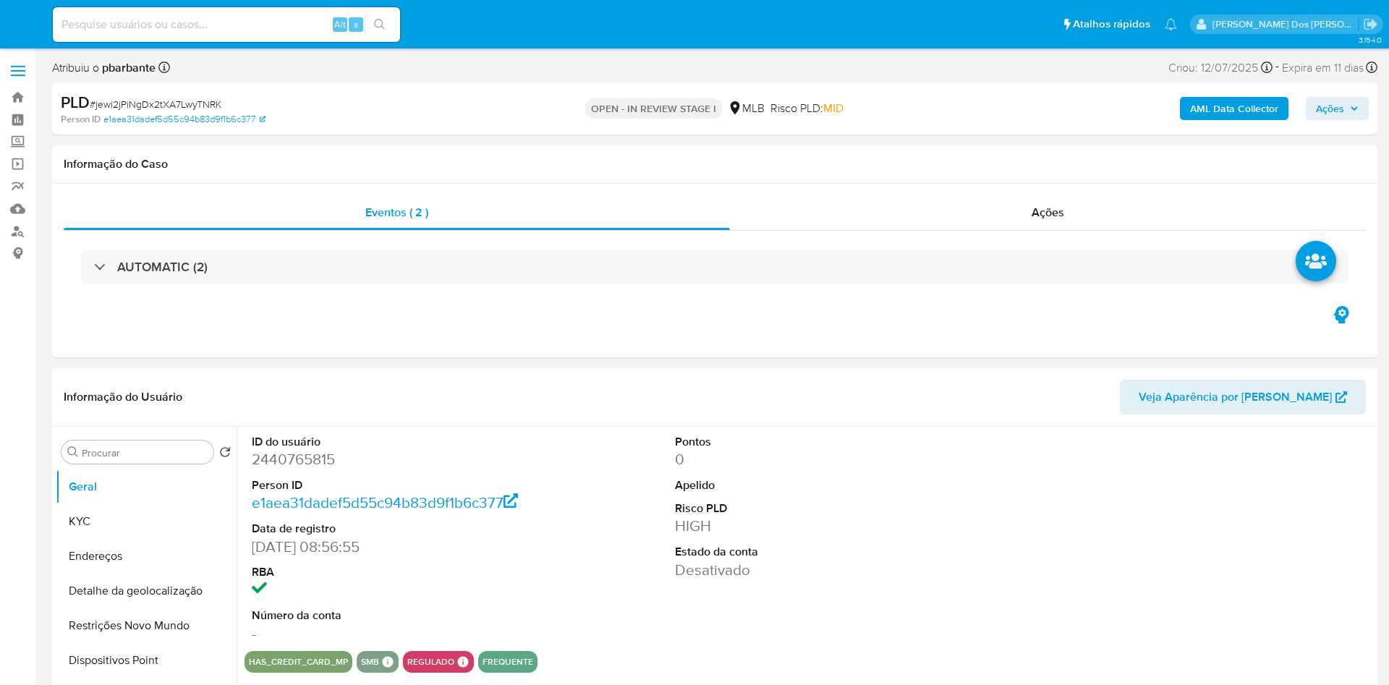
select select "10"
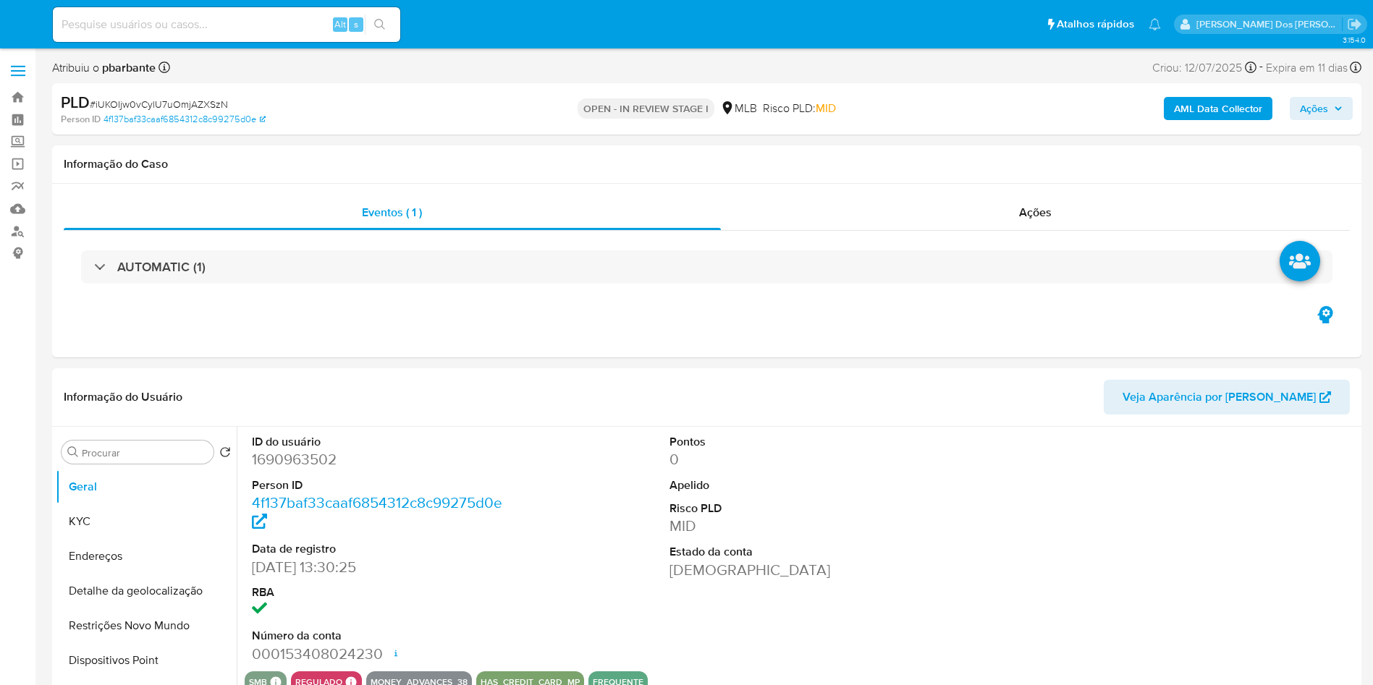
select select "10"
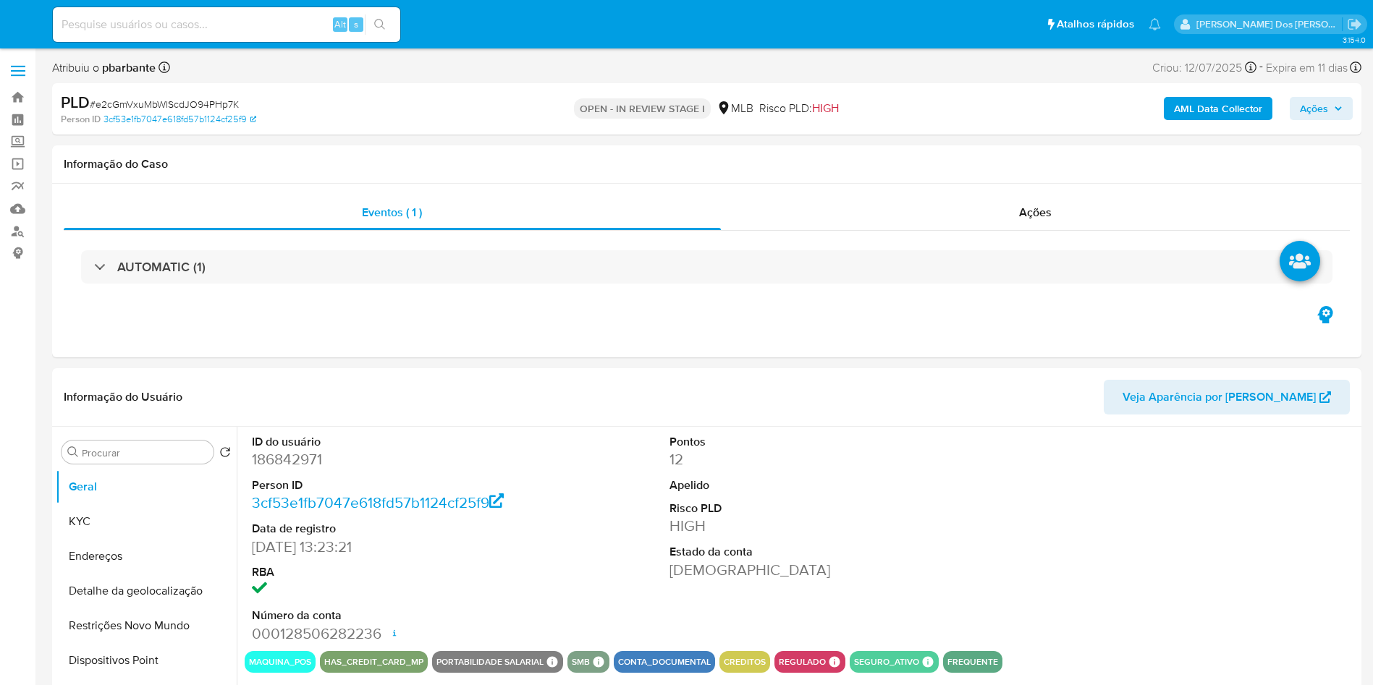
select select "10"
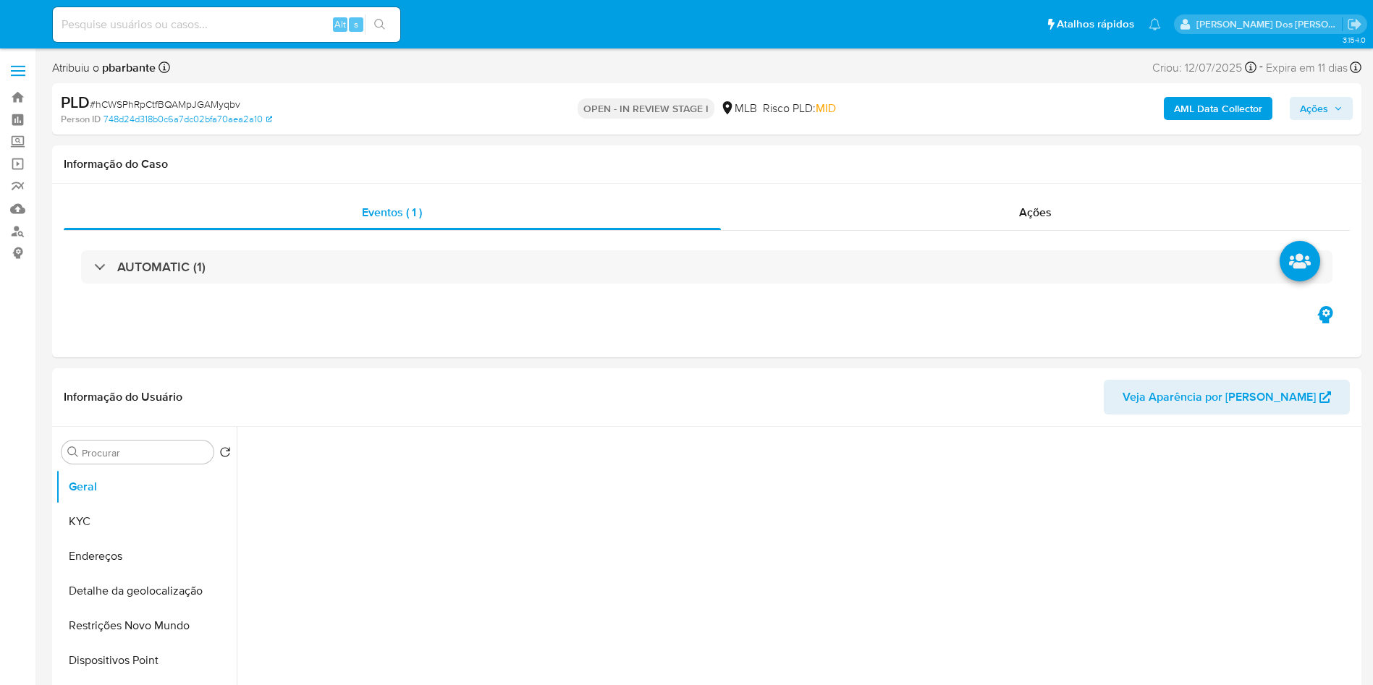
select select "10"
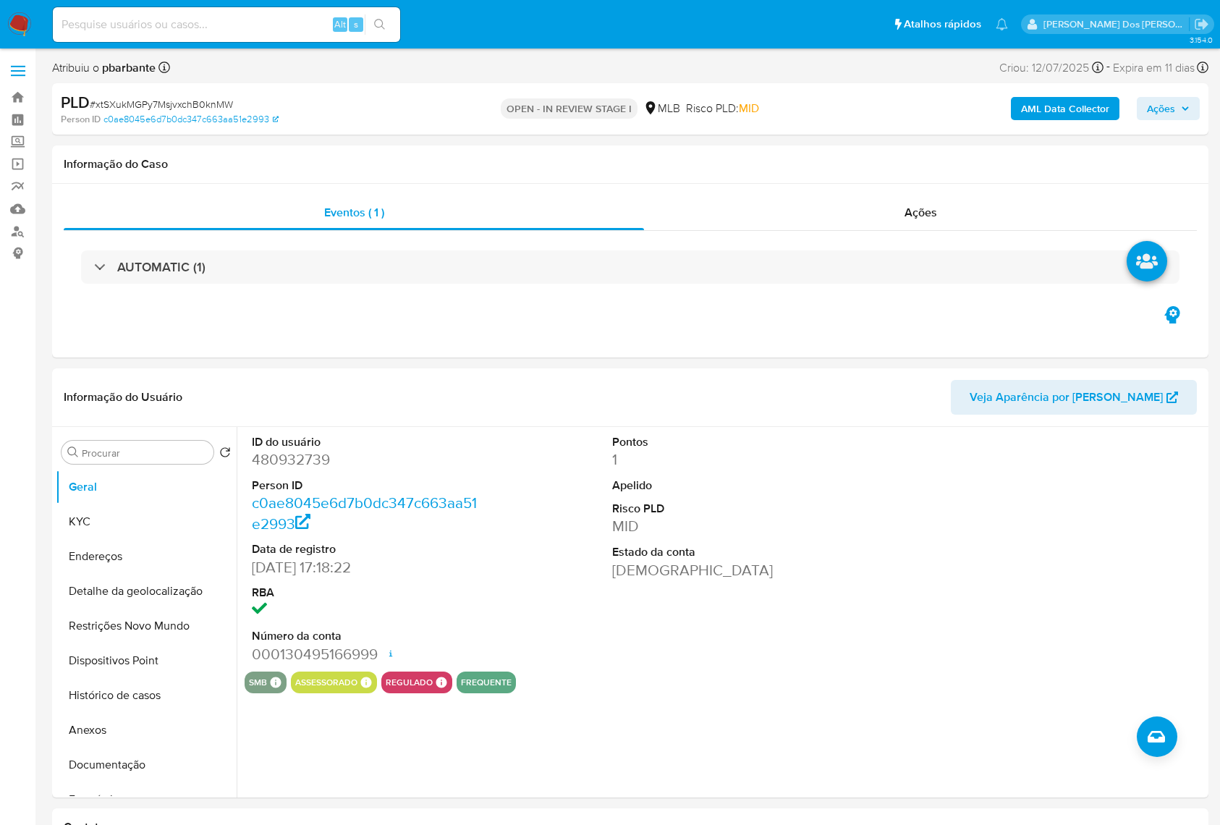
select select "10"
click at [279, 470] on dd "480932739" at bounding box center [365, 459] width 226 height 20
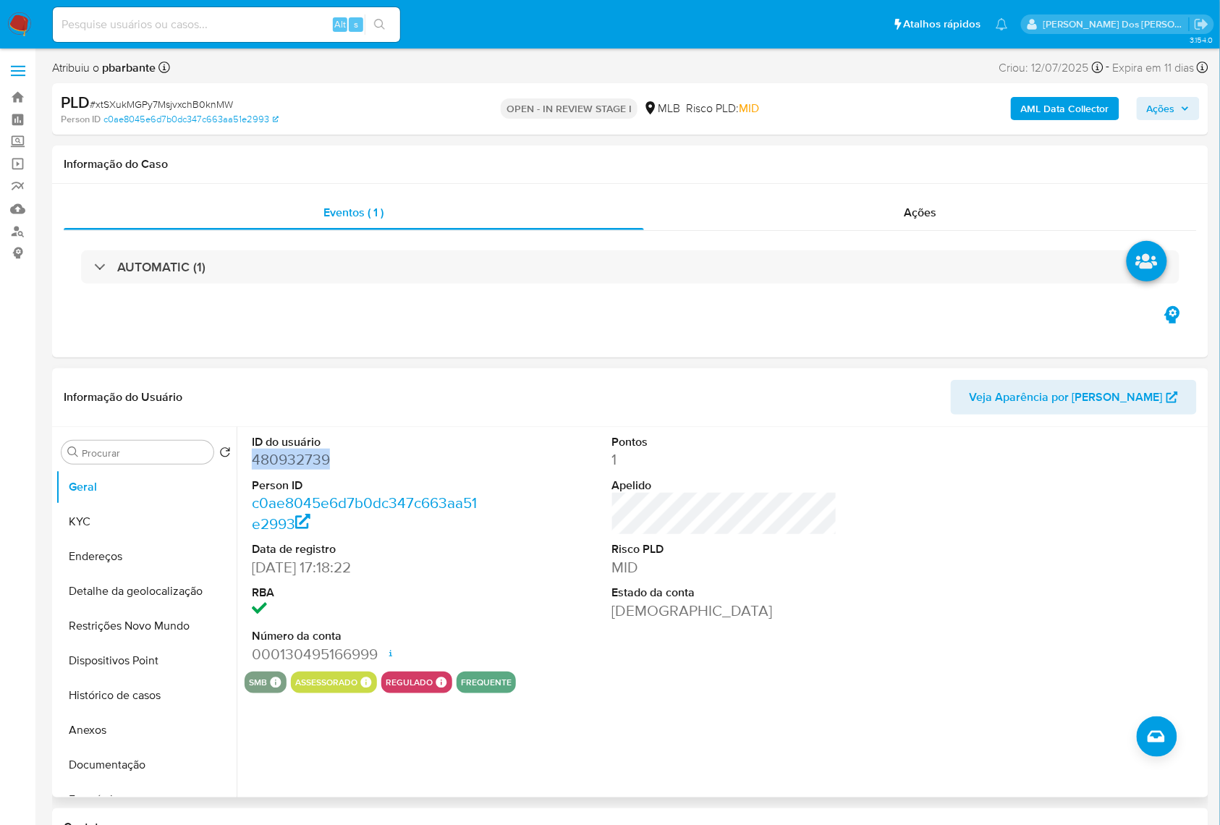
click dd "480932739"
copy dd "480932739"
click button "Histórico de casos"
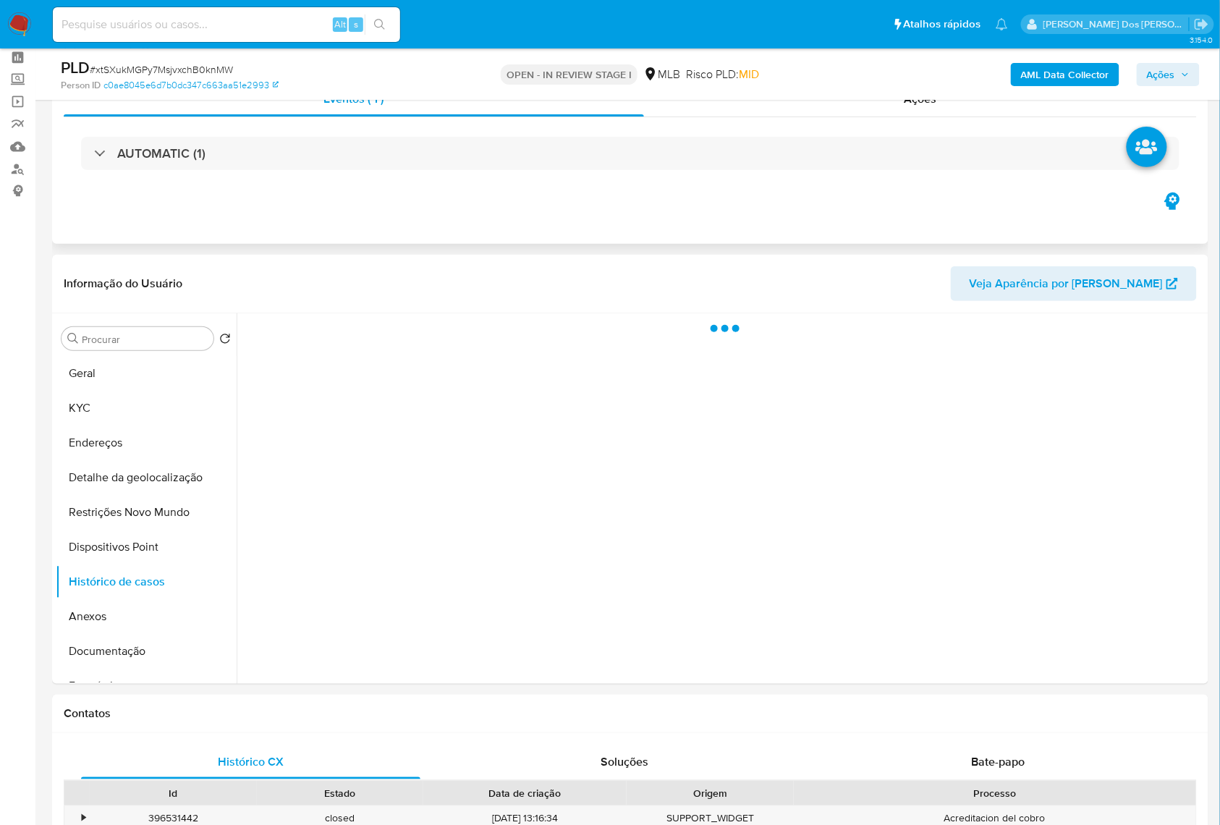
scroll to position [96, 0]
